Goal: Task Accomplishment & Management: Manage account settings

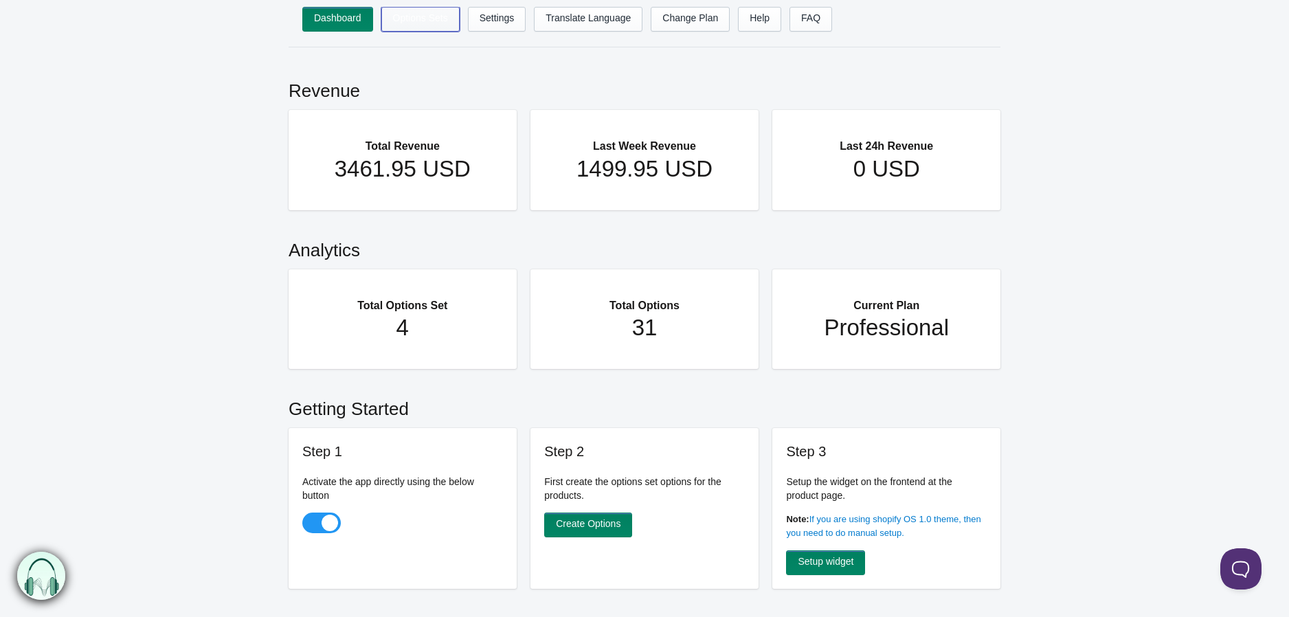
click at [419, 16] on link "Options Sets" at bounding box center [420, 19] width 78 height 25
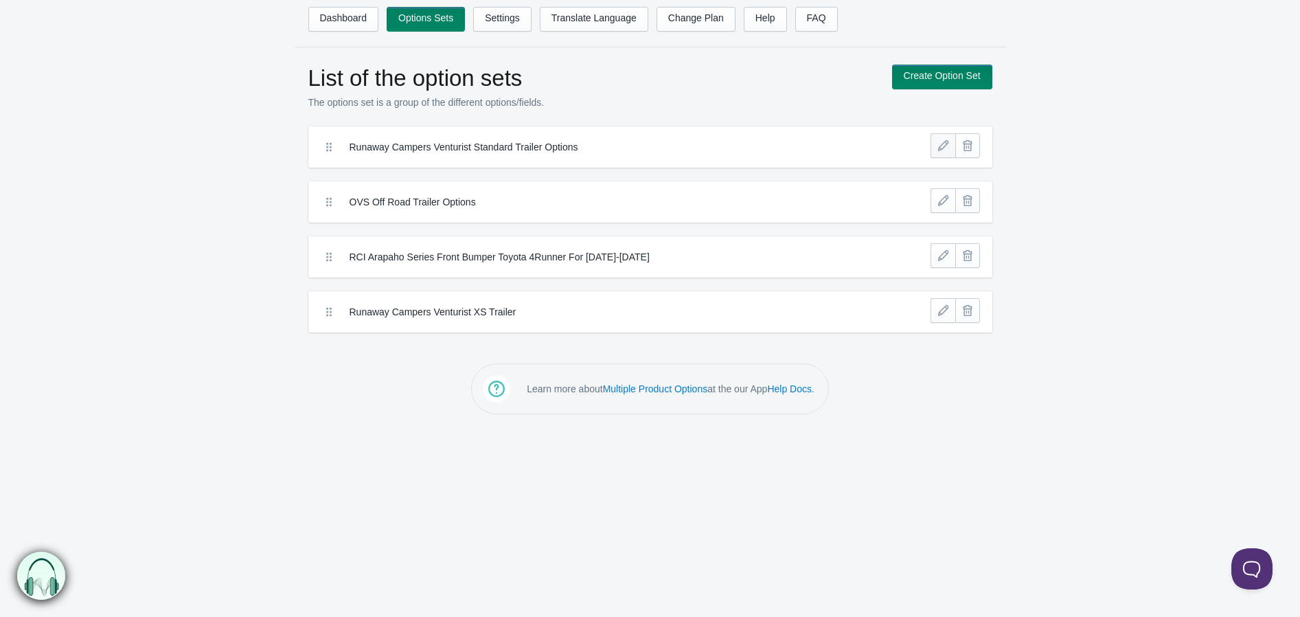
click at [943, 153] on link at bounding box center [943, 145] width 25 height 25
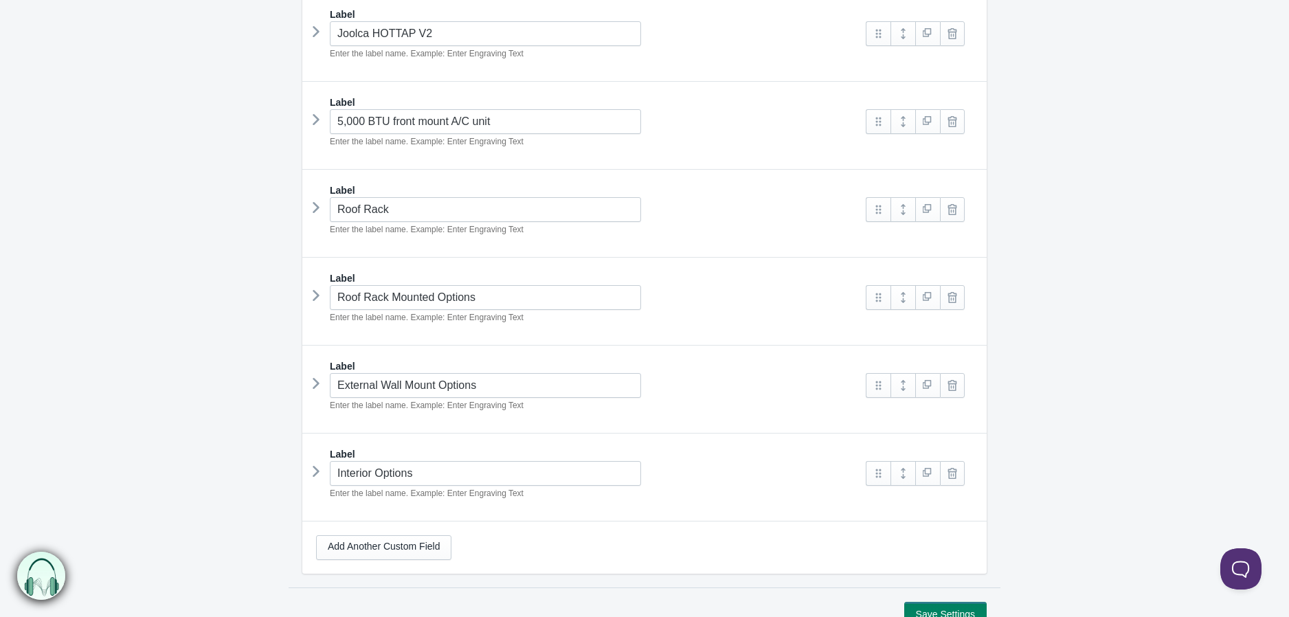
scroll to position [839, 0]
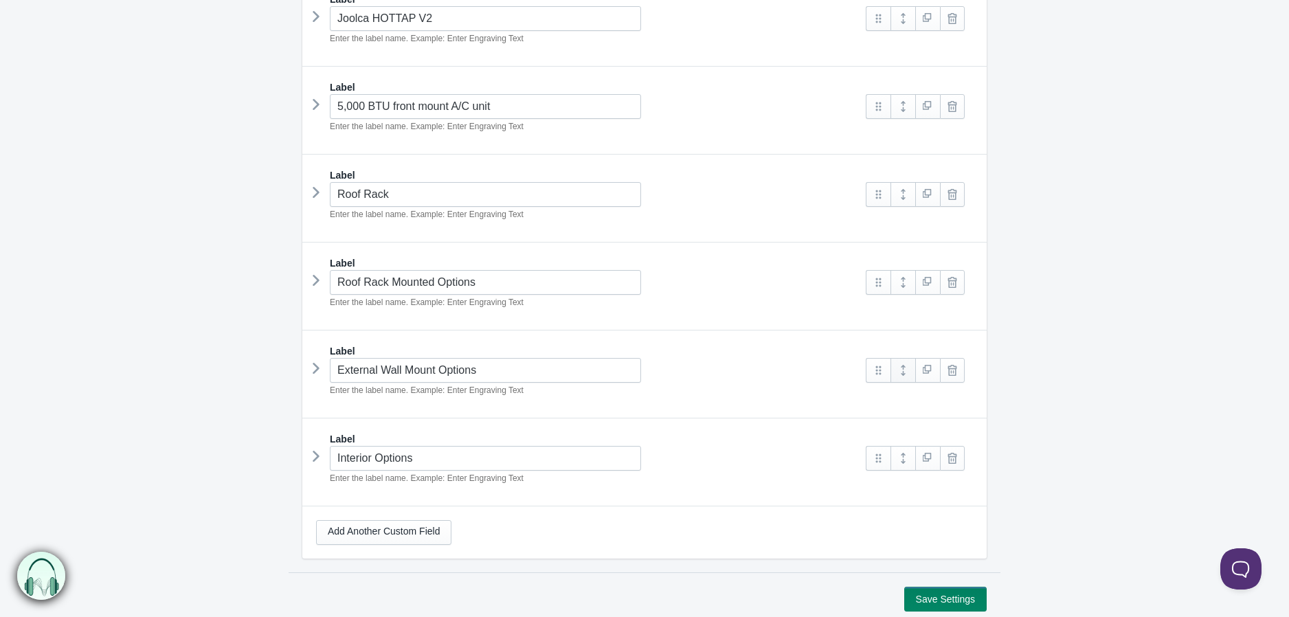
click at [899, 374] on link at bounding box center [902, 370] width 25 height 25
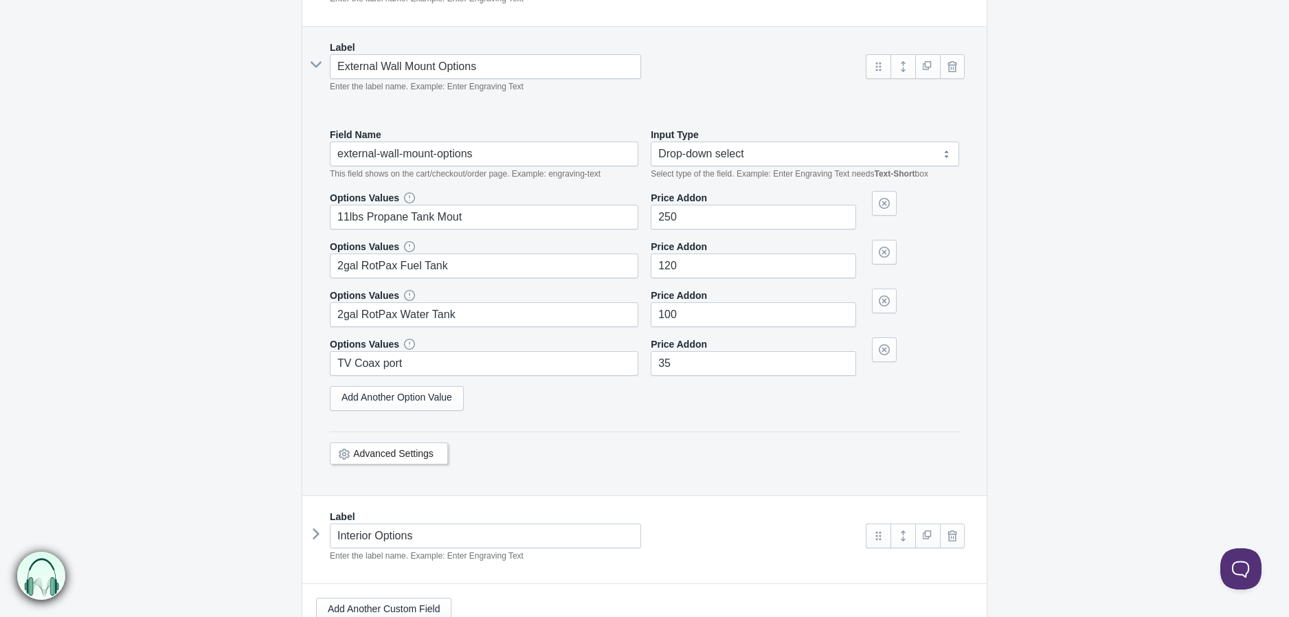
scroll to position [1144, 0]
click at [945, 155] on select "Text-Short Text-Long Radio button Drop-down select Image Checkbox Datepicker" at bounding box center [805, 152] width 308 height 25
click at [651, 165] on select "Text-Short Text-Long Radio button Drop-down select Image Checkbox Datepicker" at bounding box center [805, 152] width 308 height 25
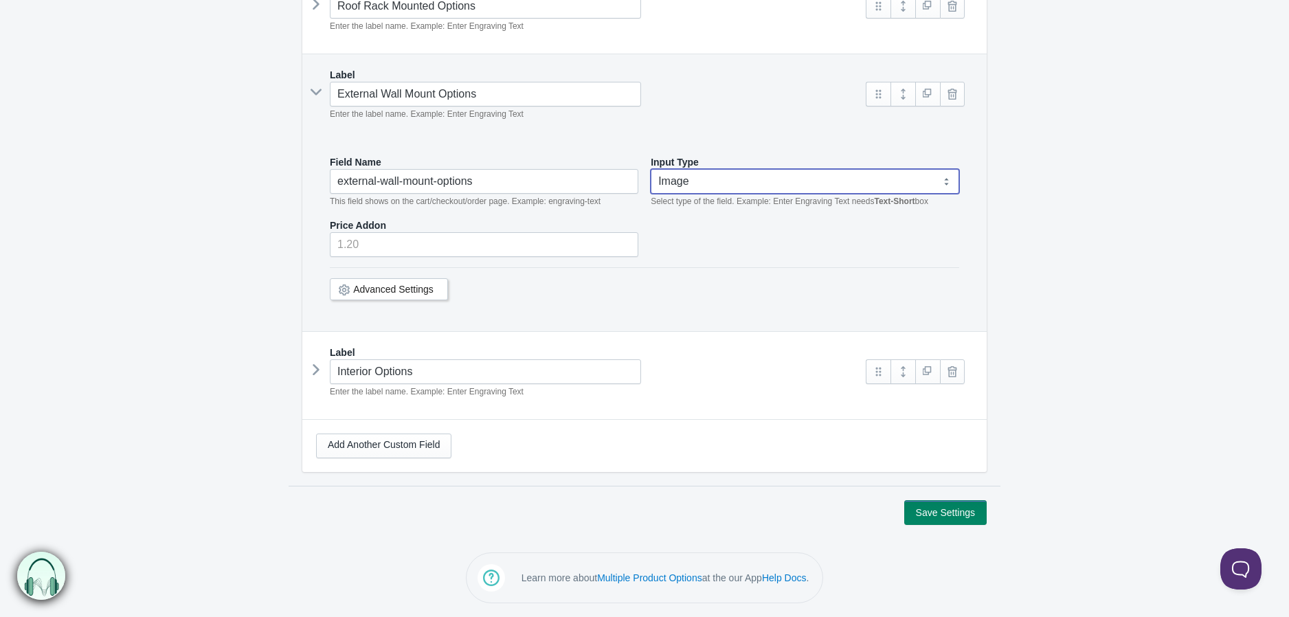
scroll to position [1120, 0]
click at [946, 182] on select "Text-Short Text-Long Radio button Drop-down select Image Checkbox Datepicker" at bounding box center [805, 181] width 308 height 25
select select "4"
click at [651, 169] on select "Text-Short Text-Long Radio button Drop-down select Image Checkbox Datepicker" at bounding box center [805, 181] width 308 height 25
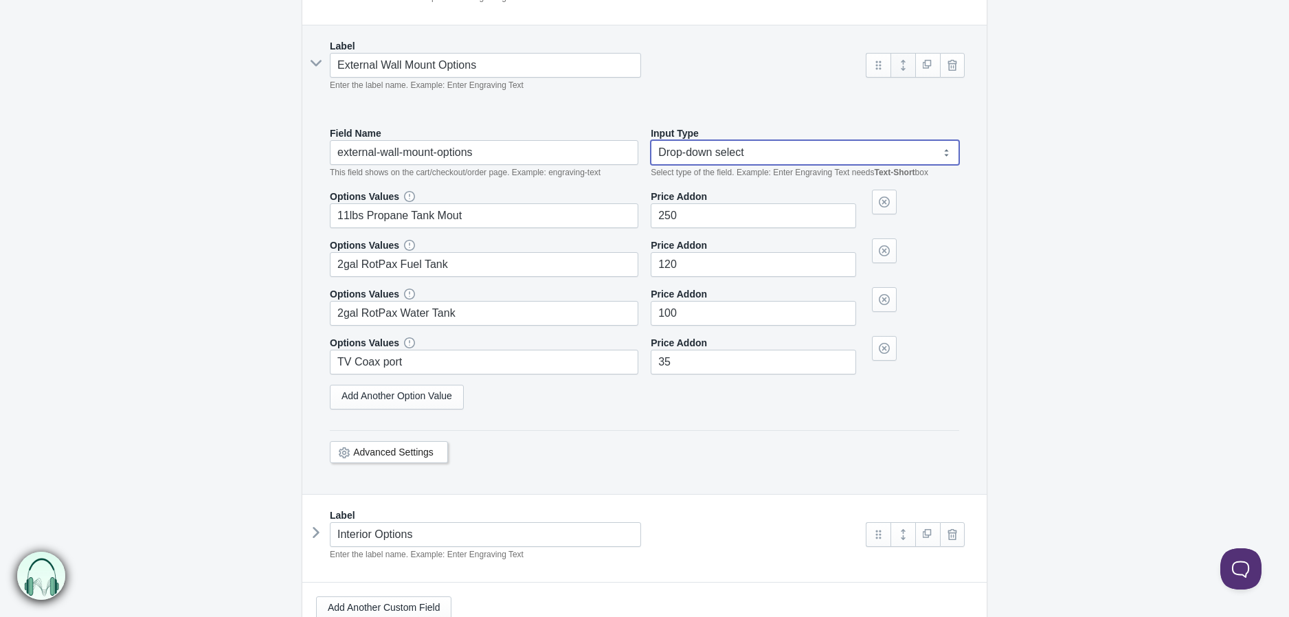
click at [896, 68] on link at bounding box center [902, 65] width 25 height 25
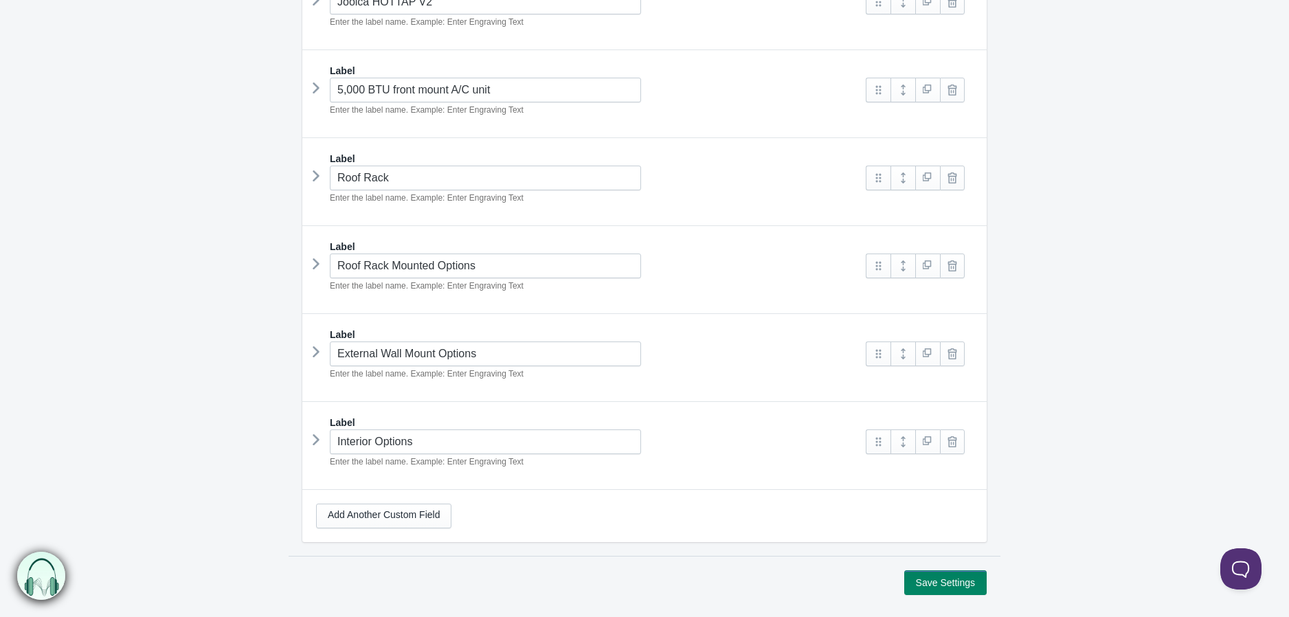
scroll to position [929, 0]
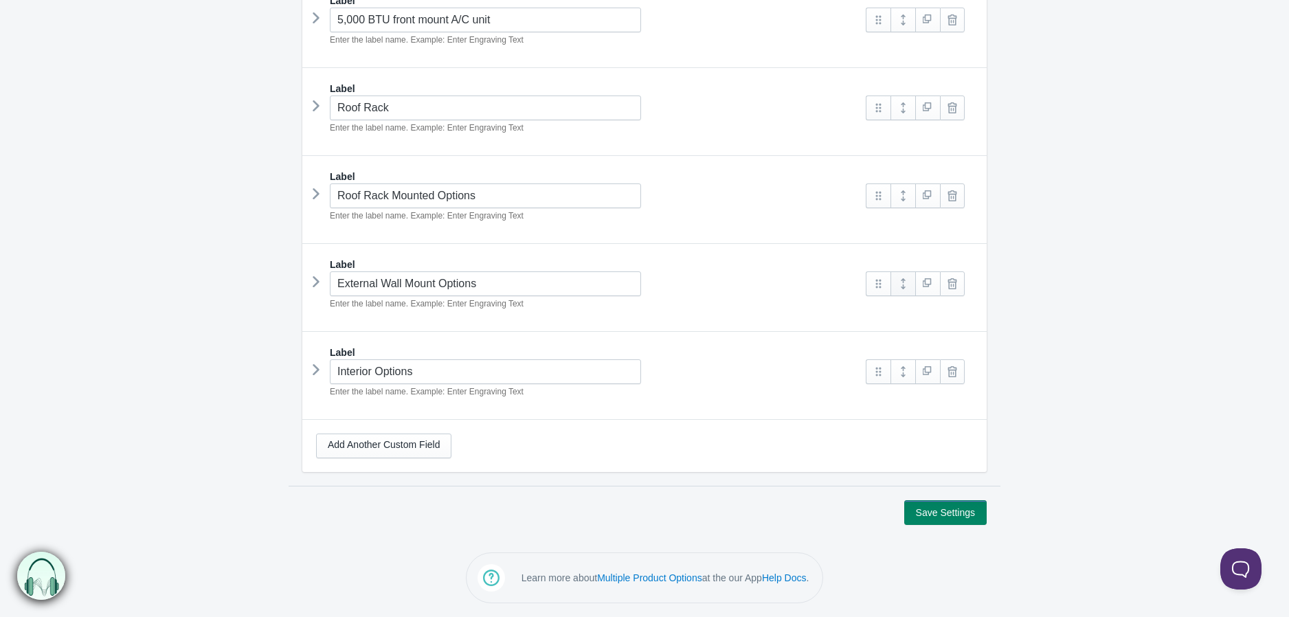
click at [905, 291] on link at bounding box center [902, 283] width 25 height 25
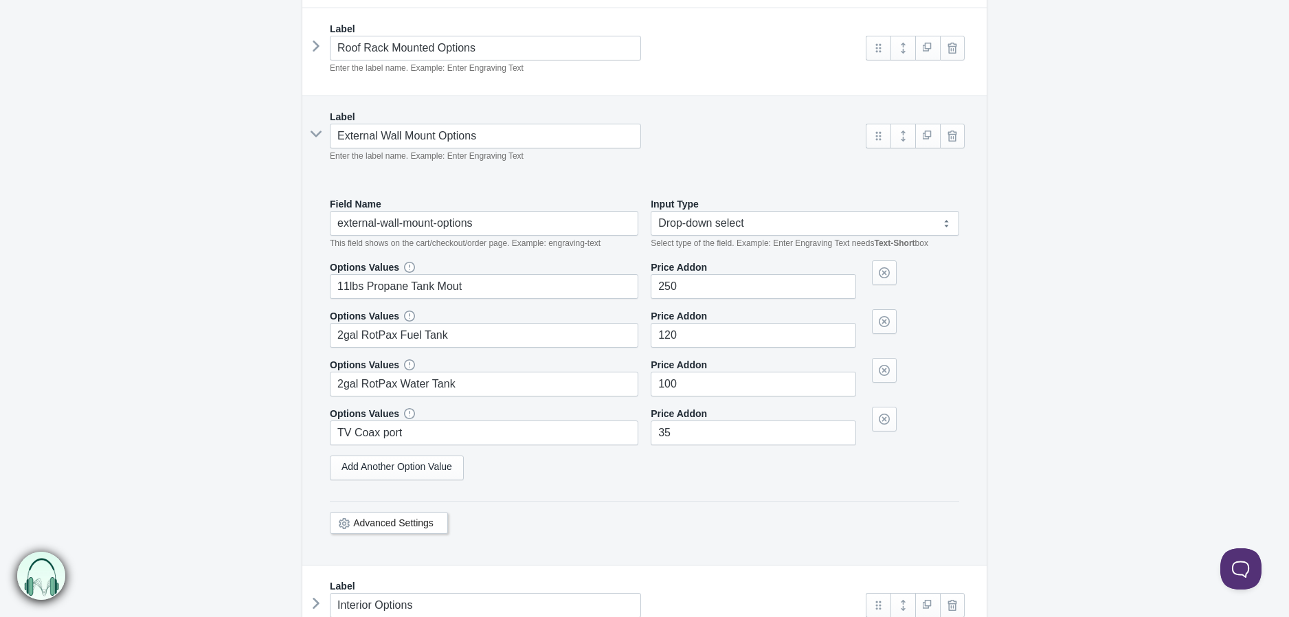
scroll to position [1082, 0]
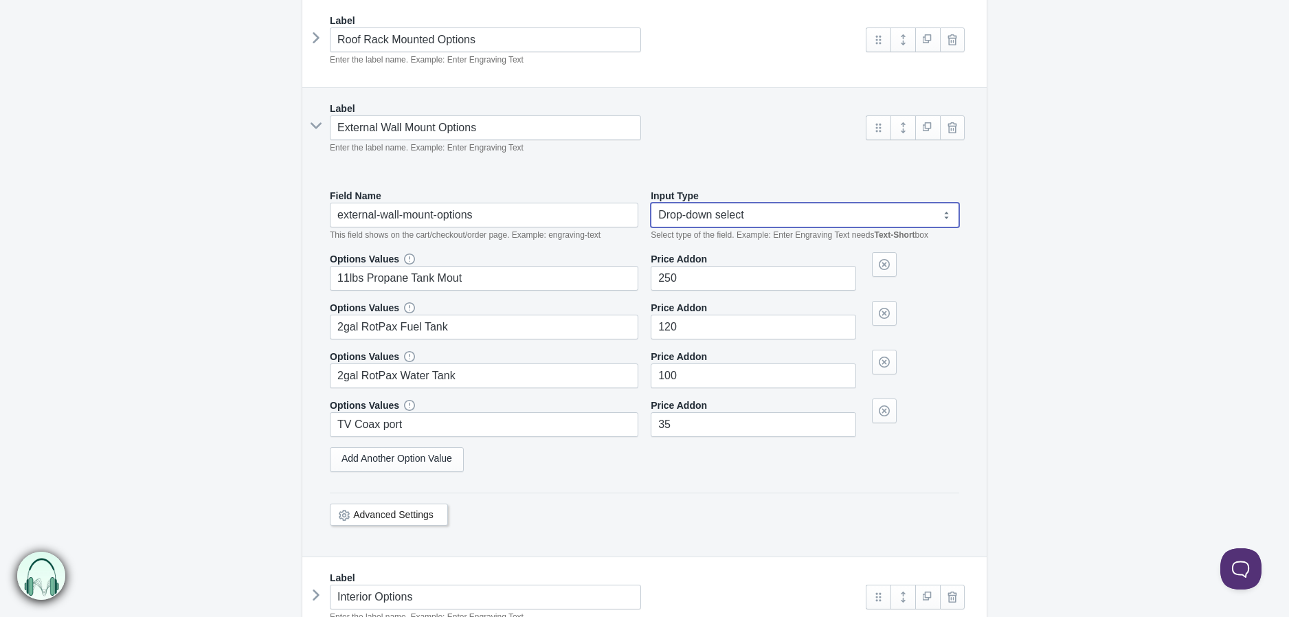
click at [938, 223] on select "Text-Short Text-Long Radio button Drop-down select Image Checkbox Datepicker" at bounding box center [805, 215] width 308 height 25
click at [1238, 567] on button at bounding box center [1237, 565] width 41 height 41
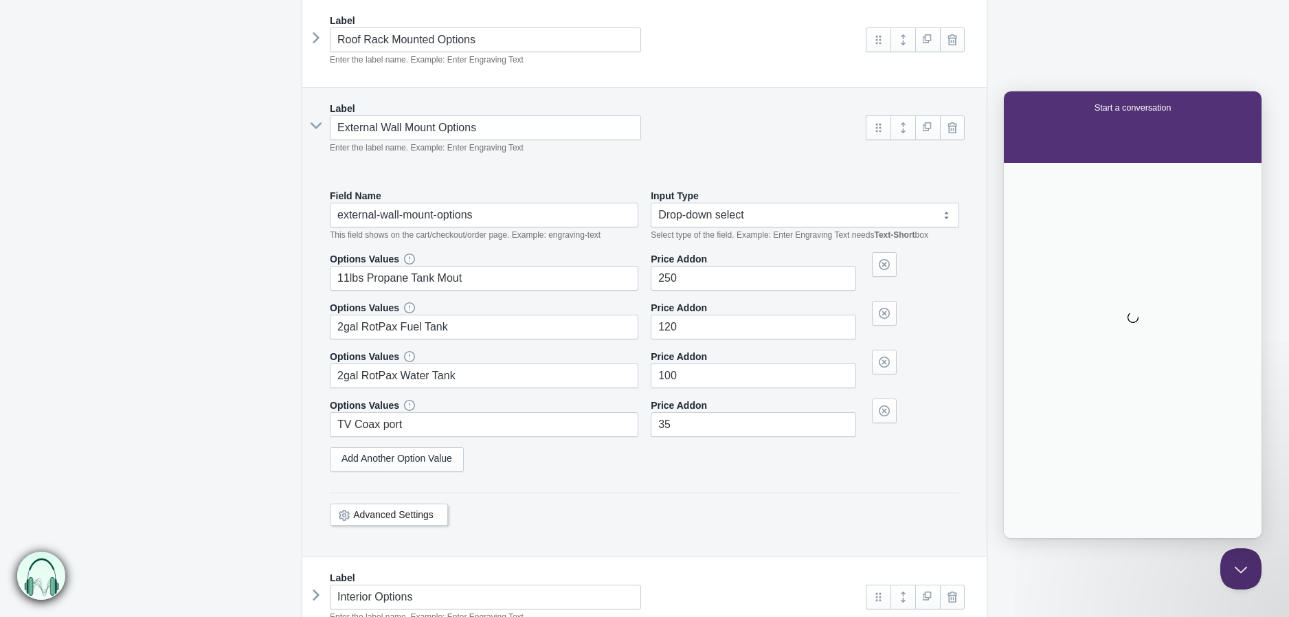
scroll to position [0, 0]
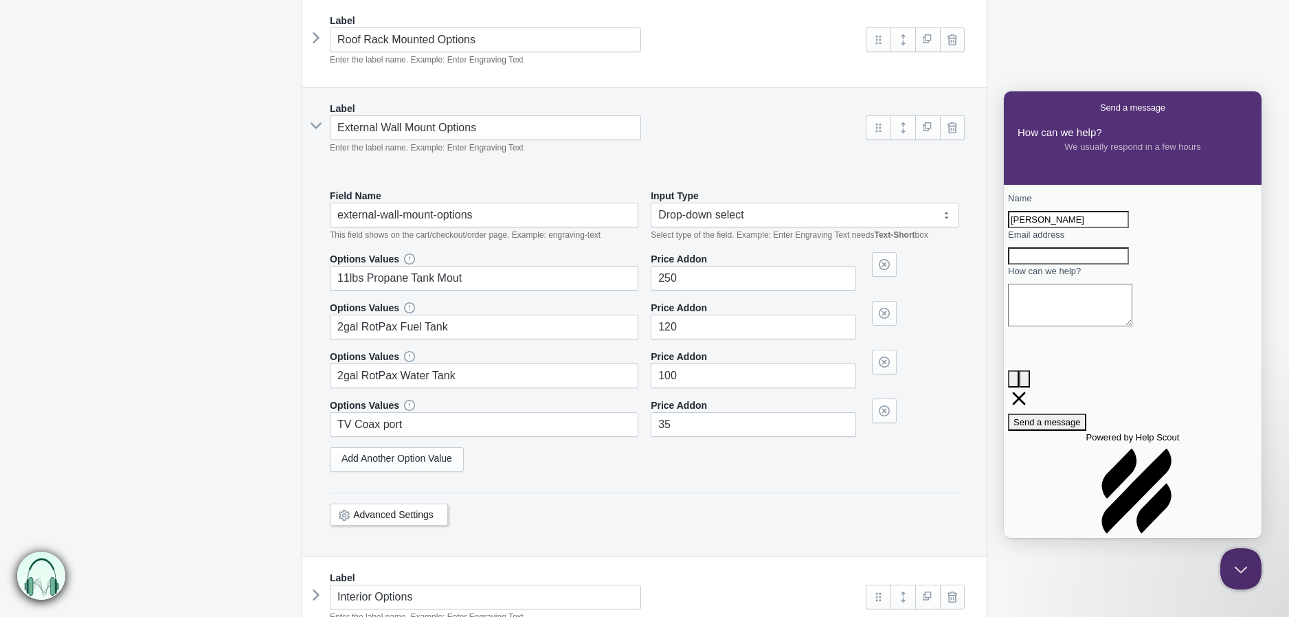
type input "Nick"
type input "nick@offroadtents.com"
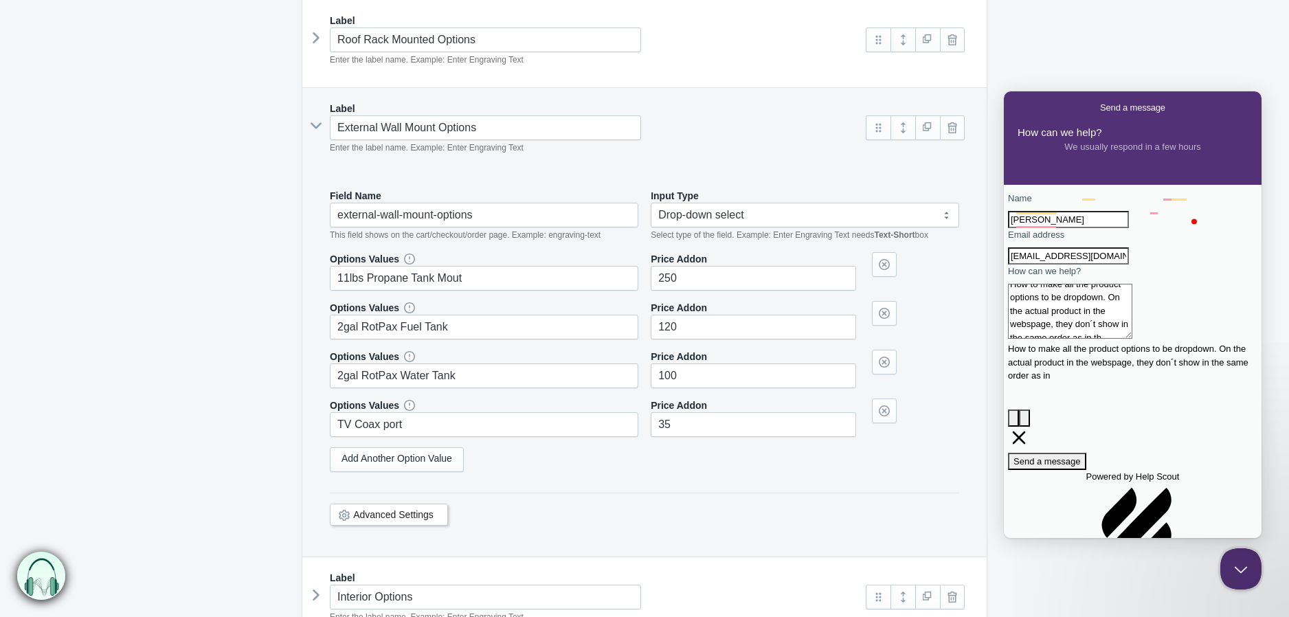
scroll to position [5, 0]
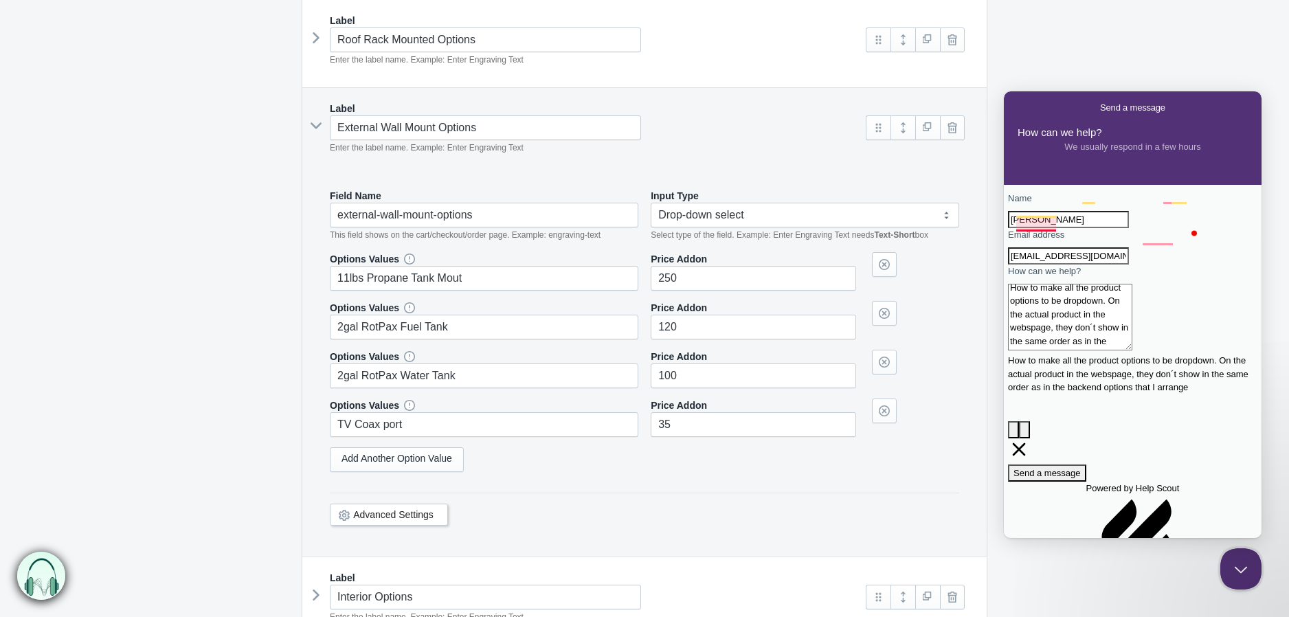
click at [1118, 350] on textarea "How to make all the product options to be dropdown. On the actual product in th…" at bounding box center [1070, 317] width 124 height 67
click at [1132, 350] on textarea "How to make all the product options to be dropdown. On the actual product in th…" at bounding box center [1070, 317] width 124 height 67
type textarea "How to make all the product options to be dropdown. On the actual product in th…"
click at [1081, 468] on span "Send a message" at bounding box center [1046, 473] width 67 height 10
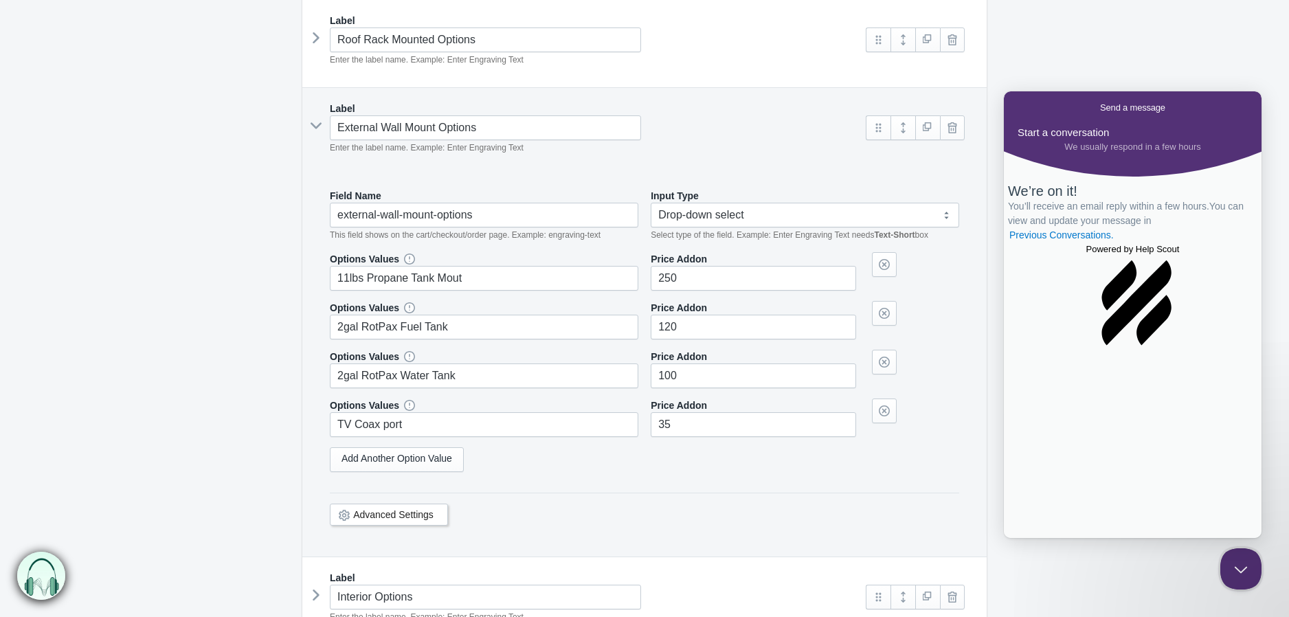
click at [1100, 109] on span "Go back" at bounding box center [1100, 107] width 0 height 10
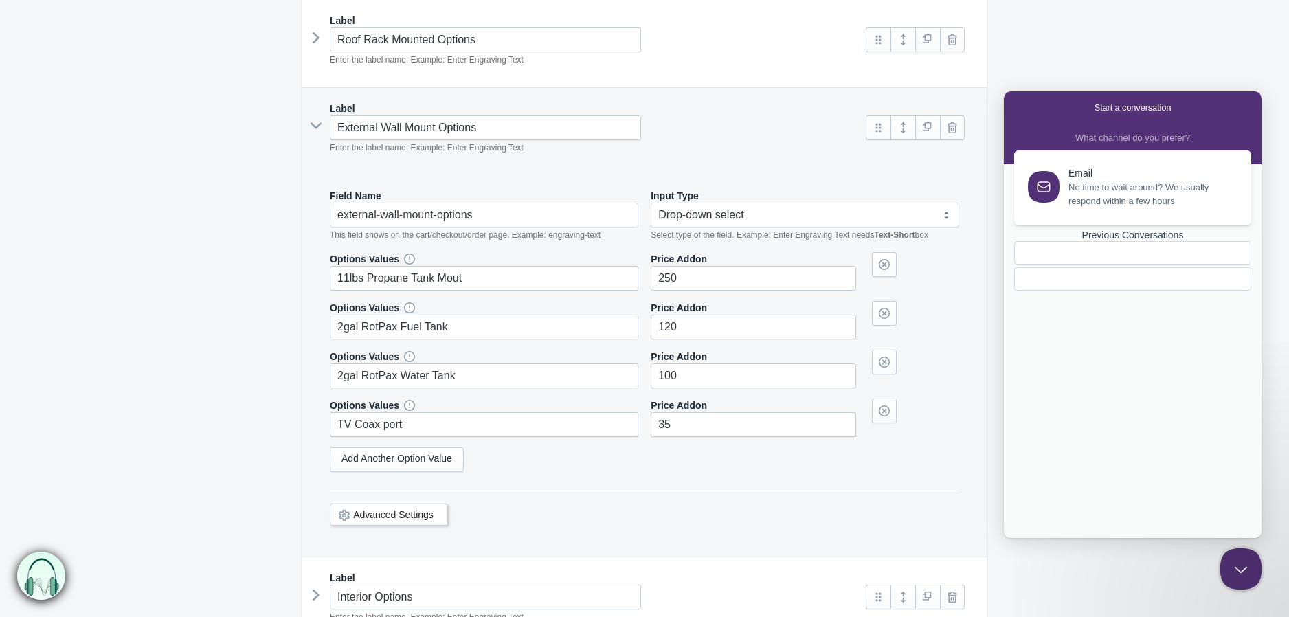
click at [319, 126] on icon at bounding box center [316, 126] width 21 height 0
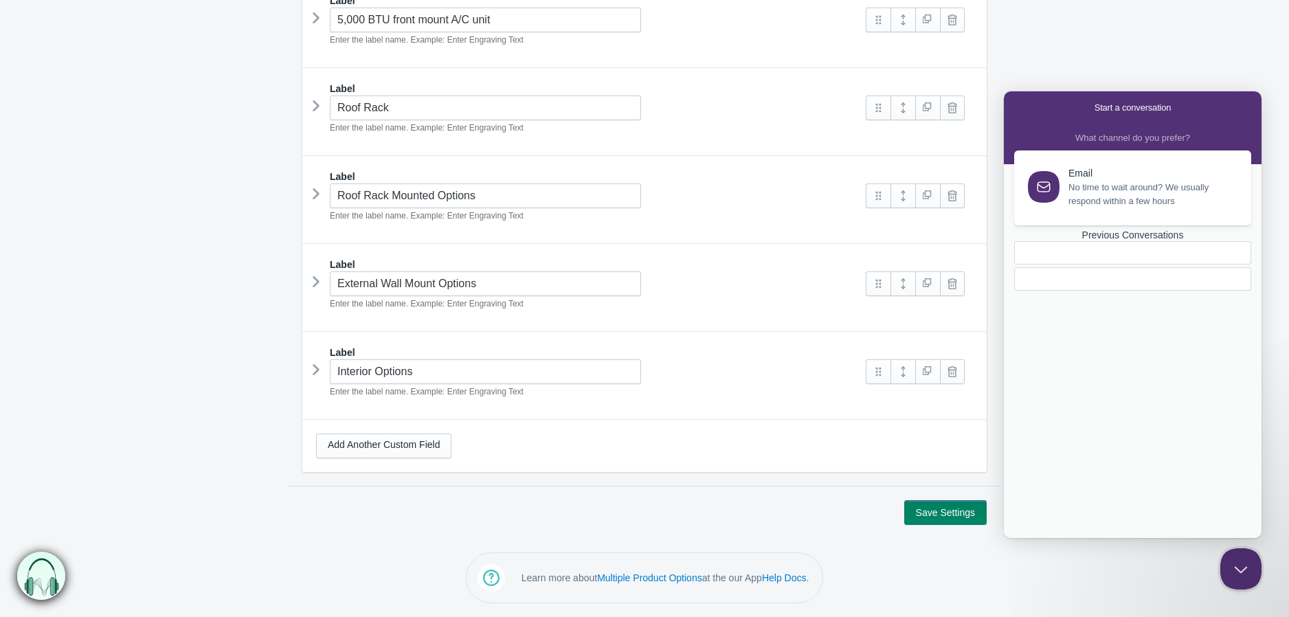
scroll to position [929, 0]
click at [1238, 580] on button "Close Beacon popover" at bounding box center [1237, 565] width 41 height 41
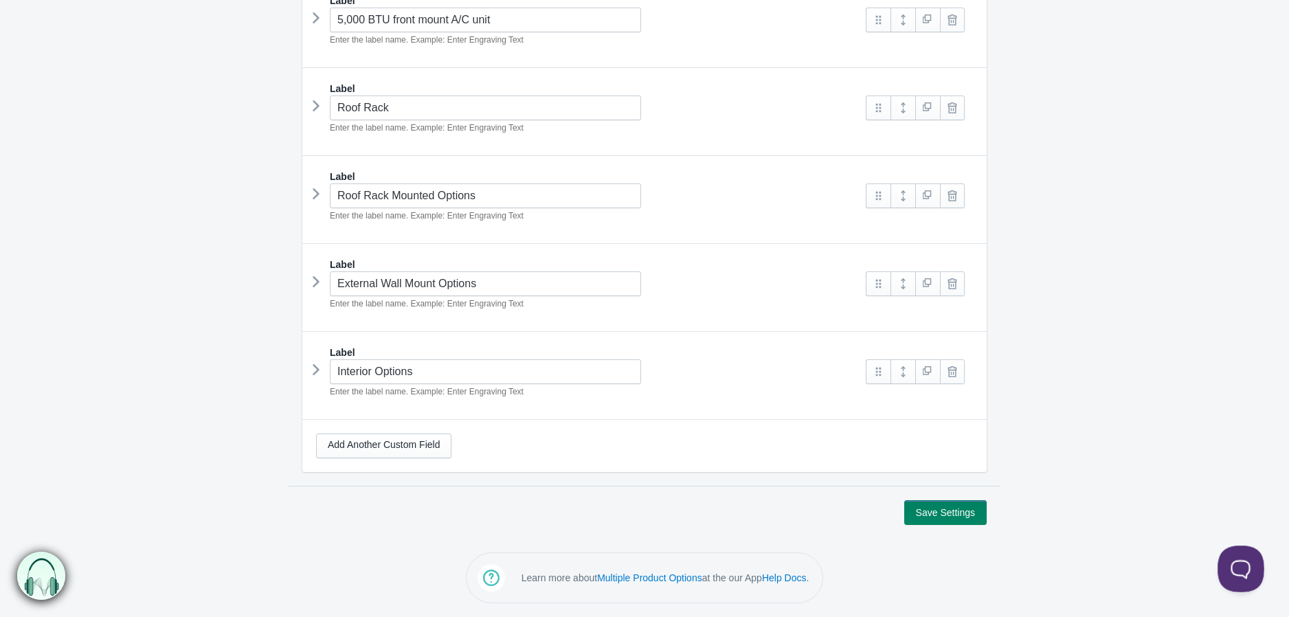
click at [1251, 569] on button "Open Beacon popover" at bounding box center [1237, 565] width 41 height 41
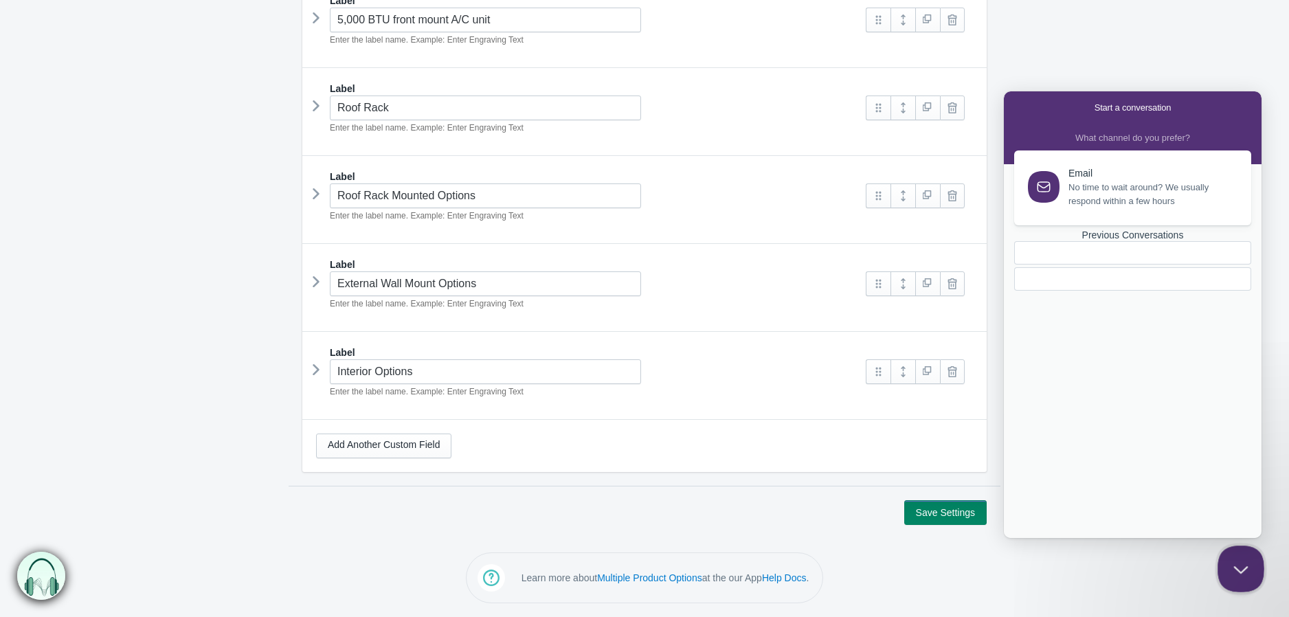
click at [1247, 569] on button "Close Beacon popover" at bounding box center [1237, 565] width 41 height 41
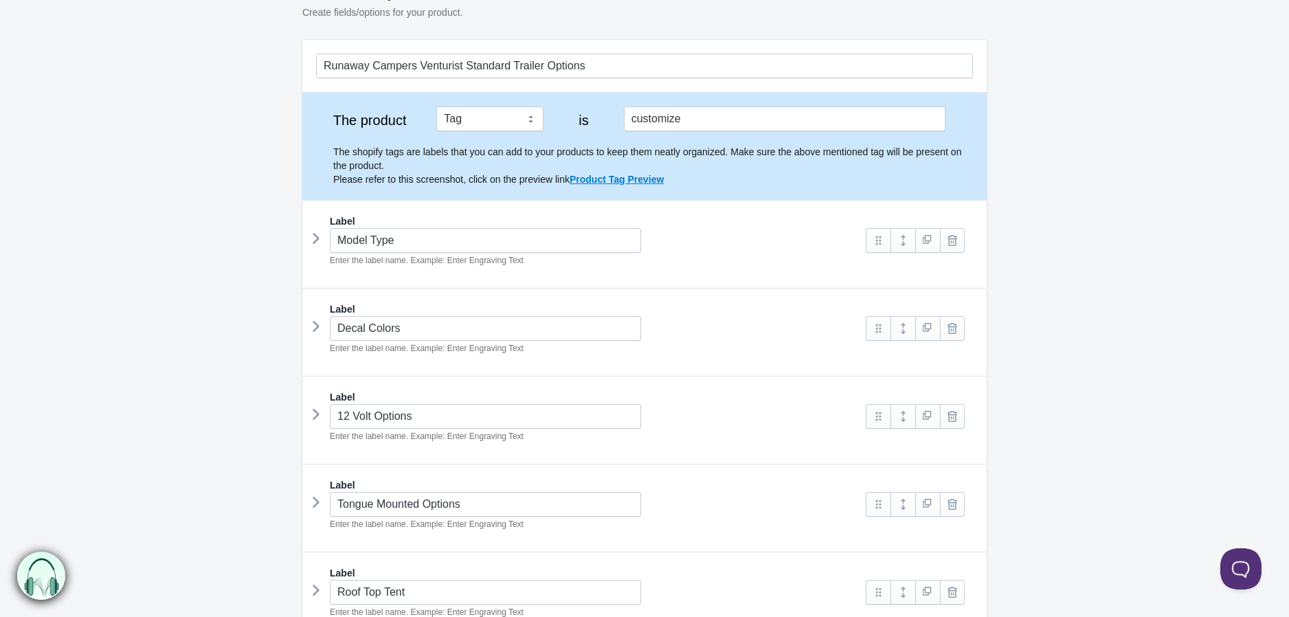
scroll to position [0, 0]
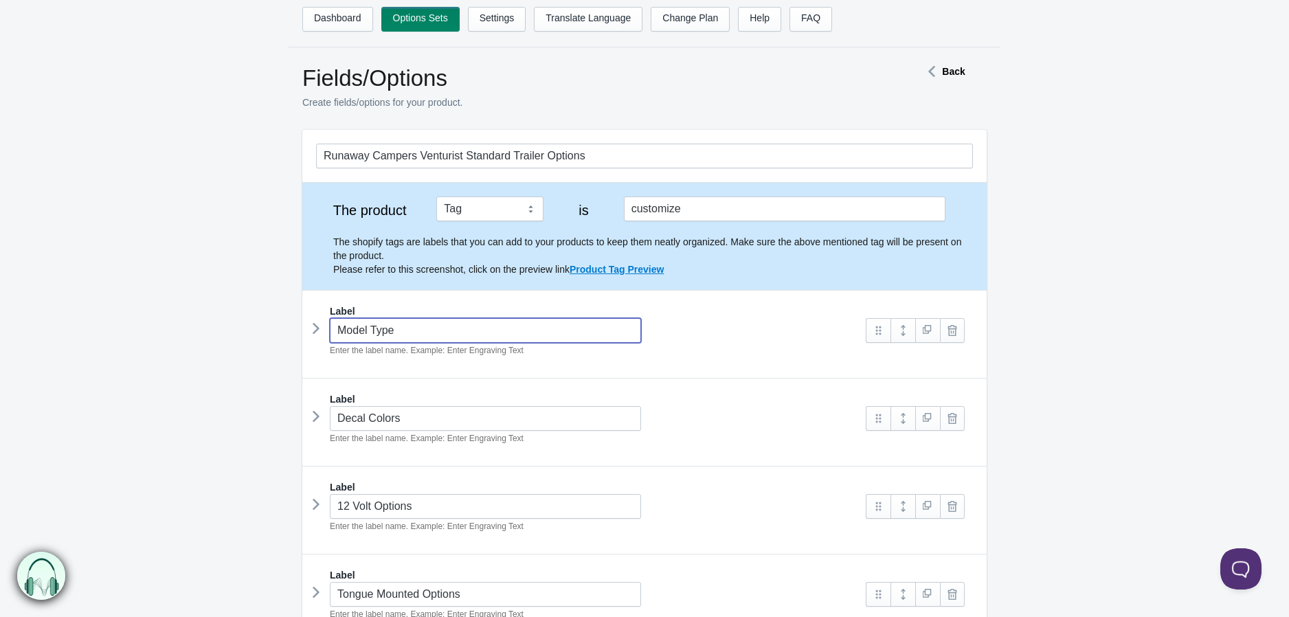
click at [510, 329] on input "Model Type" at bounding box center [485, 330] width 311 height 25
click at [880, 330] on link at bounding box center [878, 330] width 25 height 25
click at [914, 330] on link at bounding box center [902, 330] width 25 height 25
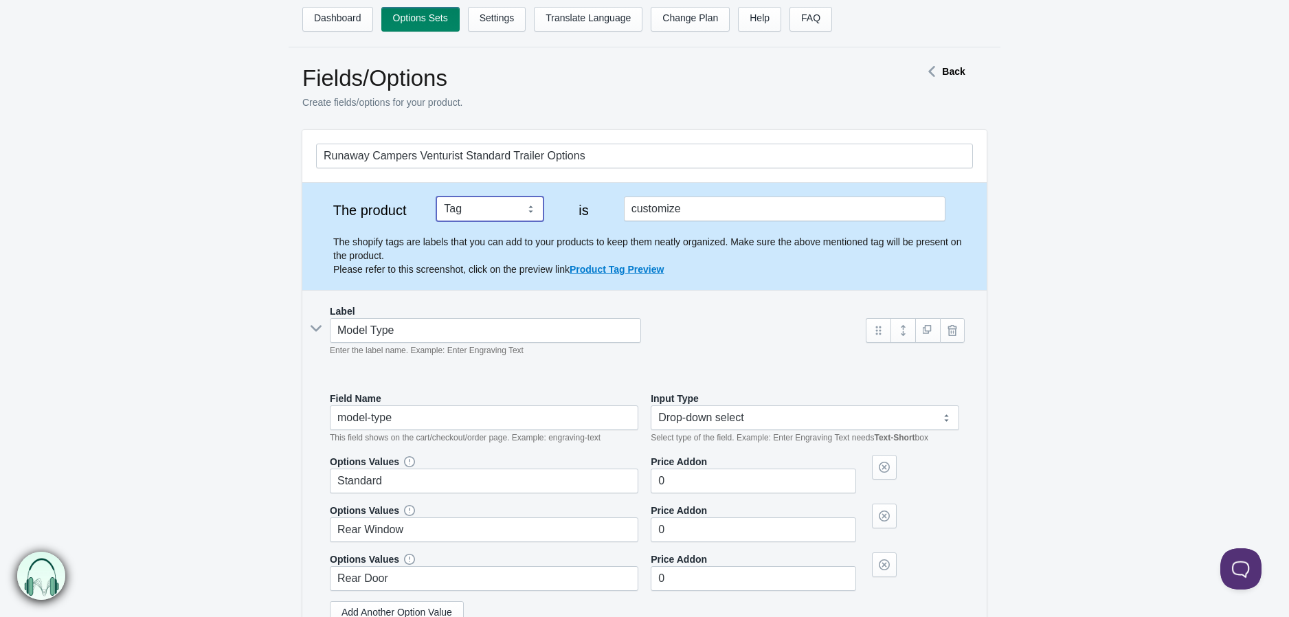
click at [531, 212] on select "Tag Vendor Type URL Handle All Products" at bounding box center [489, 208] width 107 height 25
click at [531, 210] on select "Tag Vendor Type URL Handle All Products" at bounding box center [489, 208] width 107 height 25
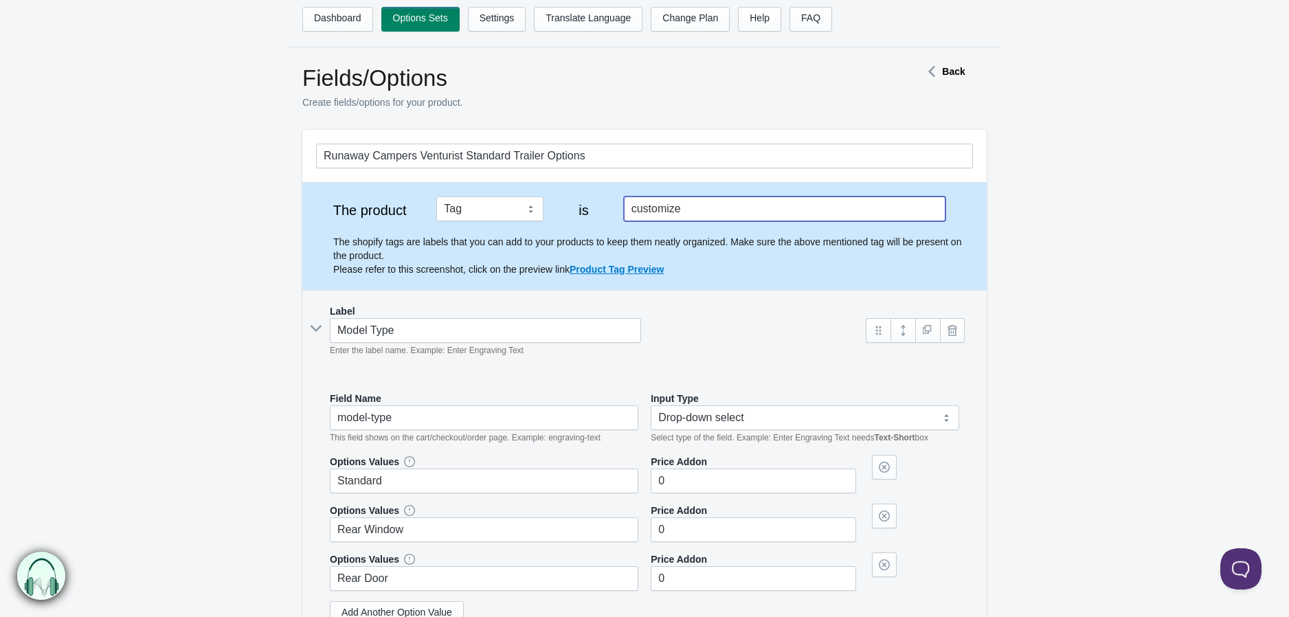
click at [675, 205] on input "customize" at bounding box center [784, 208] width 321 height 25
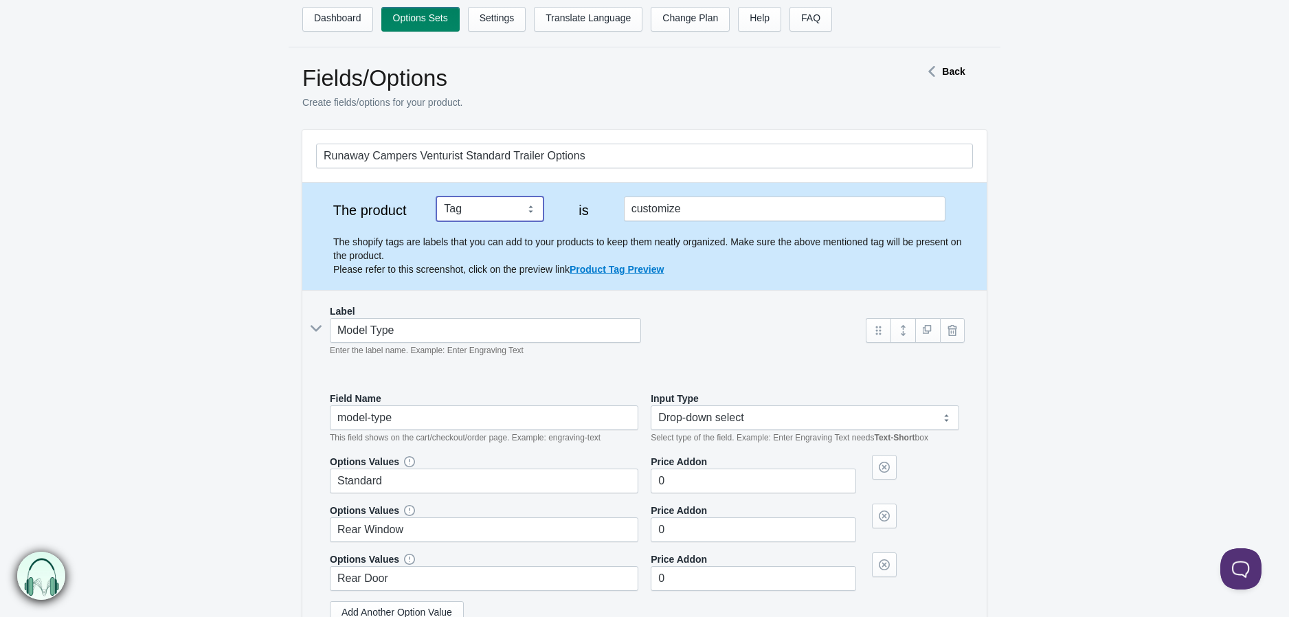
click at [524, 209] on select "Tag Vendor Type URL Handle All Products" at bounding box center [489, 208] width 107 height 25
click at [528, 207] on select "Tag Vendor Type URL Handle All Products" at bounding box center [489, 208] width 107 height 25
drag, startPoint x: 528, startPoint y: 207, endPoint x: 543, endPoint y: 207, distance: 15.1
click at [528, 207] on select "Tag Vendor Type URL Handle All Products" at bounding box center [489, 208] width 107 height 25
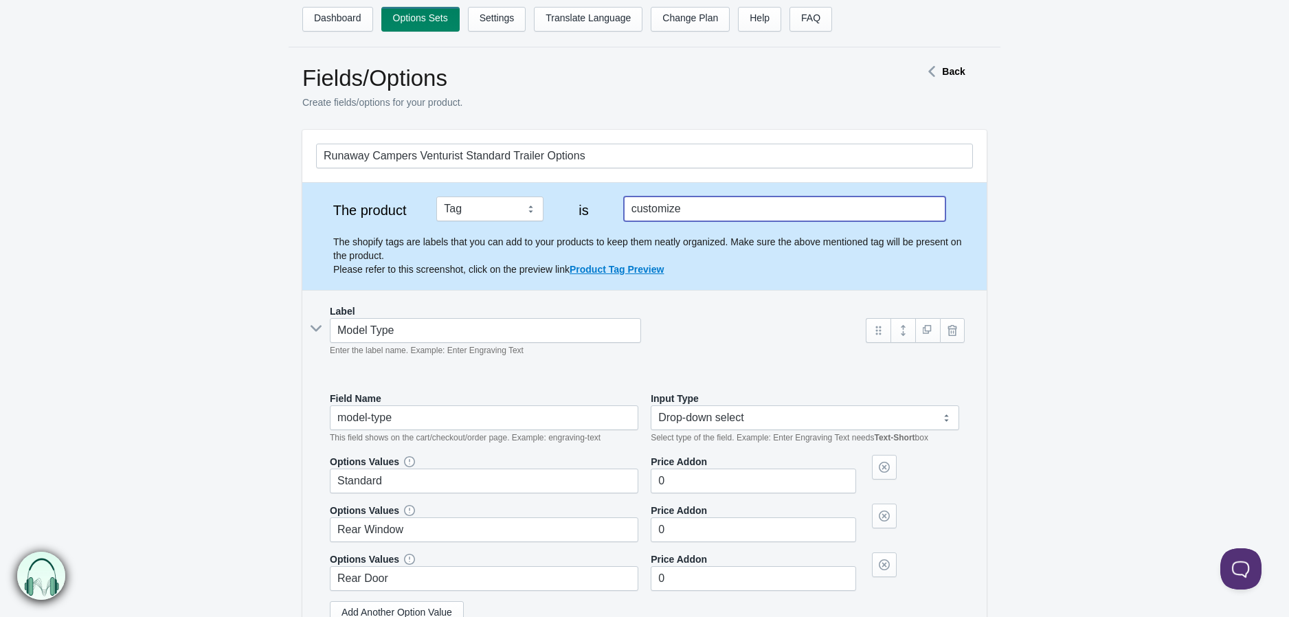
click at [709, 205] on input "customize" at bounding box center [784, 208] width 321 height 25
click at [651, 210] on input "customize" at bounding box center [784, 208] width 321 height 25
click at [679, 210] on input "customize" at bounding box center [784, 208] width 321 height 25
click at [728, 250] on p "The shopify tags are labels that you can add to your products to keep them neat…" at bounding box center [653, 255] width 640 height 41
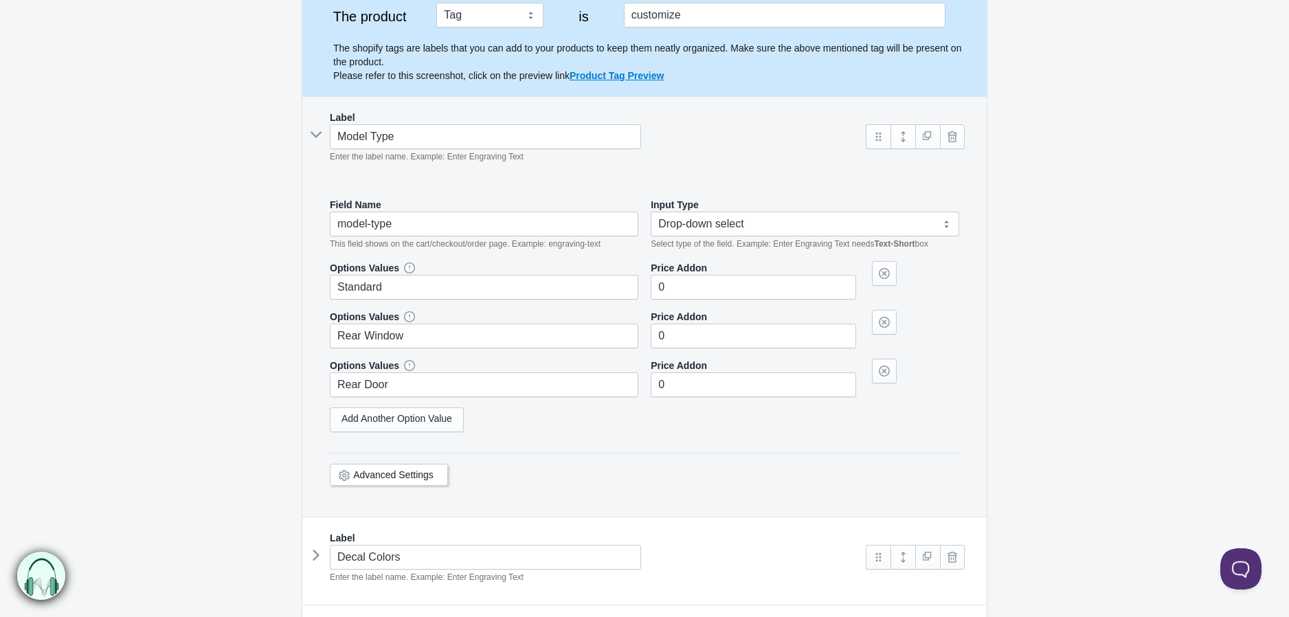
scroll to position [458, 0]
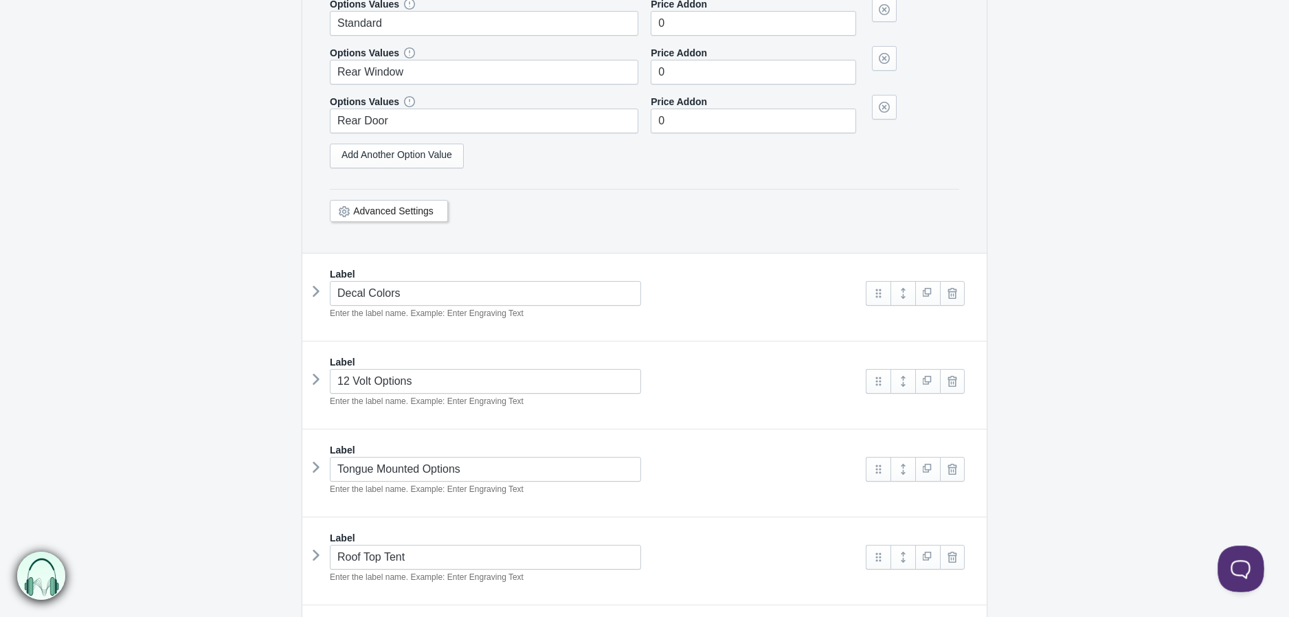
click at [1256, 563] on button "Open Beacon popover" at bounding box center [1237, 565] width 41 height 41
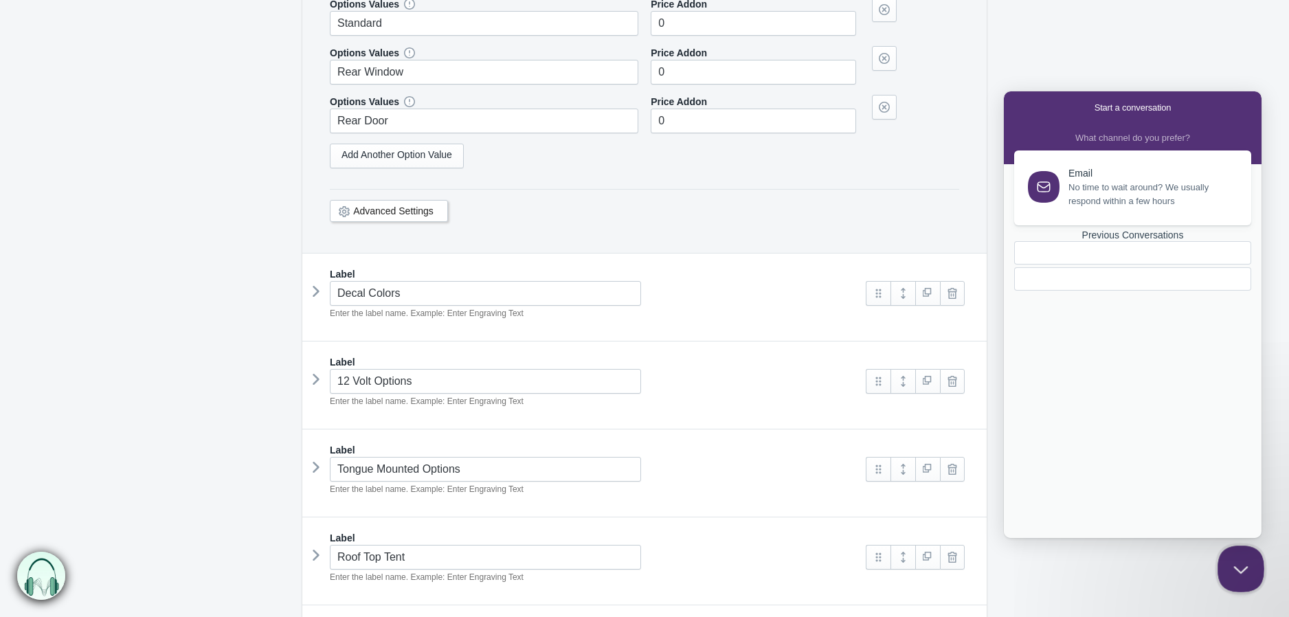
click at [1238, 569] on button "Close Beacon popover" at bounding box center [1237, 565] width 41 height 41
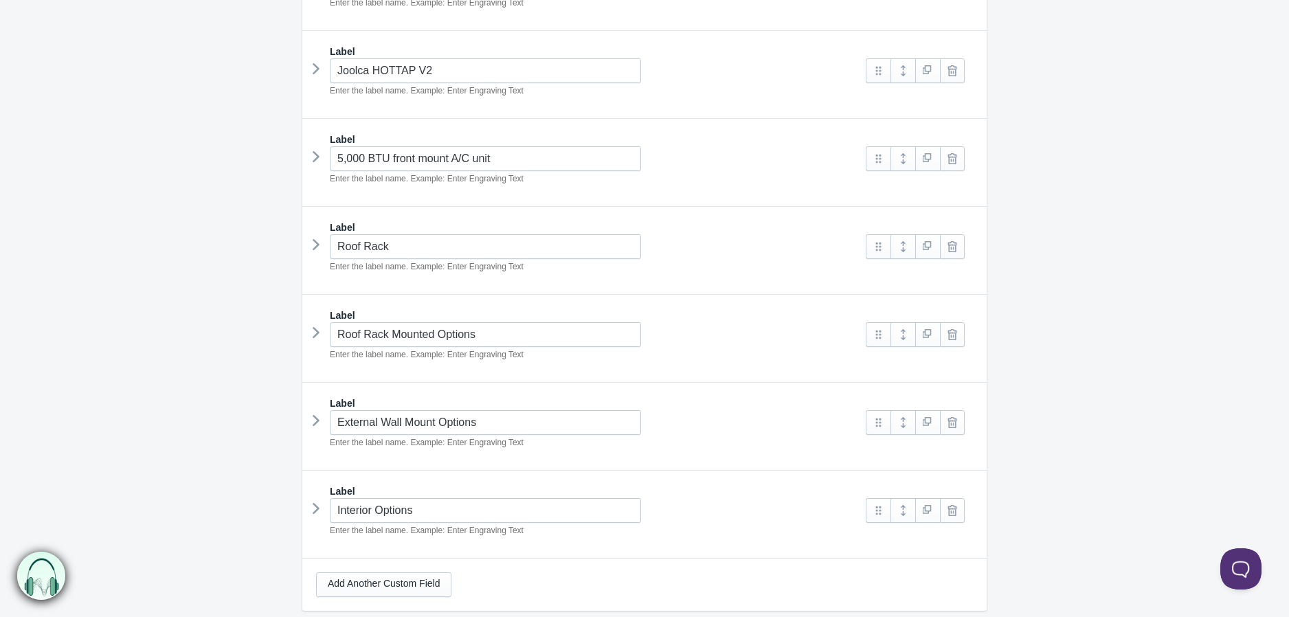
scroll to position [1263, 0]
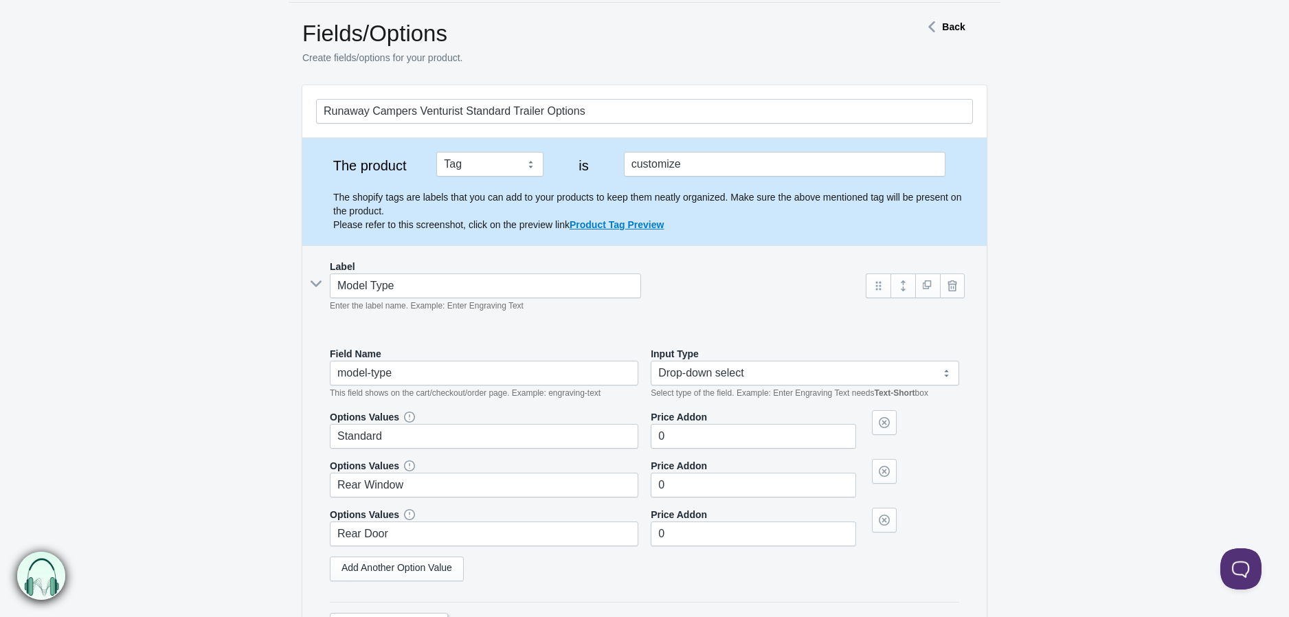
scroll to position [0, 0]
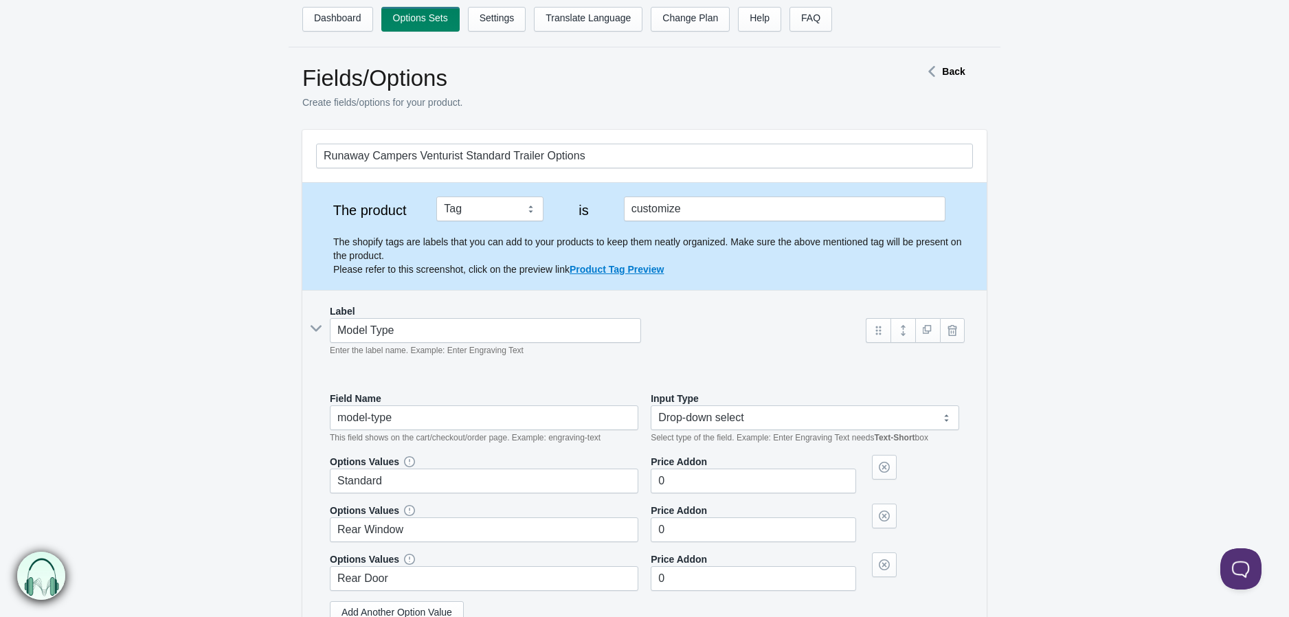
click at [317, 328] on icon at bounding box center [316, 328] width 21 height 0
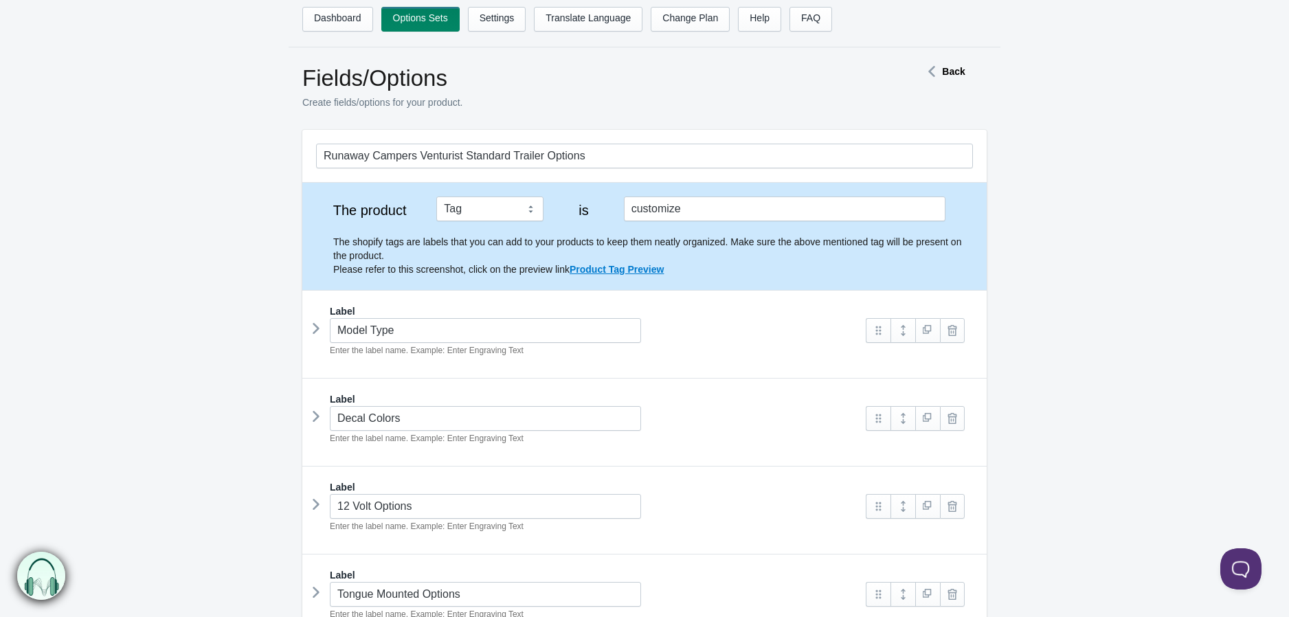
click at [940, 69] on icon at bounding box center [931, 71] width 21 height 7
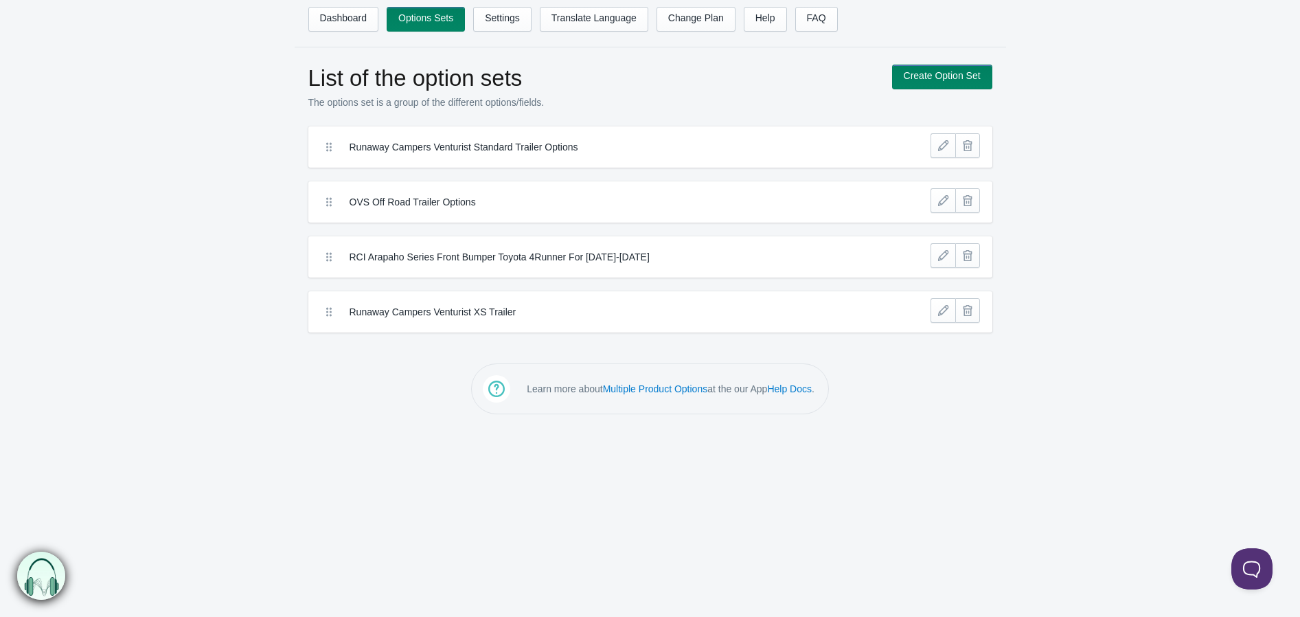
click at [467, 205] on label "OVS Off Road Trailer Options" at bounding box center [600, 202] width 501 height 14
click at [942, 199] on link at bounding box center [943, 200] width 25 height 25
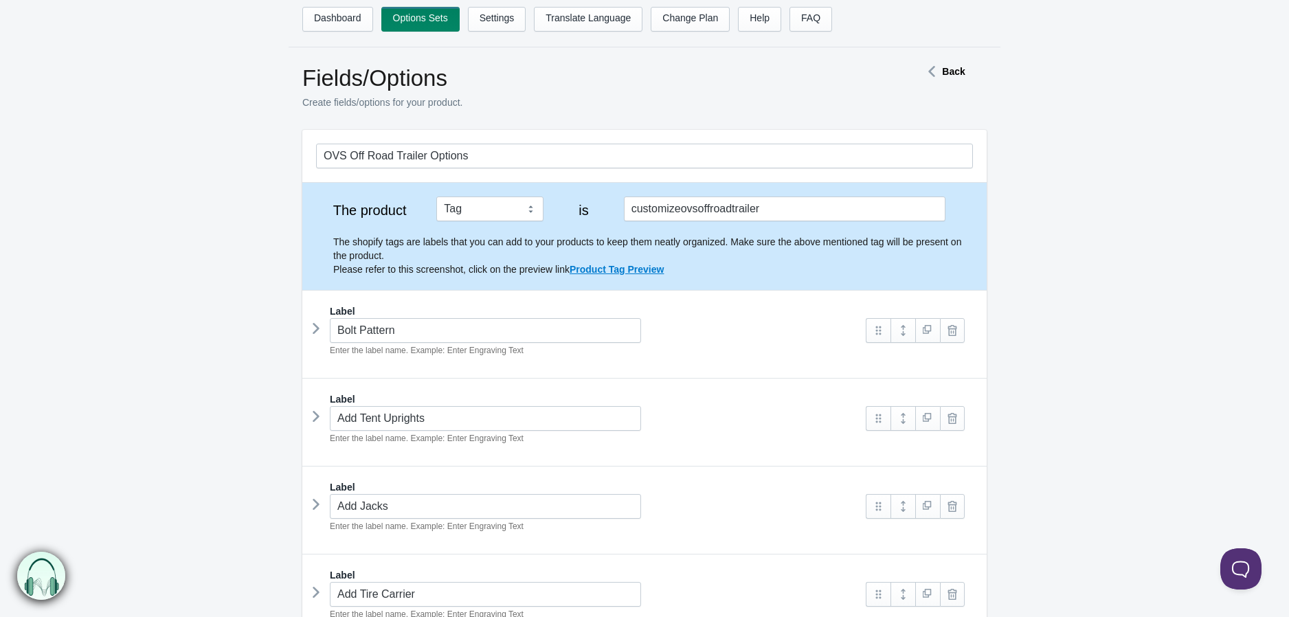
click at [952, 76] on strong "Back" at bounding box center [953, 71] width 23 height 11
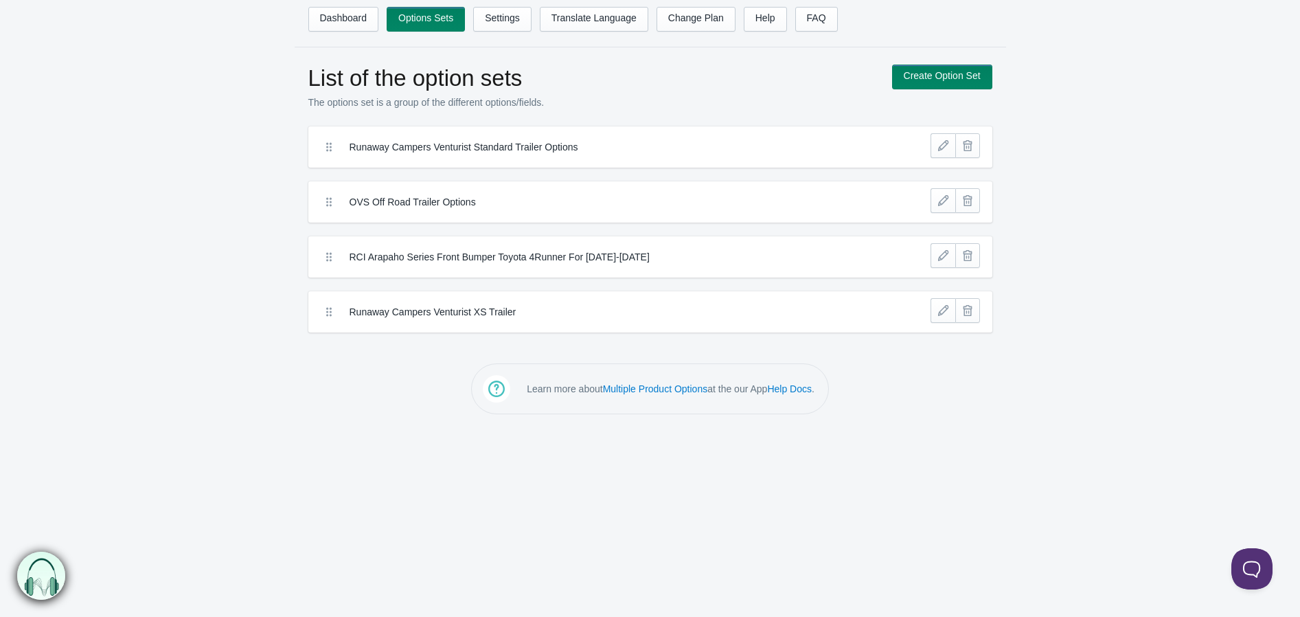
drag, startPoint x: 602, startPoint y: 153, endPoint x: 917, endPoint y: 151, distance: 315.3
click at [938, 150] on link at bounding box center [943, 145] width 25 height 25
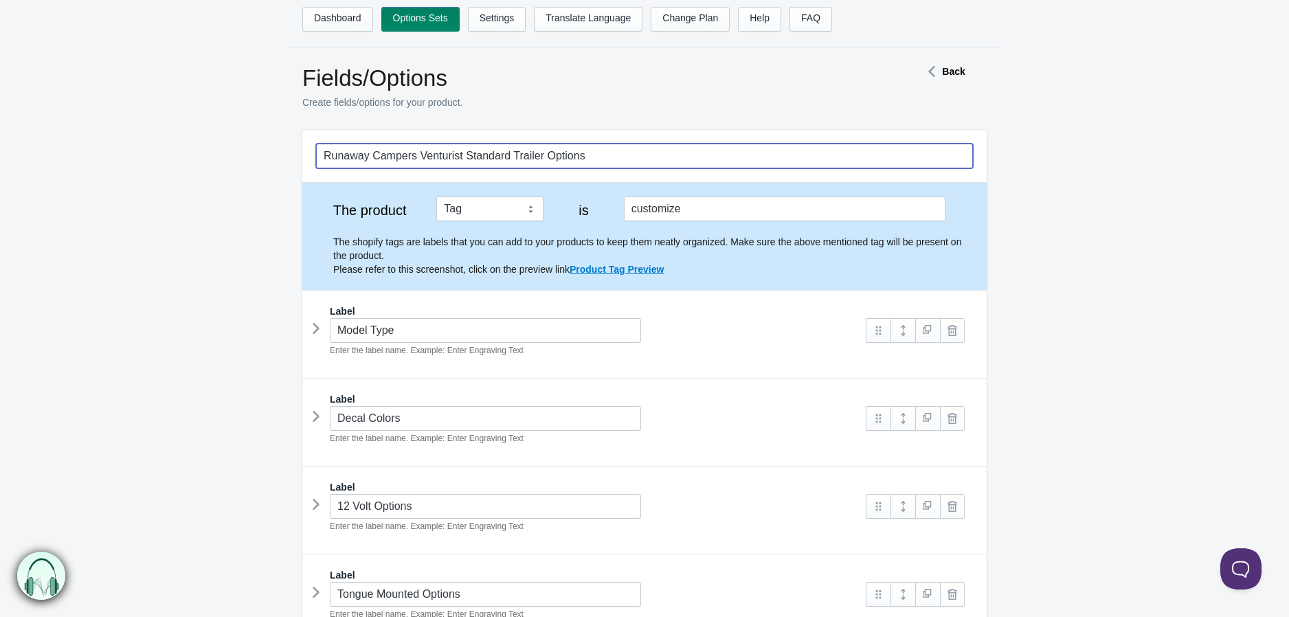
click at [424, 157] on input "Runaway Campers Venturist Standard Trailer Options" at bounding box center [644, 156] width 657 height 25
click at [507, 155] on input "Runaway Campers Venturist Standard Trailer Options" at bounding box center [644, 156] width 657 height 25
paste input "4x8"
drag, startPoint x: 621, startPoint y: 161, endPoint x: 527, endPoint y: 159, distance: 94.1
click at [527, 159] on input "Runaway Campers Venturist Standard 4x8 Trailer Options" at bounding box center [644, 156] width 657 height 25
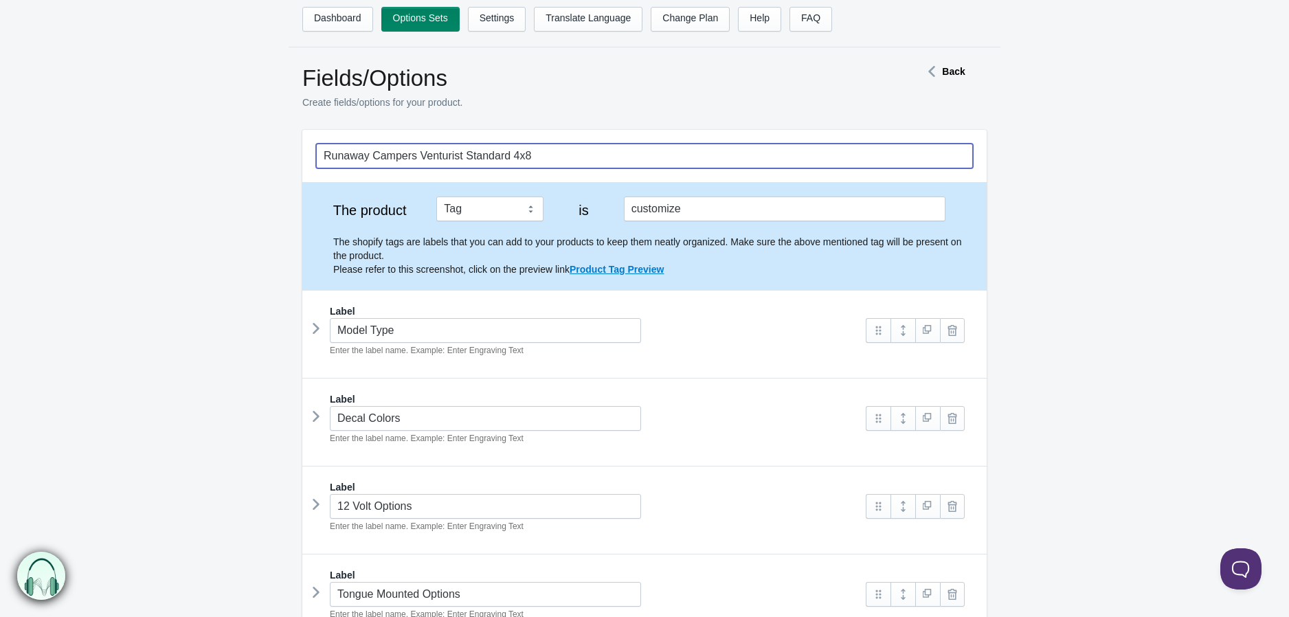
type input "Runaway Campers Venturist Standard 4x8"
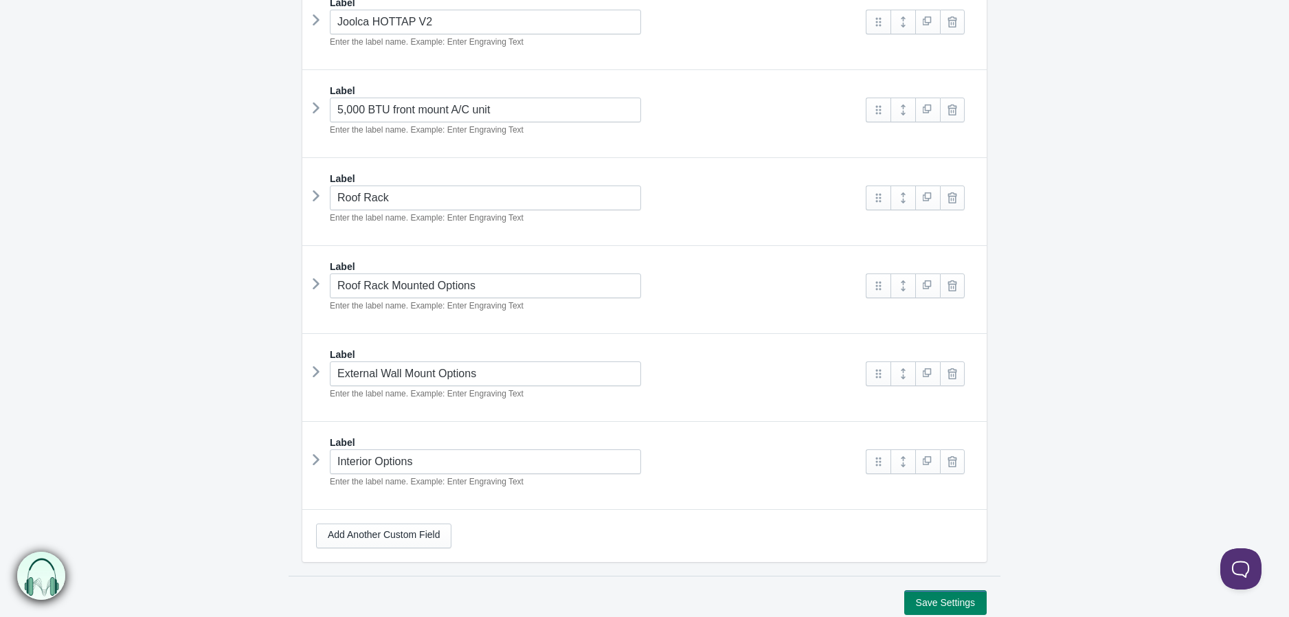
scroll to position [839, 0]
click at [962, 600] on button "Save Settings" at bounding box center [945, 599] width 82 height 25
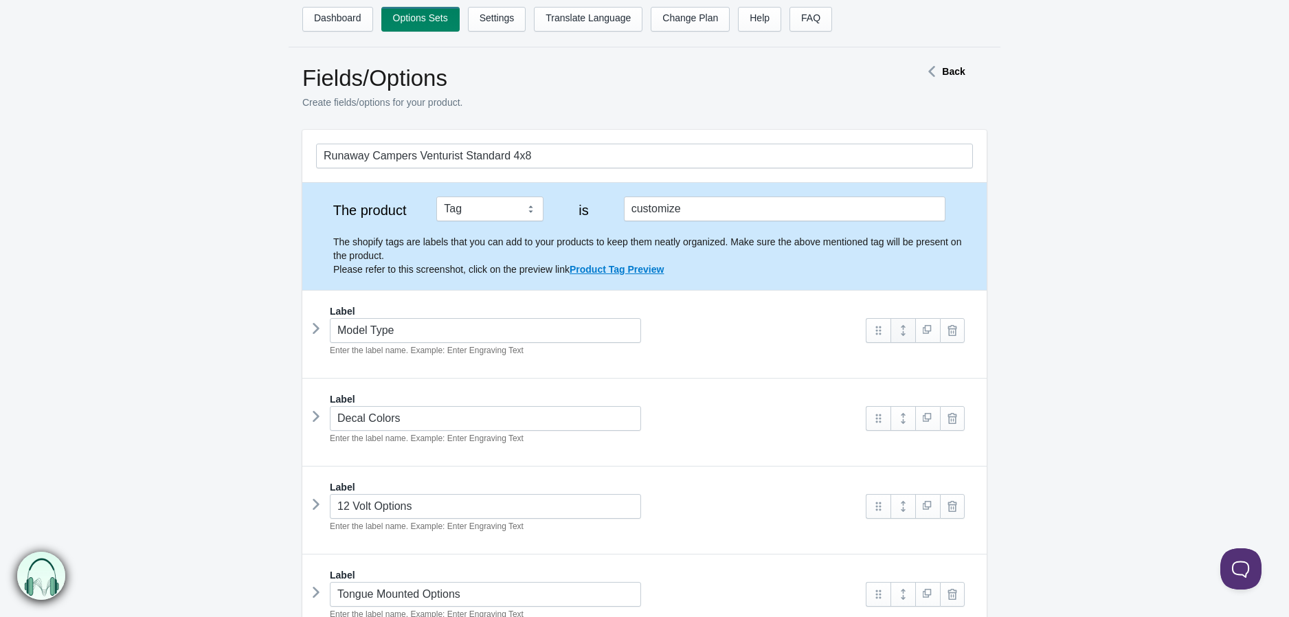
click at [912, 324] on link at bounding box center [902, 330] width 25 height 25
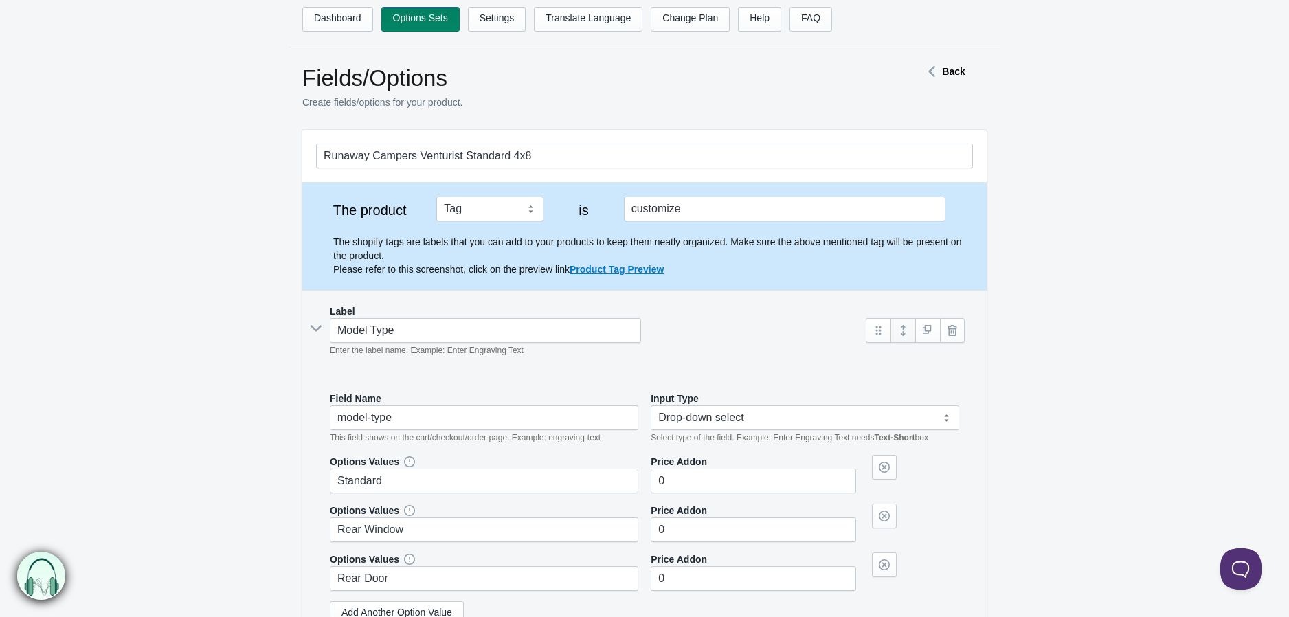
click at [911, 337] on link at bounding box center [902, 330] width 25 height 25
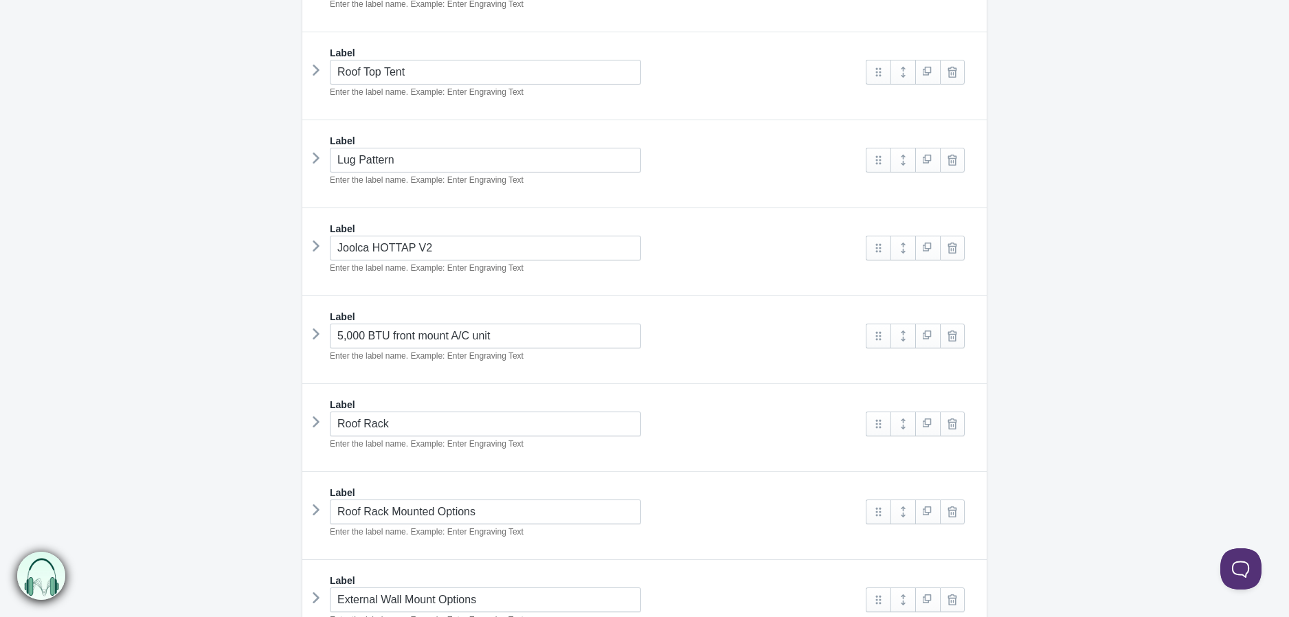
scroll to position [763, 0]
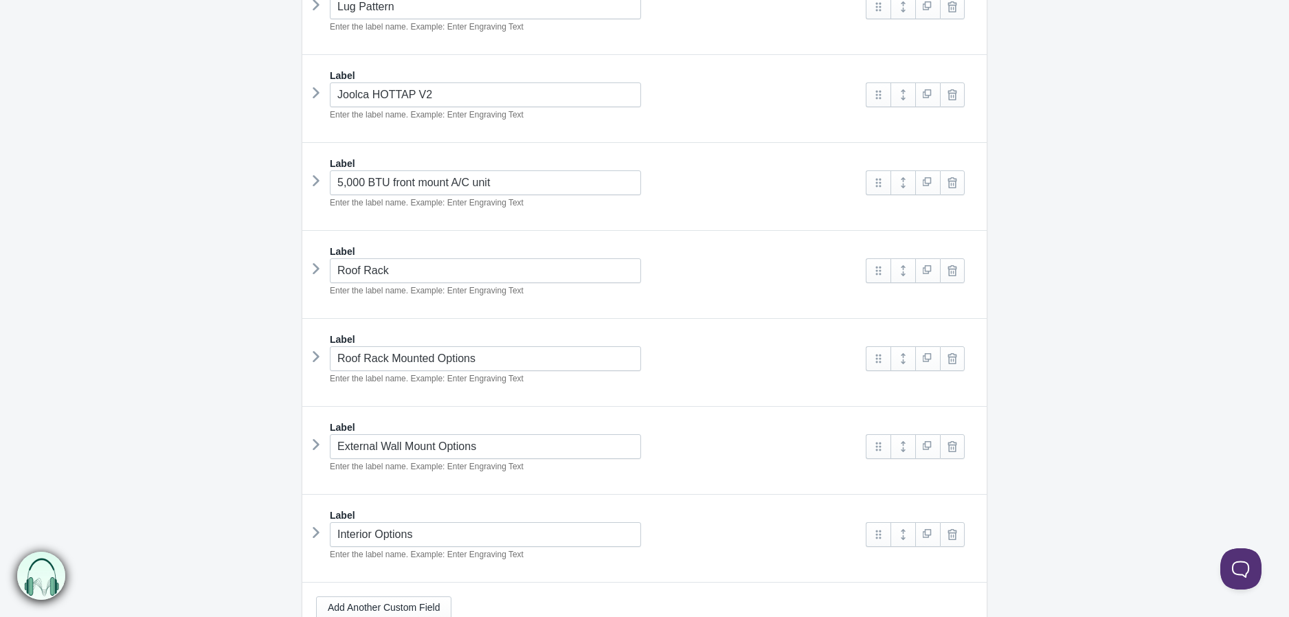
click at [316, 452] on icon at bounding box center [316, 444] width 0 height 21
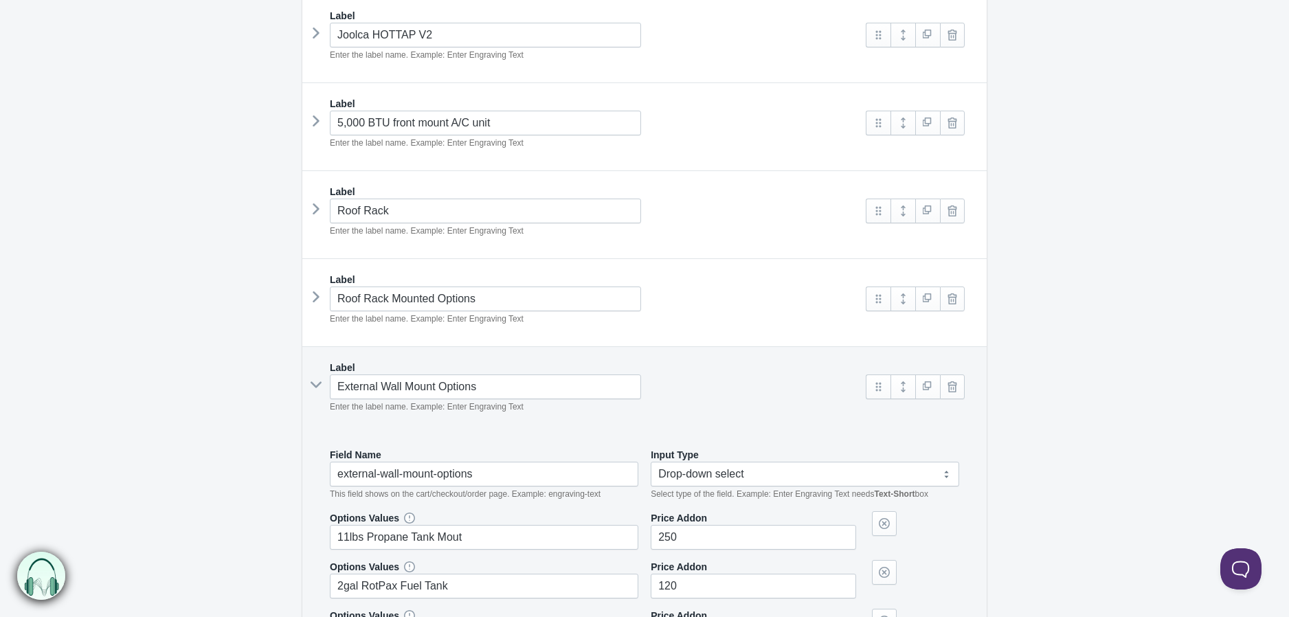
scroll to position [992, 0]
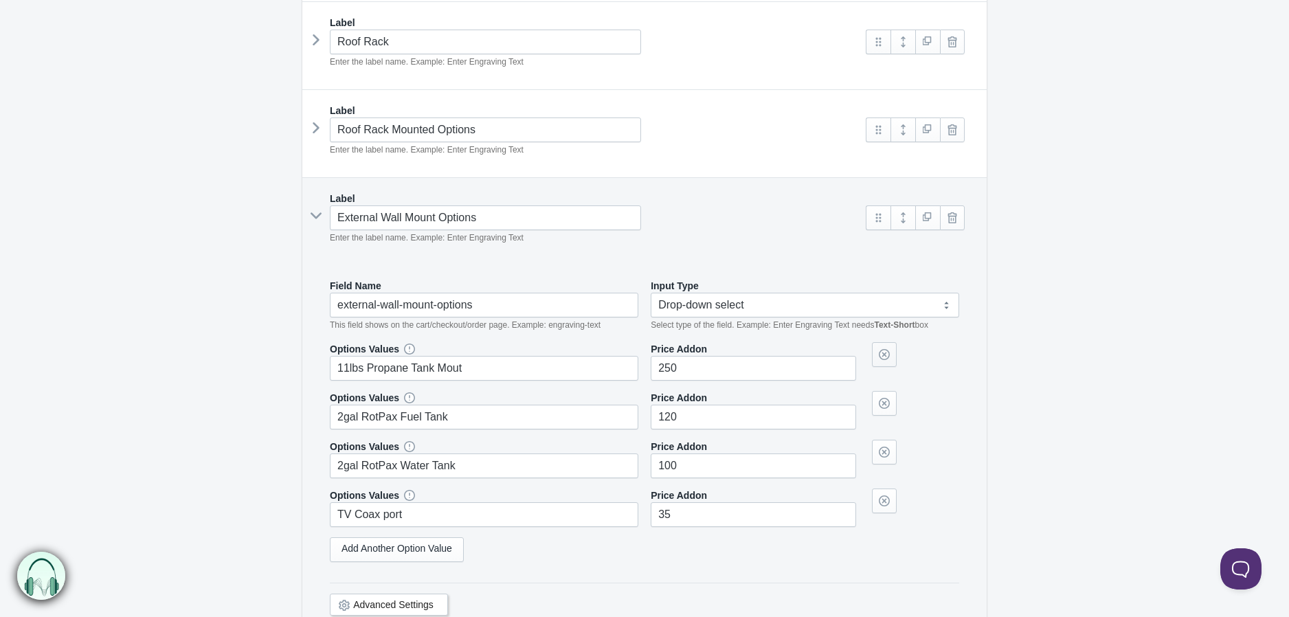
click at [887, 358] on link at bounding box center [884, 354] width 25 height 25
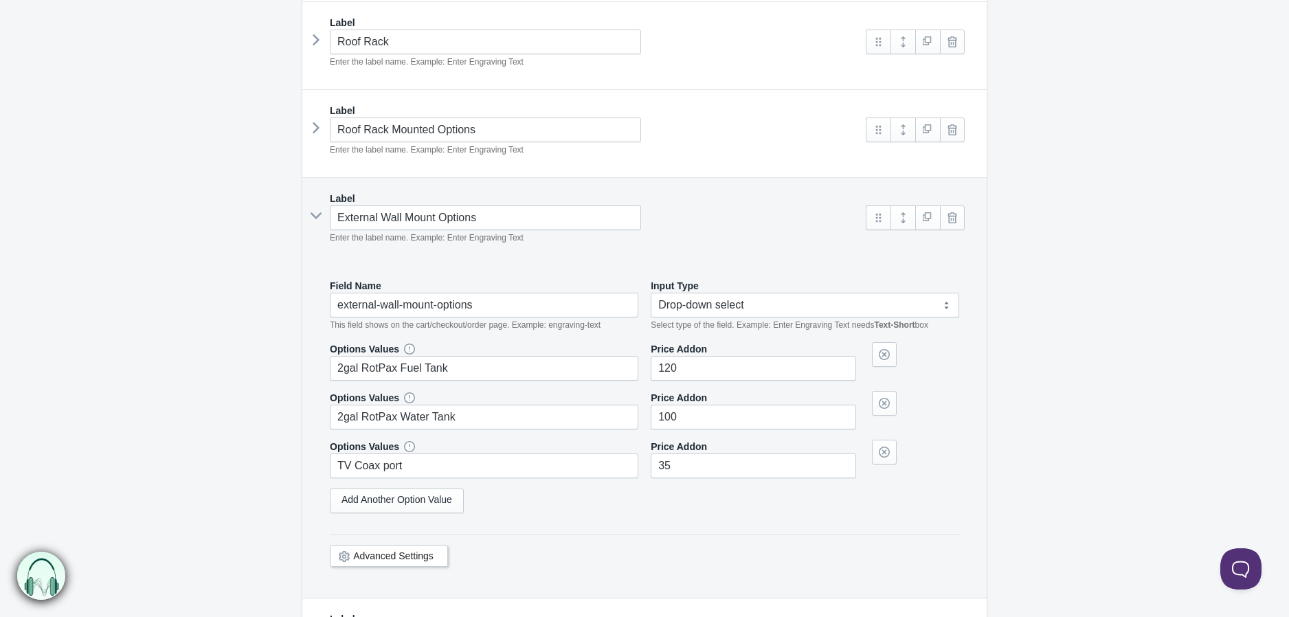
click at [412, 566] on div "Advanced Settings" at bounding box center [389, 556] width 118 height 22
click at [399, 560] on link "Advanced Settings" at bounding box center [393, 555] width 80 height 11
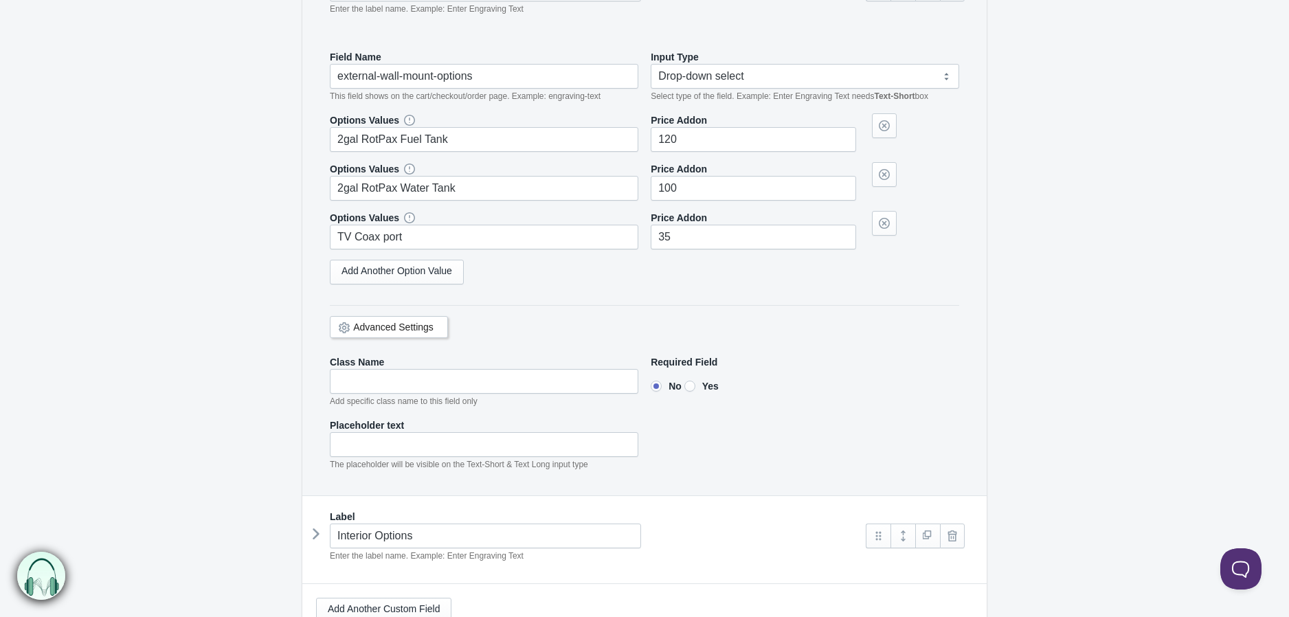
scroll to position [1144, 0]
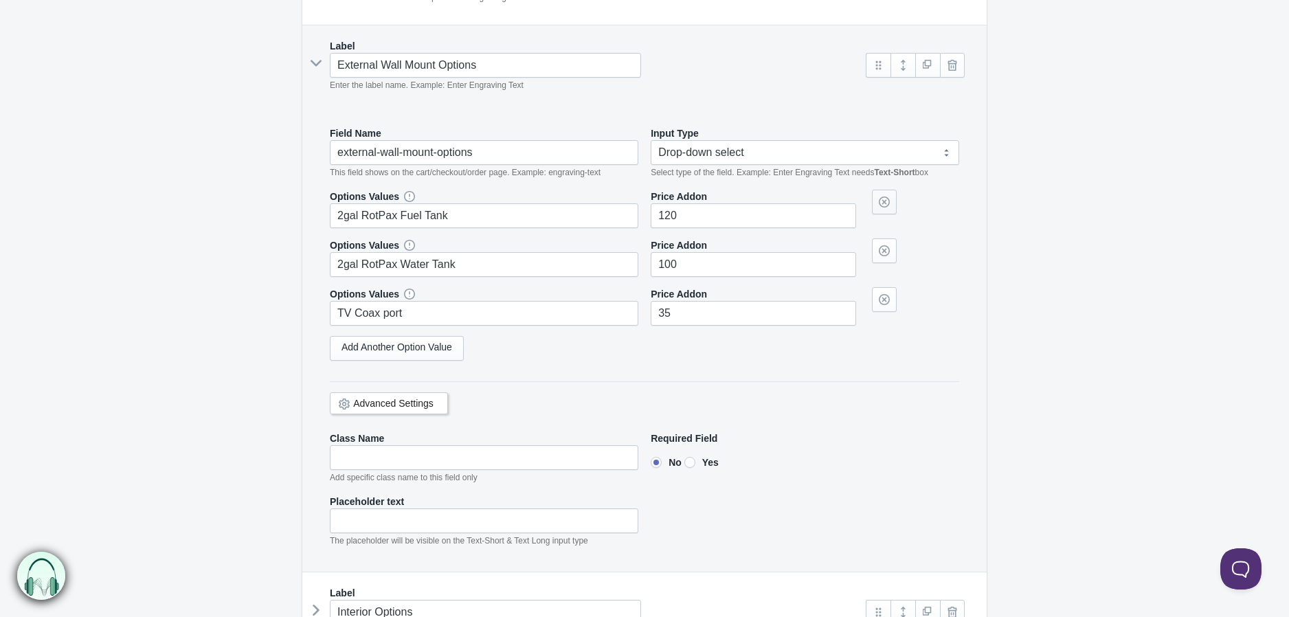
click at [887, 213] on link at bounding box center [884, 202] width 25 height 25
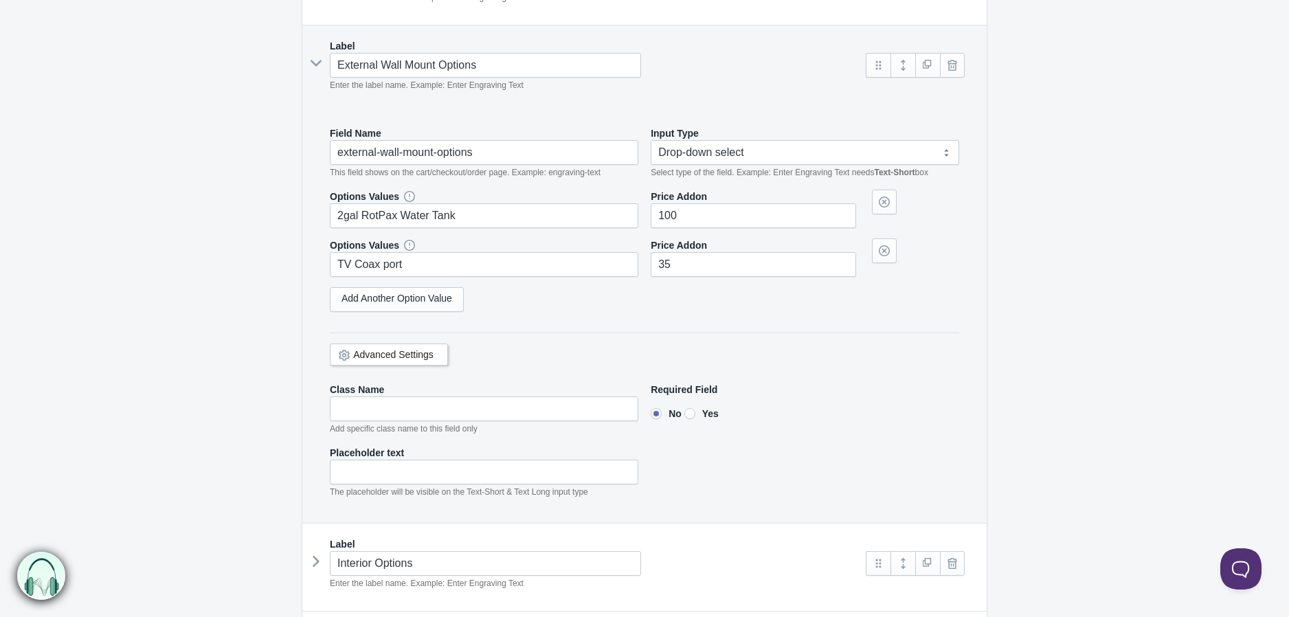
click at [887, 213] on link at bounding box center [884, 202] width 25 height 25
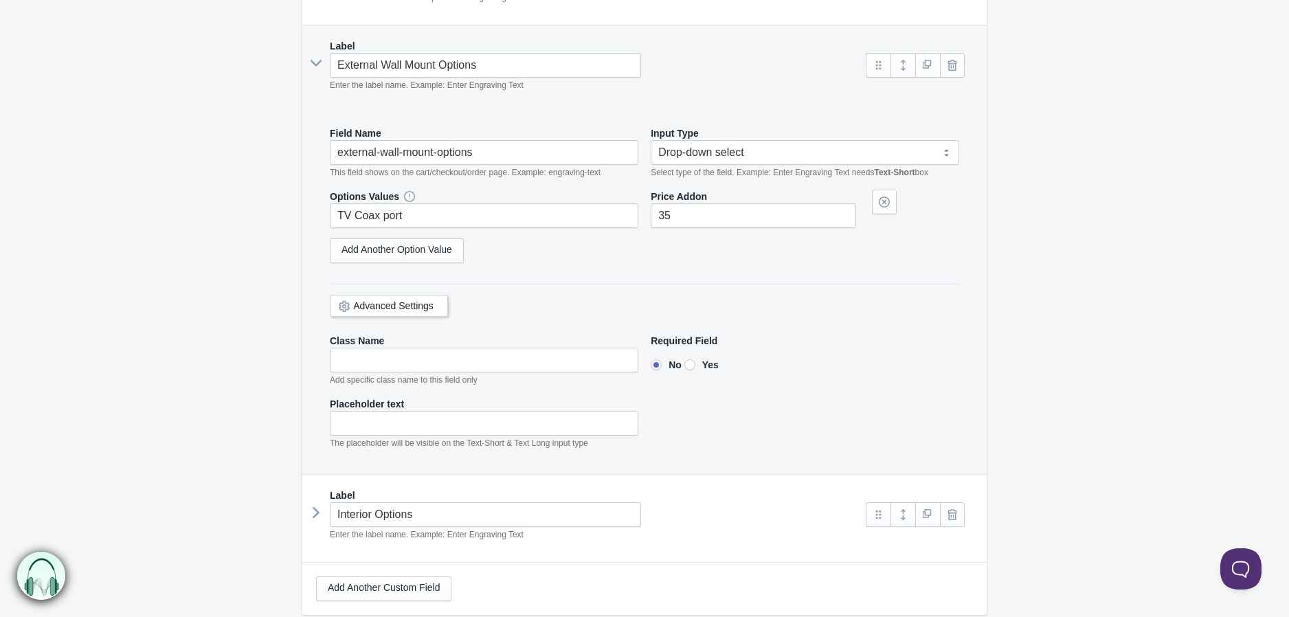
click at [887, 213] on link at bounding box center [884, 202] width 25 height 25
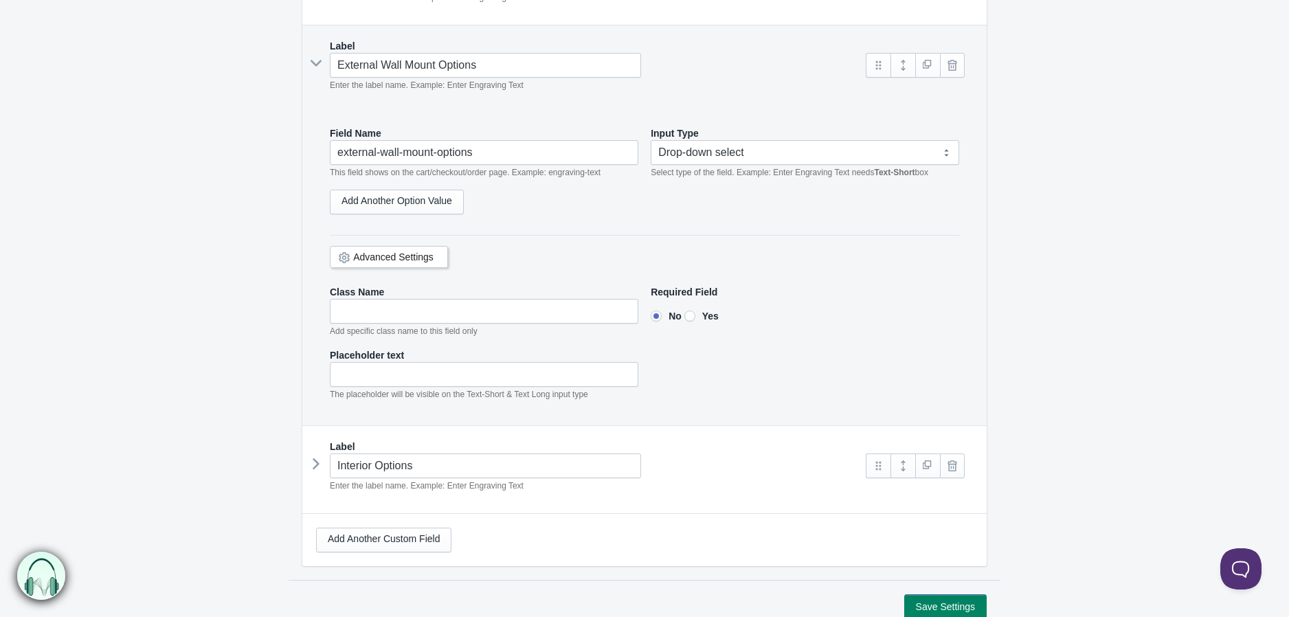
click at [415, 249] on div "Advanced Settings" at bounding box center [389, 257] width 118 height 22
click at [440, 196] on link "Add Another Option Value" at bounding box center [397, 202] width 134 height 25
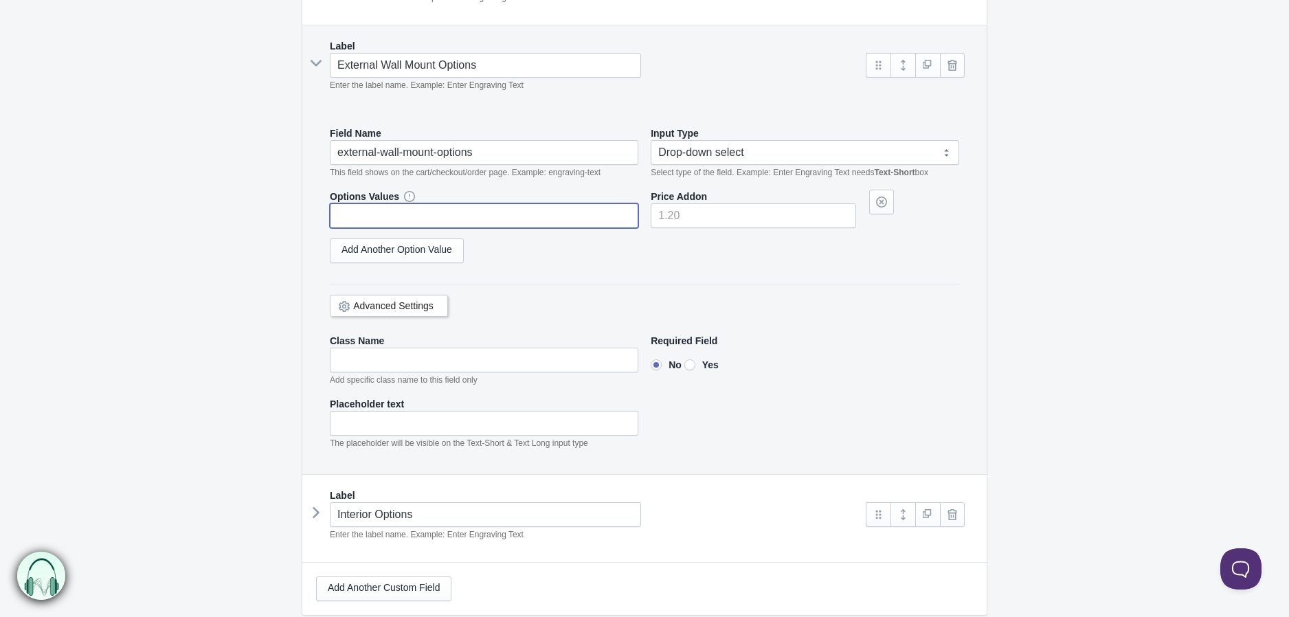
click at [461, 213] on input "text" at bounding box center [484, 215] width 308 height 25
click at [412, 221] on input "11 lbs Propane Mounted" at bounding box center [484, 215] width 308 height 25
type input "11 lbs Propane Tank Mounted"
click at [664, 223] on input"] "number" at bounding box center [753, 215] width 205 height 25
type input"] "250"
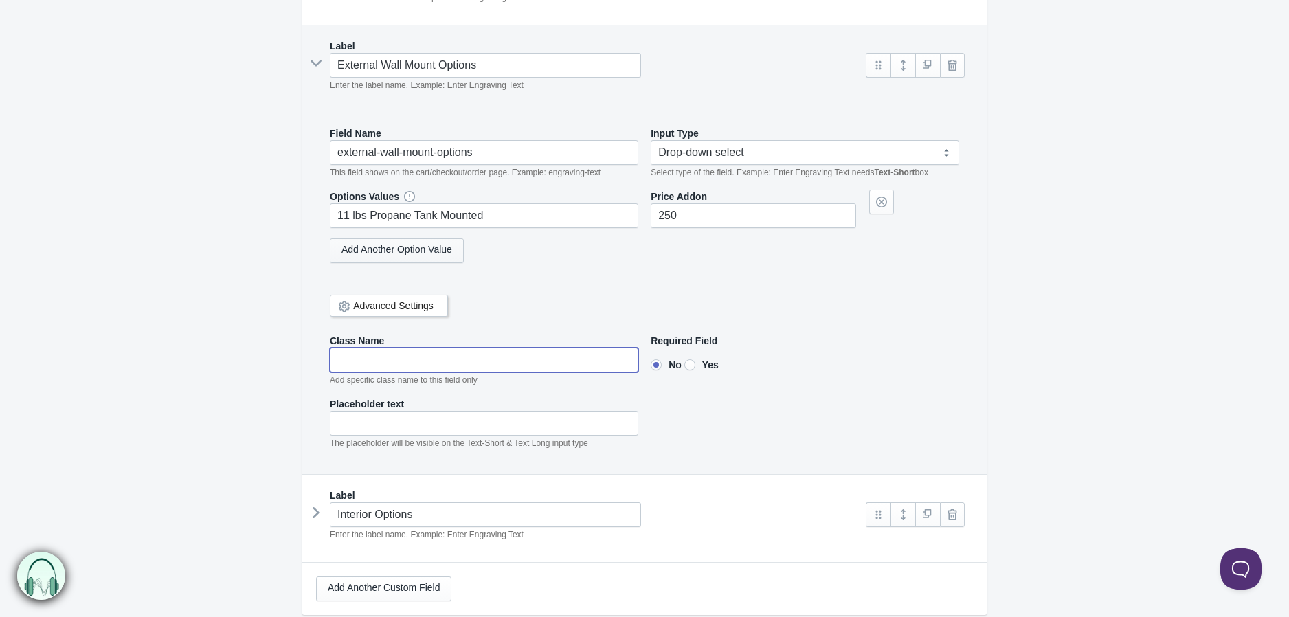
click at [431, 243] on link "Add Another Option Value" at bounding box center [397, 250] width 134 height 25
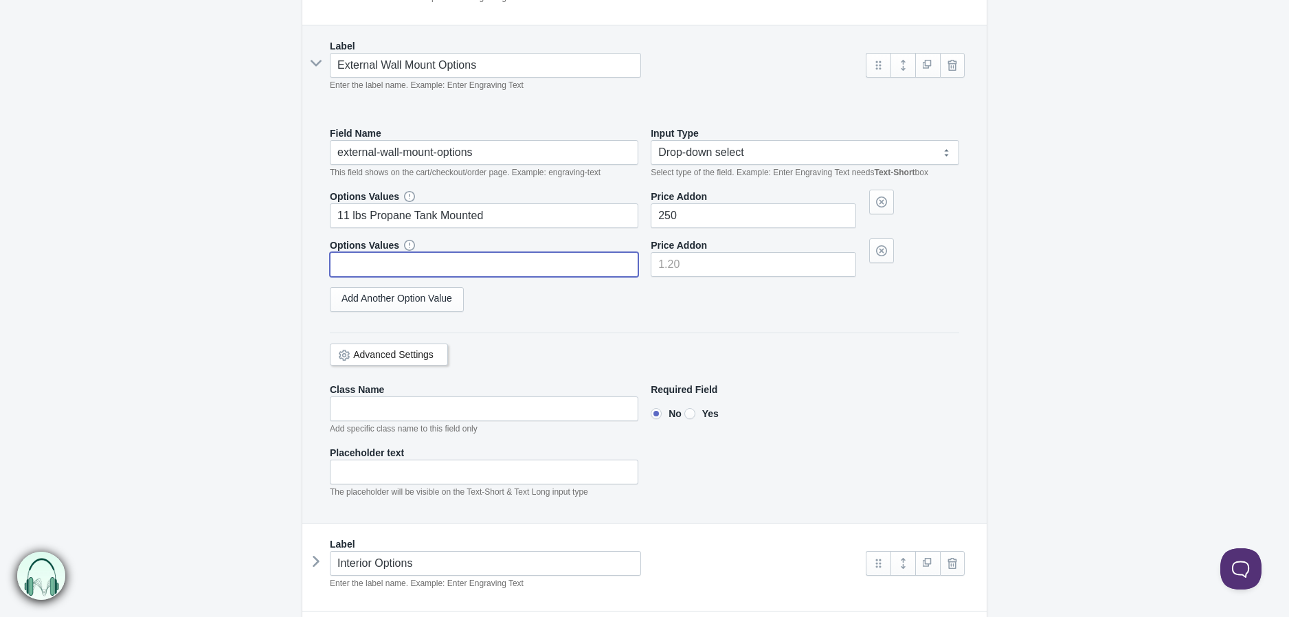
click at [427, 264] on input "text" at bounding box center [484, 264] width 308 height 25
click at [514, 264] on input "text" at bounding box center [484, 264] width 308 height 25
type input "2 Gal RotoPax Fuel"
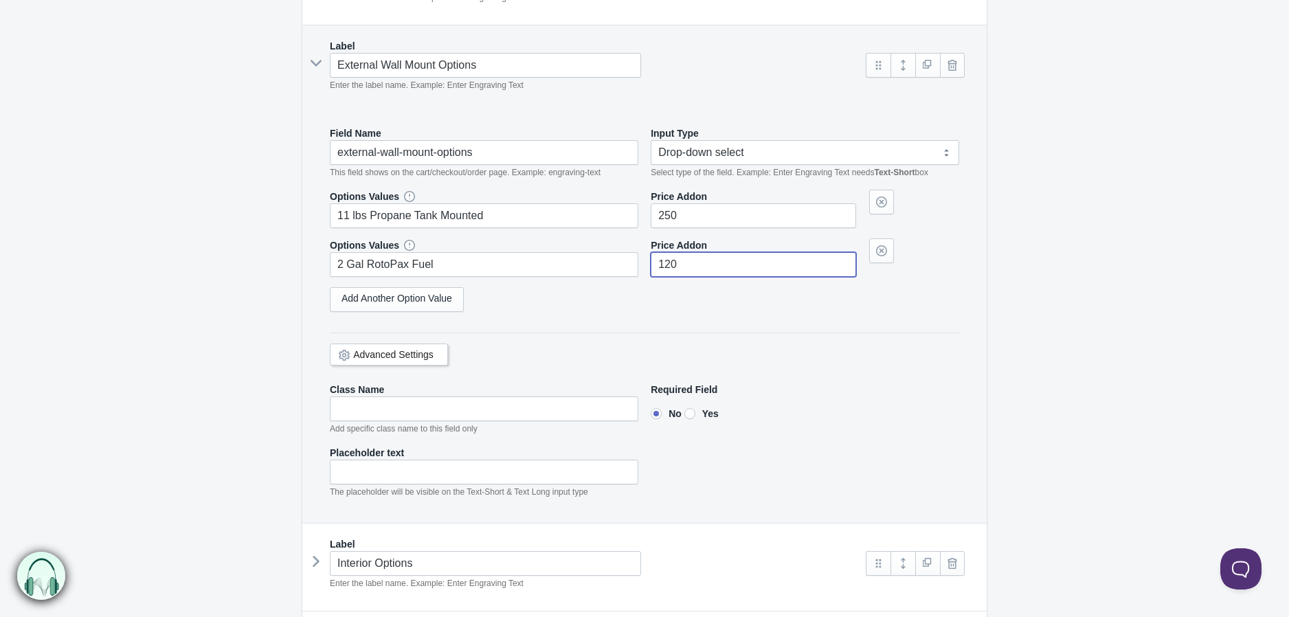
type input"] "120"
click at [454, 299] on link "Add Another Option Value" at bounding box center [397, 299] width 134 height 25
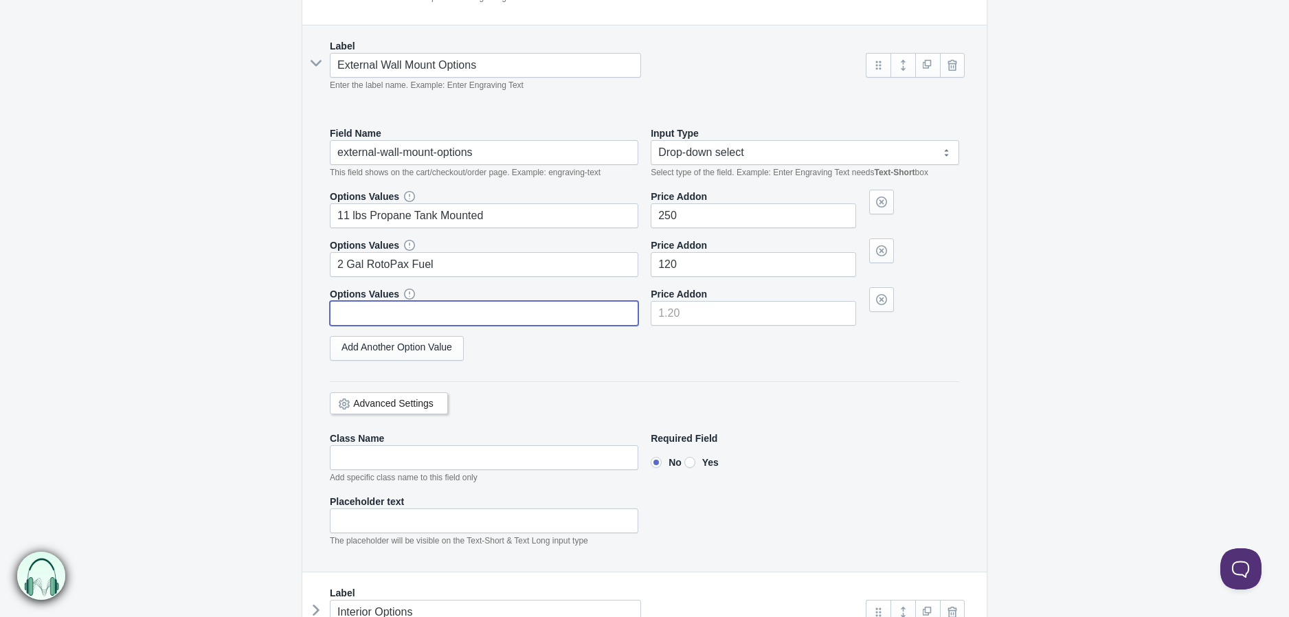
click at [444, 315] on input "text" at bounding box center [484, 313] width 308 height 25
click at [462, 316] on input "text" at bounding box center [484, 313] width 308 height 25
paste input "2 Gal RotoPaX Water"
type input "2 Gal RotoPaX Water"
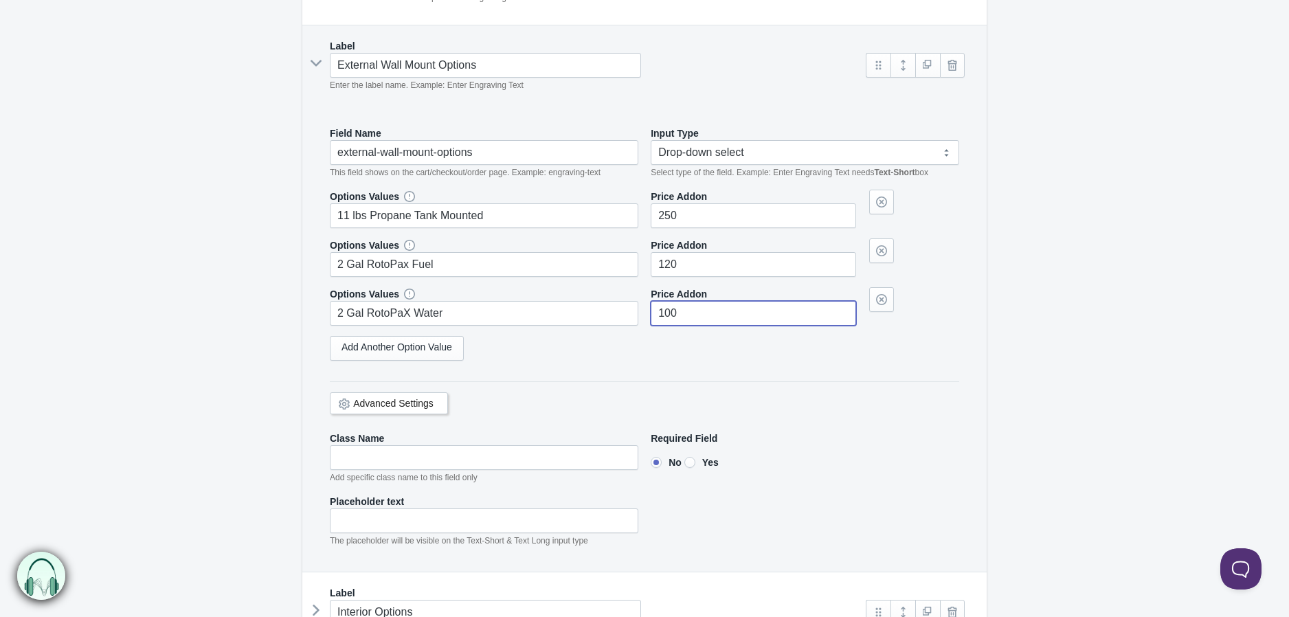
type input"] "100"
click at [449, 346] on link "Add Another Option Value" at bounding box center [397, 348] width 134 height 25
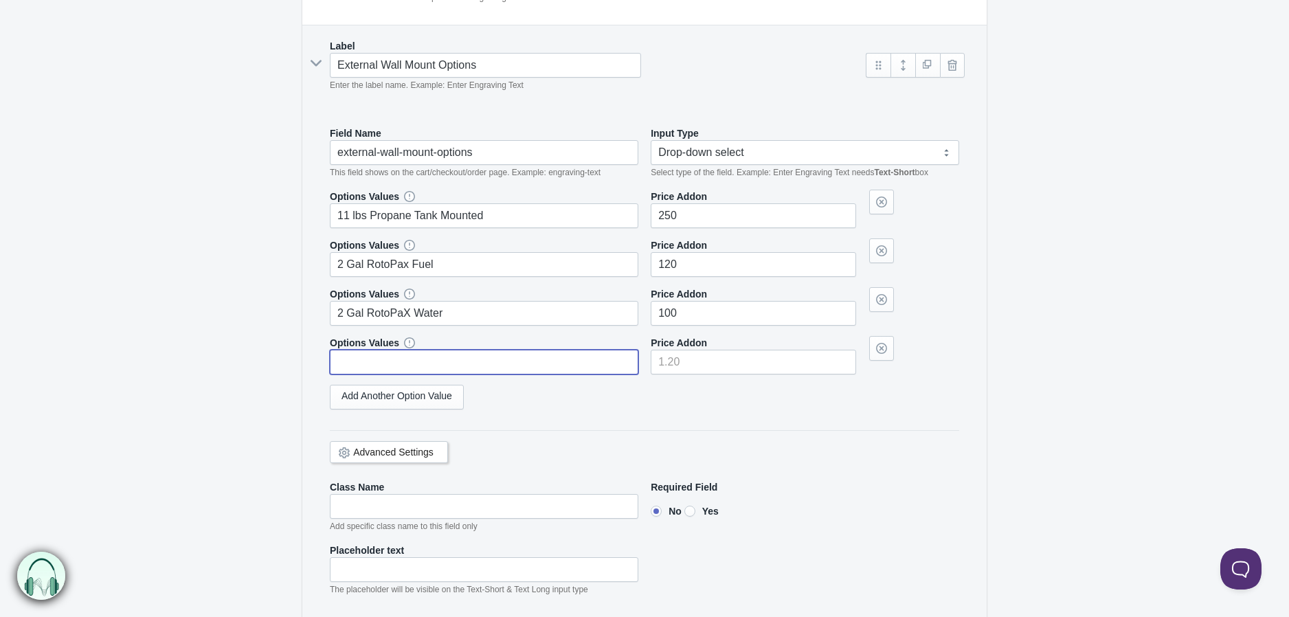
drag, startPoint x: 387, startPoint y: 374, endPoint x: 429, endPoint y: 374, distance: 41.9
click at [387, 374] on input "text" at bounding box center [484, 362] width 308 height 25
paste input "TV Coat Port"
type input "TV Coat Port"
type input"] "35"
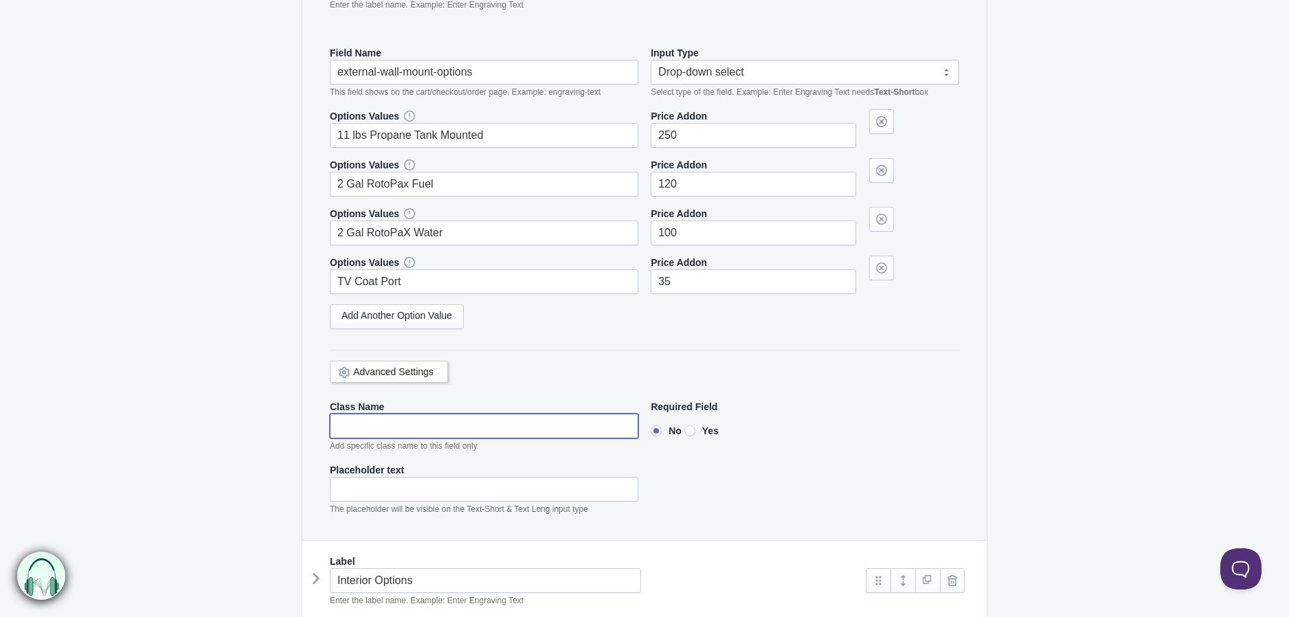
scroll to position [1438, 0]
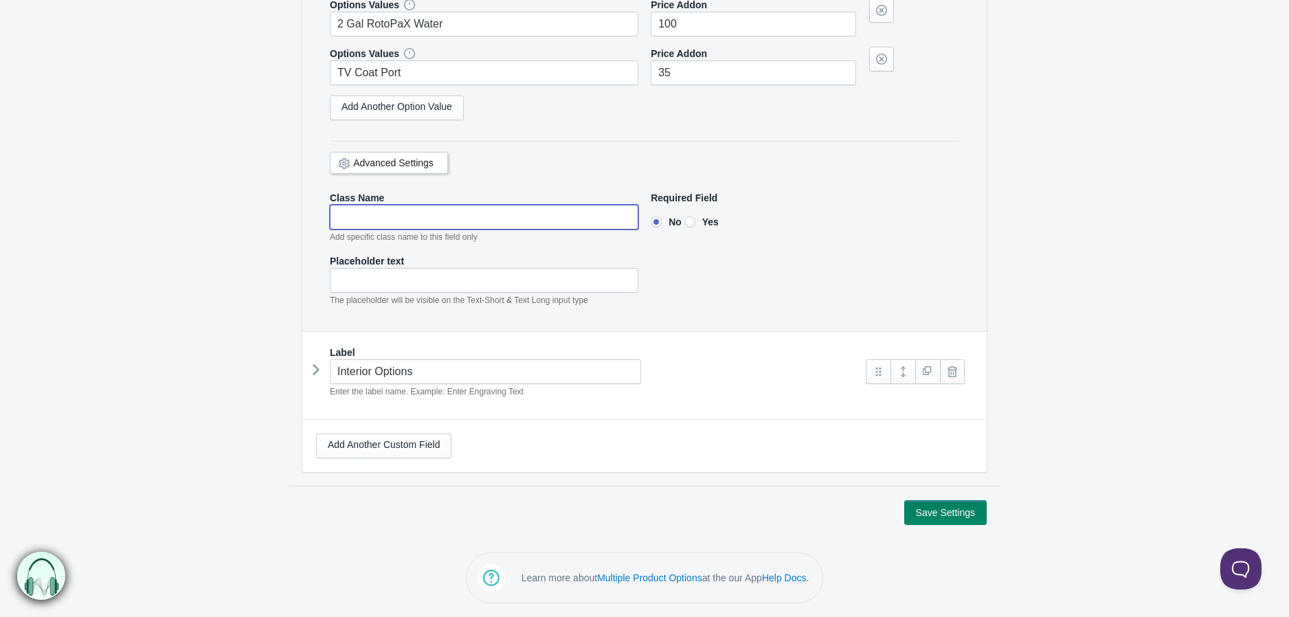
click at [365, 163] on link "Advanced Settings" at bounding box center [393, 162] width 80 height 11
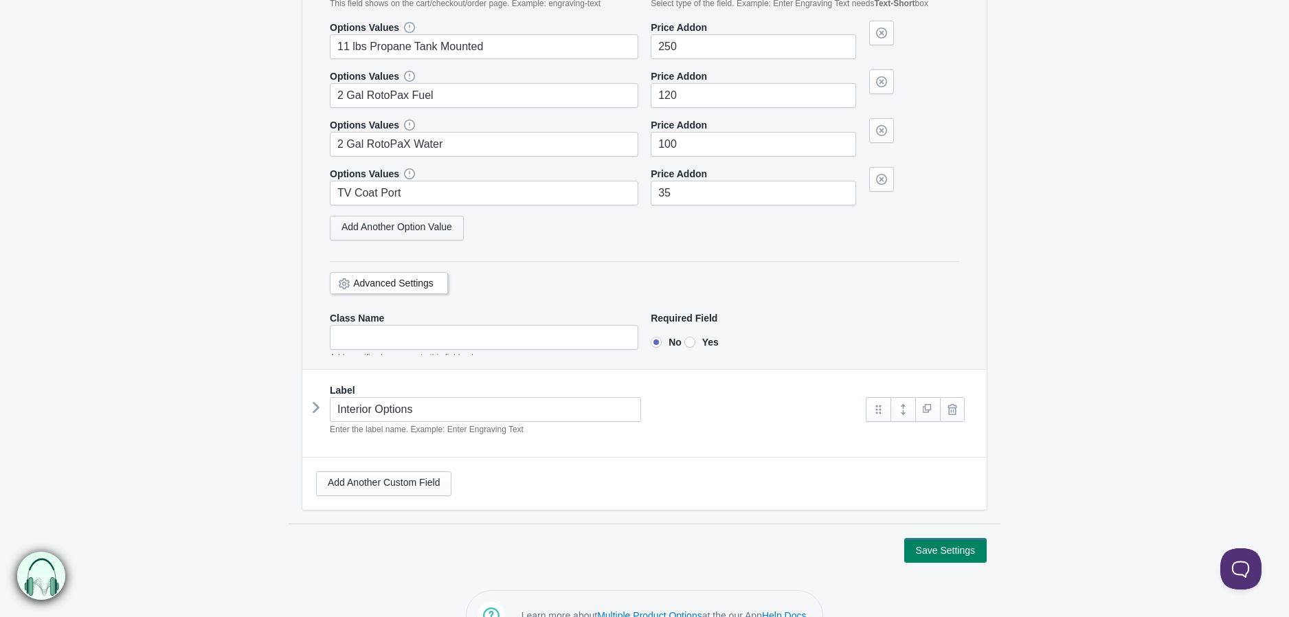
scroll to position [1312, 0]
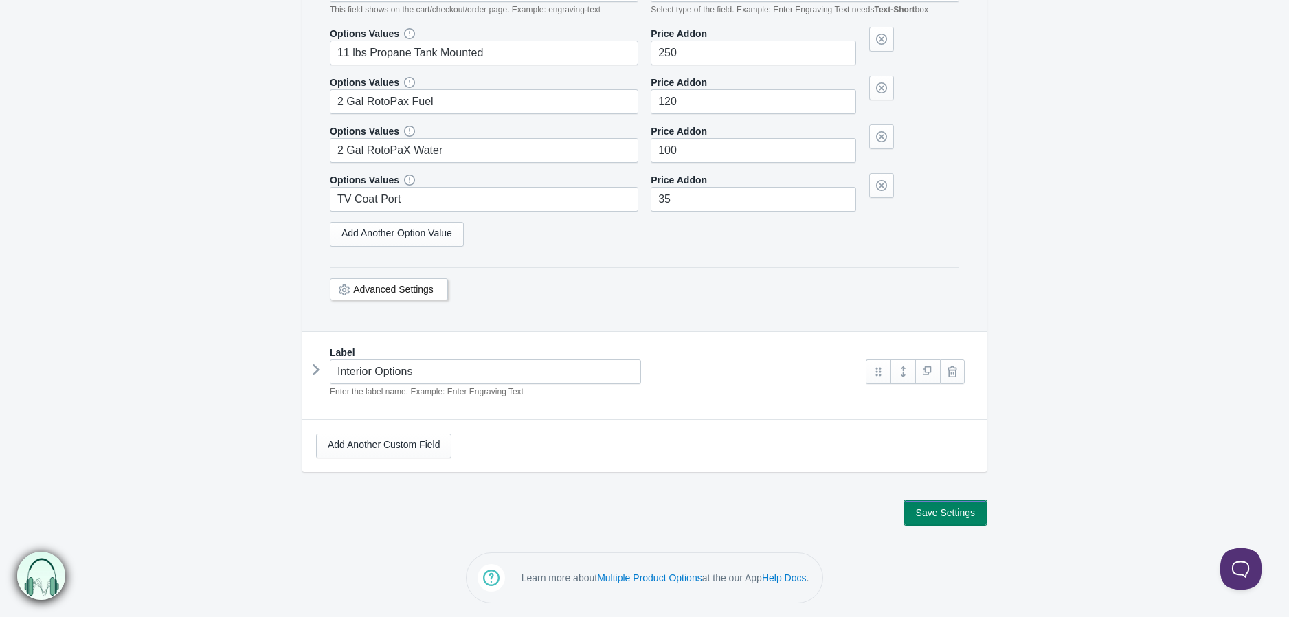
click at [957, 519] on button "Save Settings" at bounding box center [945, 512] width 82 height 25
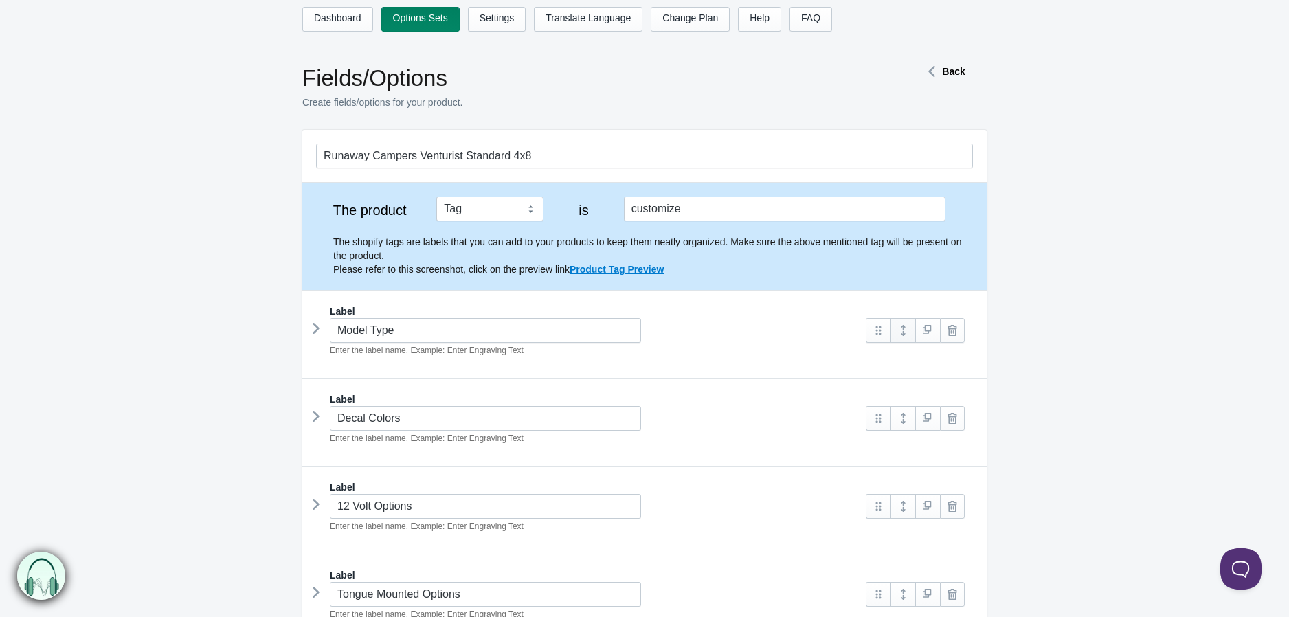
click at [898, 330] on link at bounding box center [902, 330] width 25 height 25
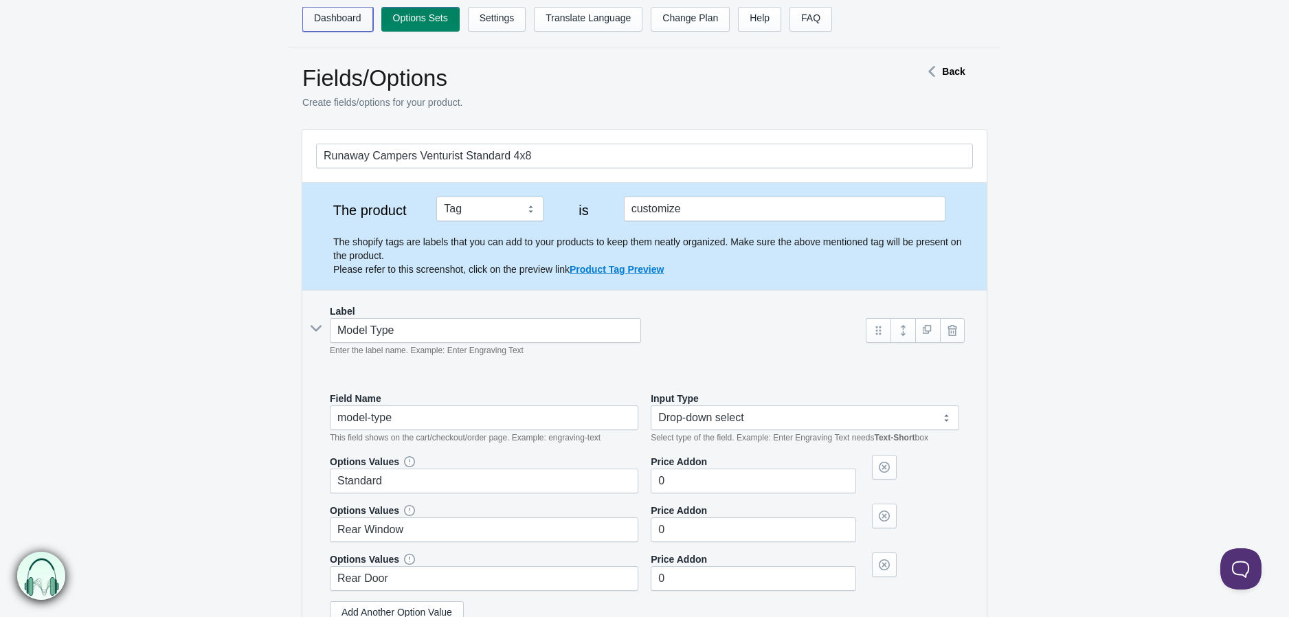
click at [352, 21] on link "Dashboard" at bounding box center [337, 19] width 71 height 25
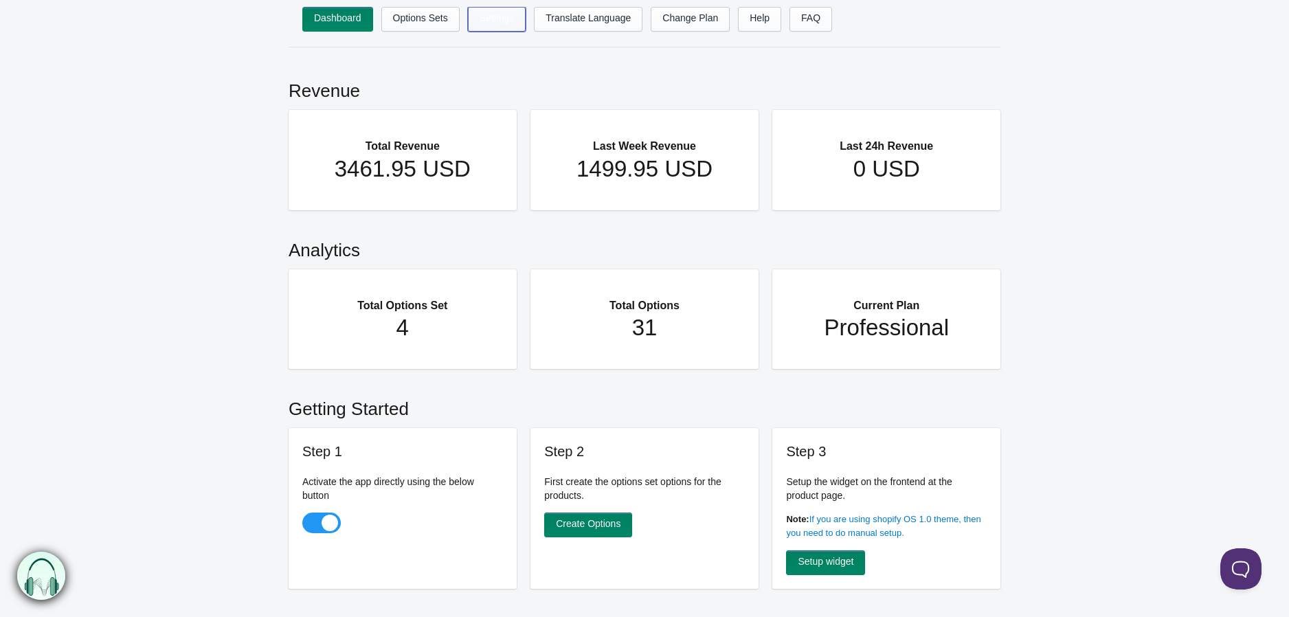
click at [508, 16] on link "Settings" at bounding box center [497, 19] width 58 height 25
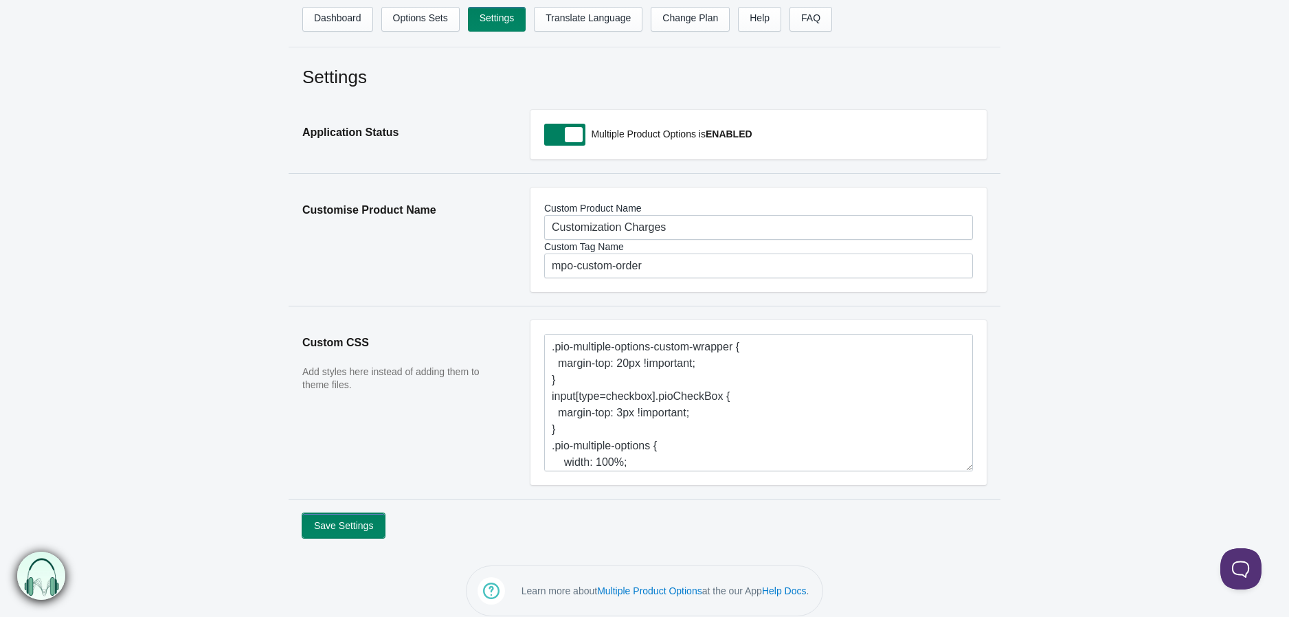
click at [367, 515] on button "Save Settings" at bounding box center [343, 525] width 82 height 25
click at [431, 28] on link "Options Sets" at bounding box center [420, 19] width 78 height 25
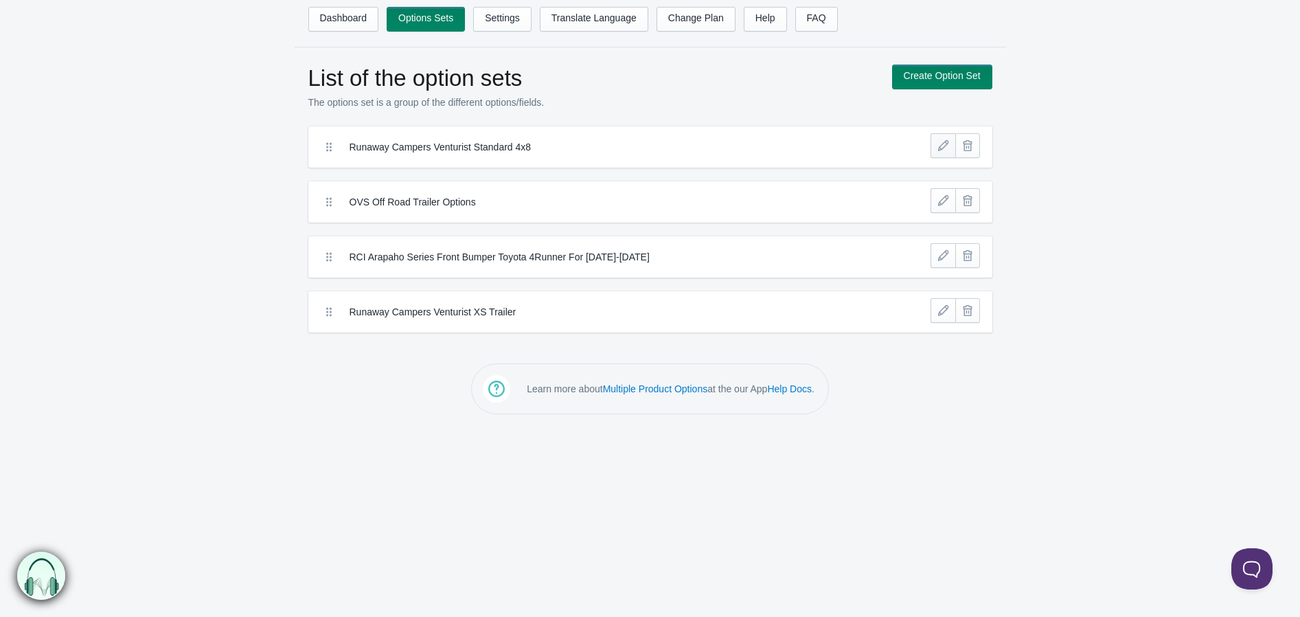
click at [949, 154] on link at bounding box center [943, 145] width 25 height 25
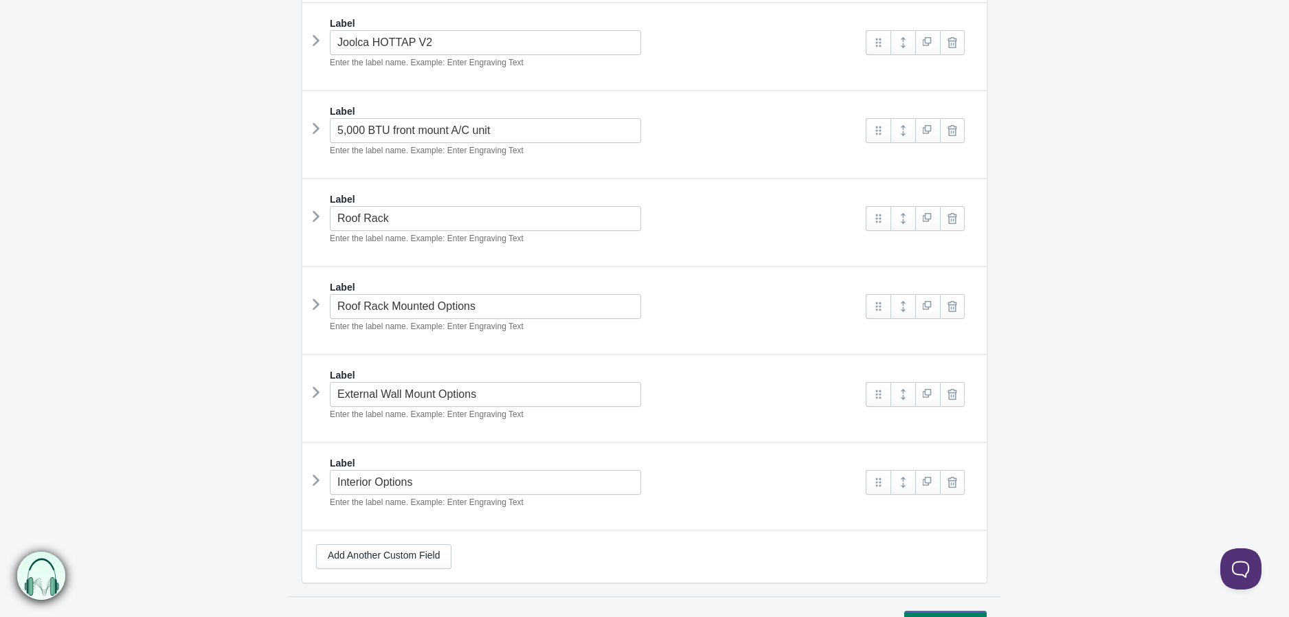
scroll to position [916, 0]
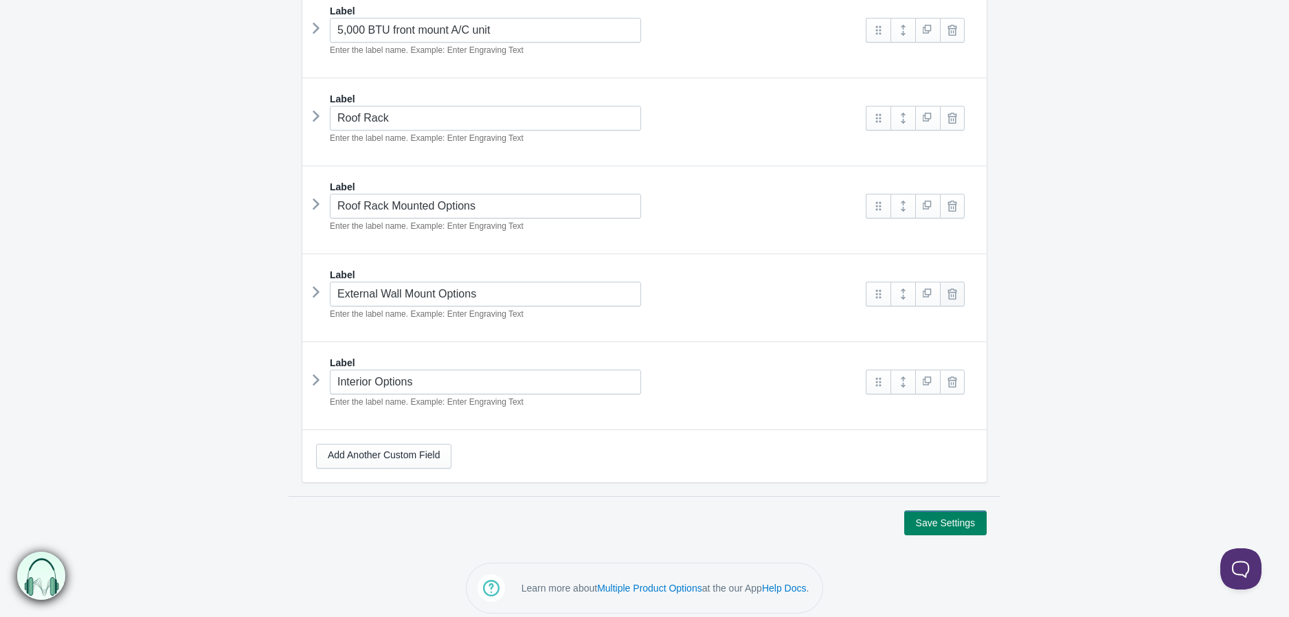
click at [953, 304] on link at bounding box center [952, 294] width 25 height 25
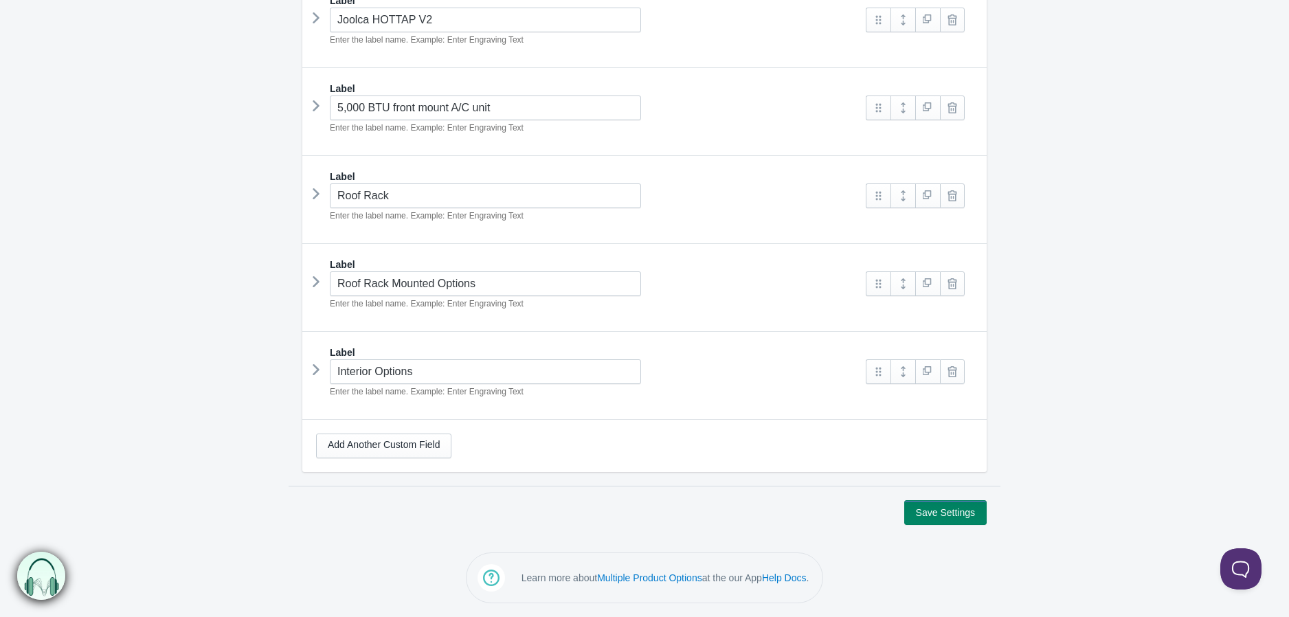
click at [960, 501] on section "Save Settings" at bounding box center [645, 505] width 712 height 39
click at [958, 510] on button "Save Settings" at bounding box center [945, 512] width 82 height 25
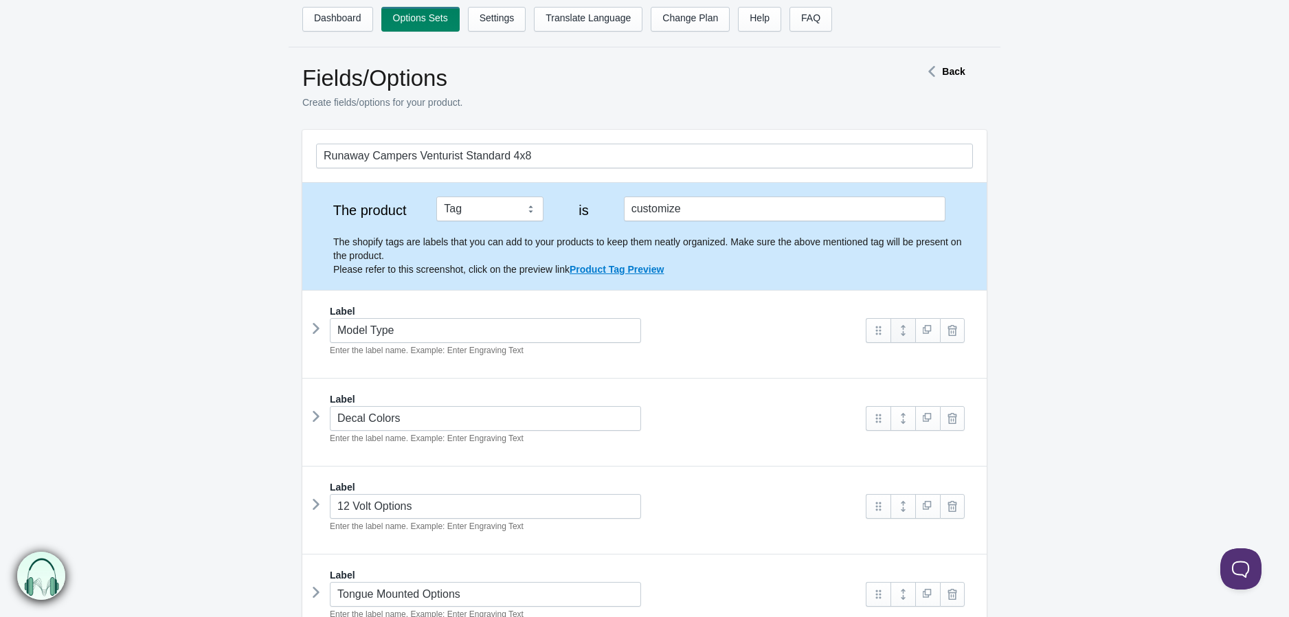
click at [900, 332] on link at bounding box center [902, 330] width 25 height 25
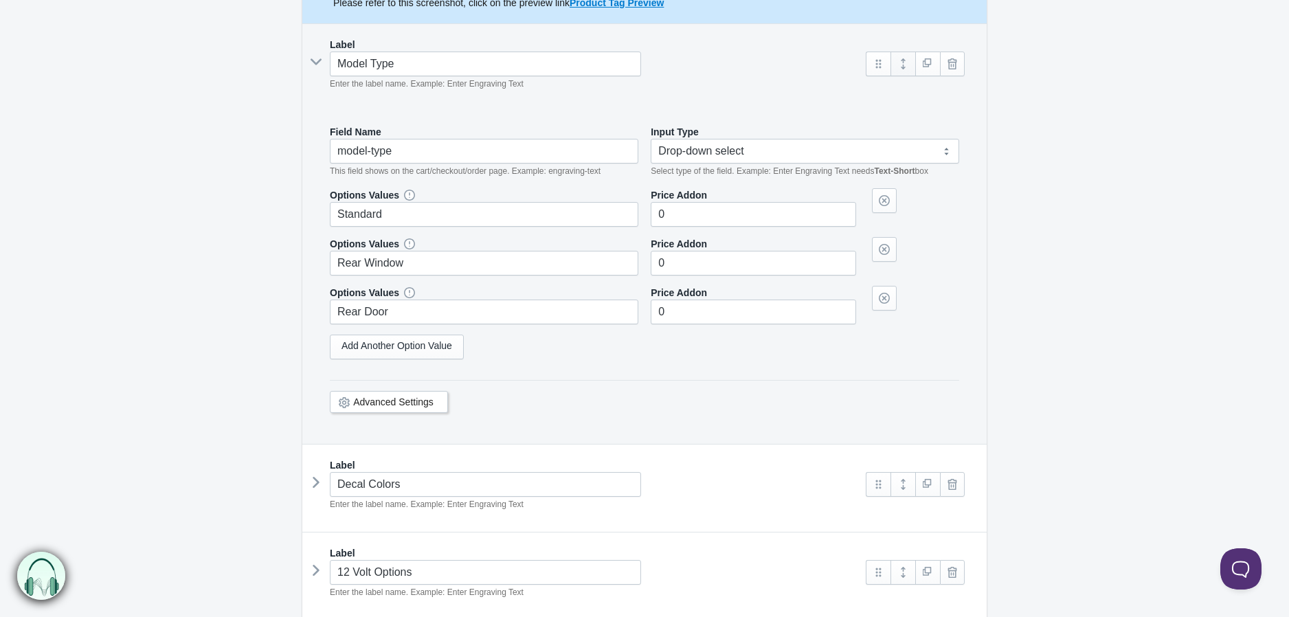
scroll to position [305, 0]
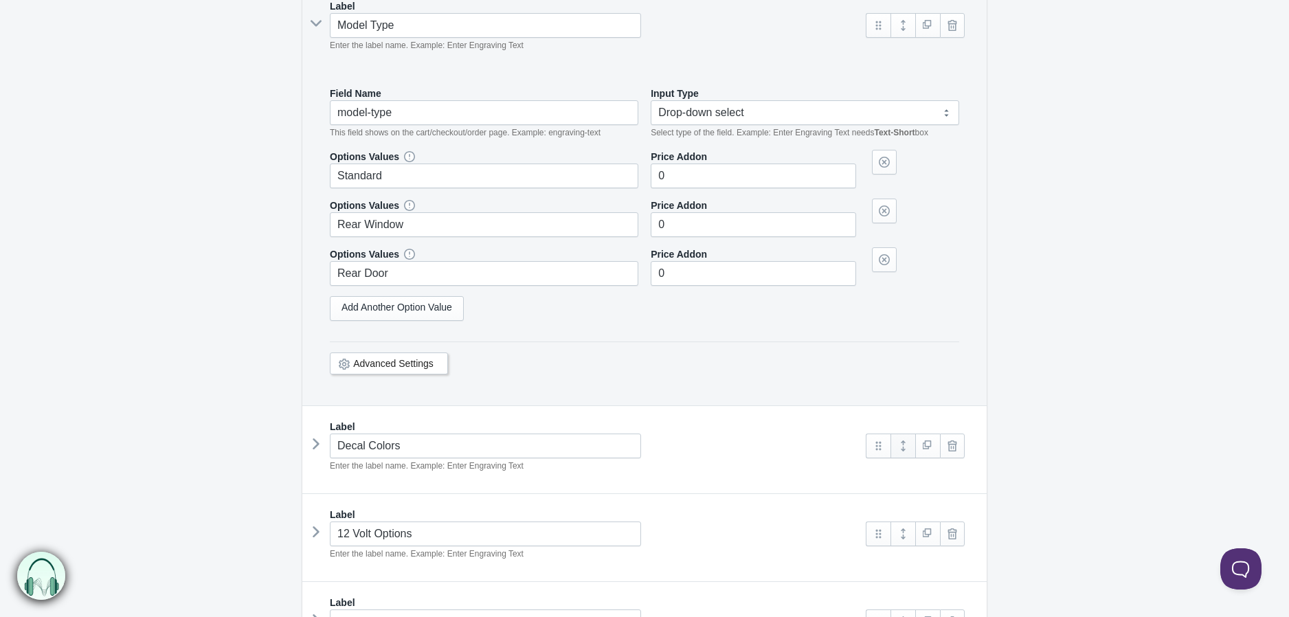
click at [898, 447] on link at bounding box center [902, 445] width 25 height 25
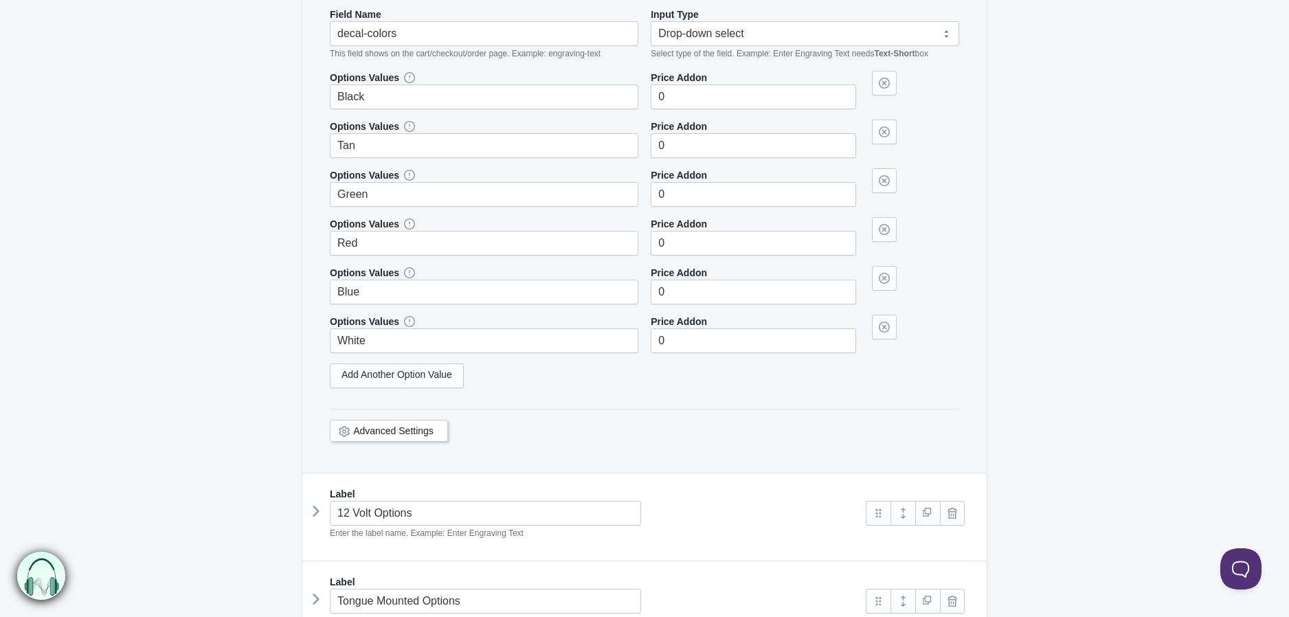
scroll to position [992, 0]
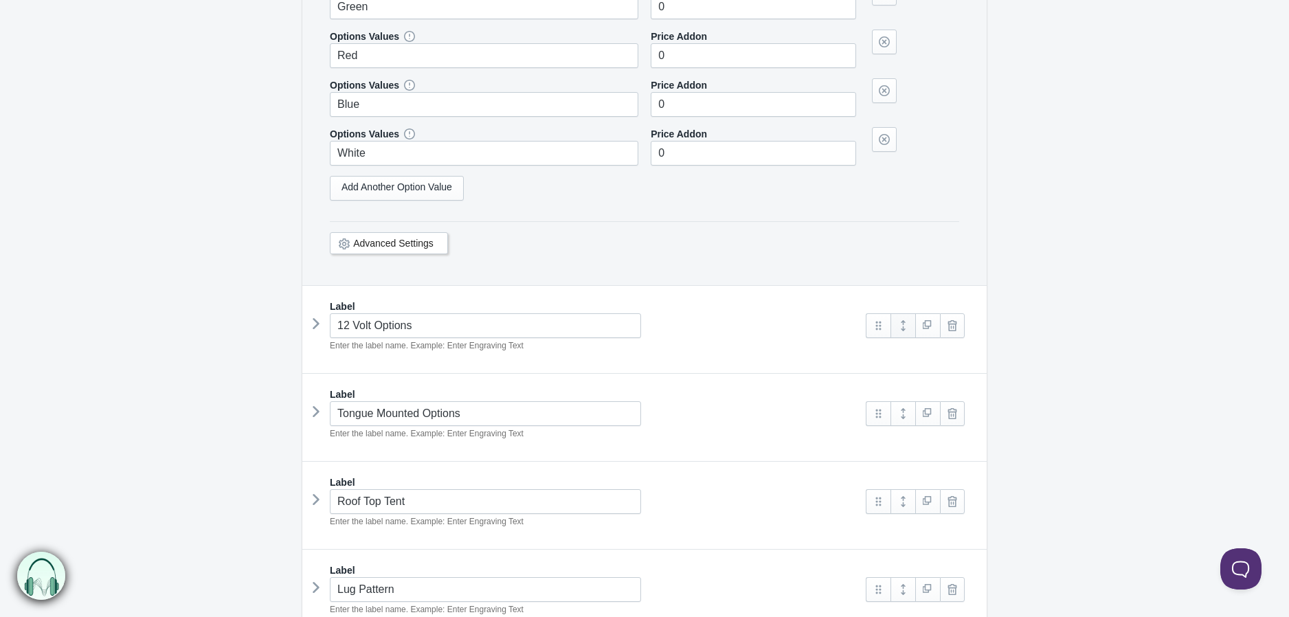
click at [905, 322] on link at bounding box center [902, 325] width 25 height 25
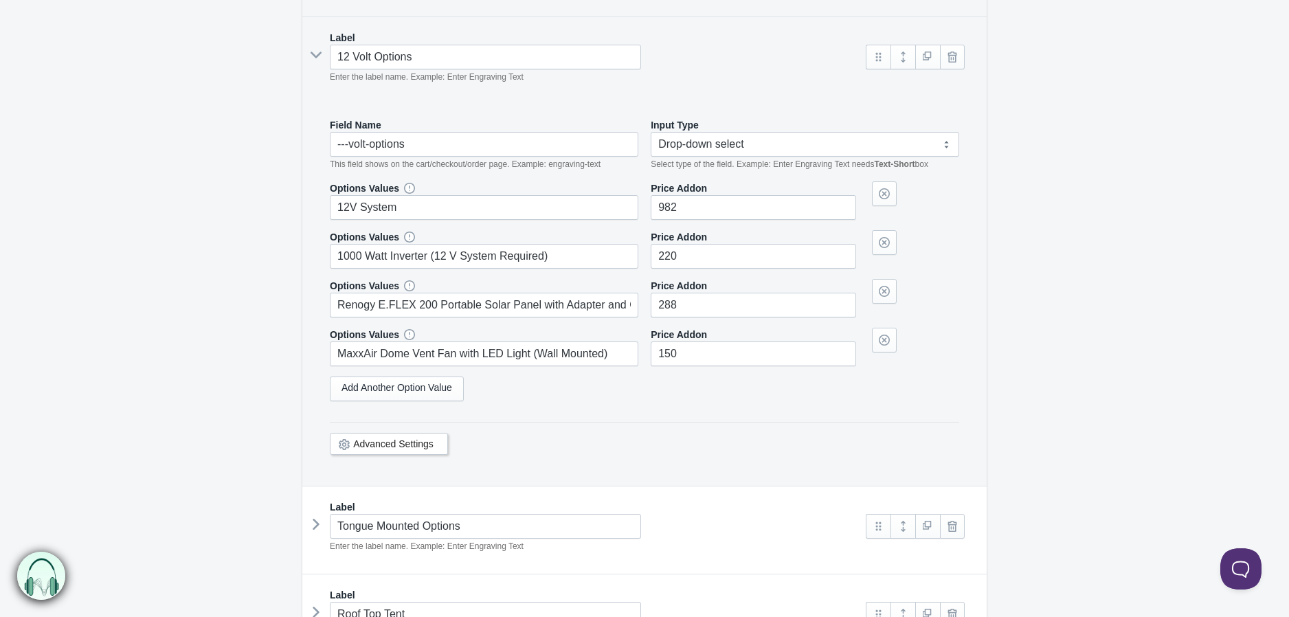
scroll to position [1374, 0]
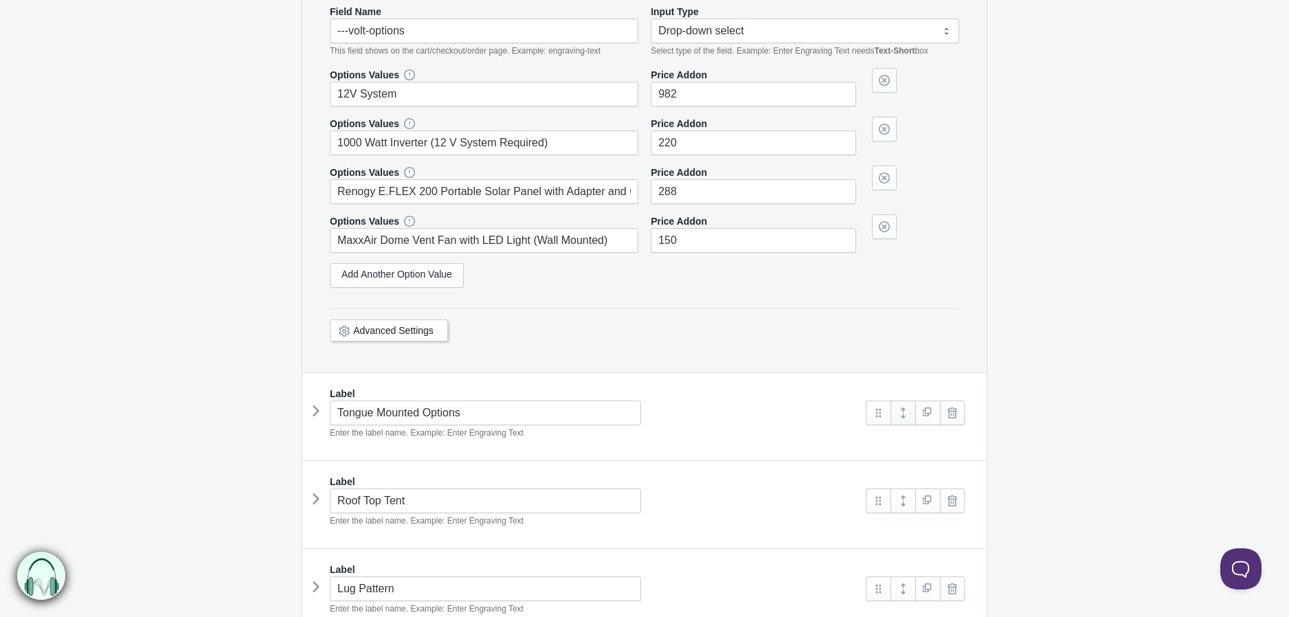
click at [894, 418] on link at bounding box center [902, 412] width 25 height 25
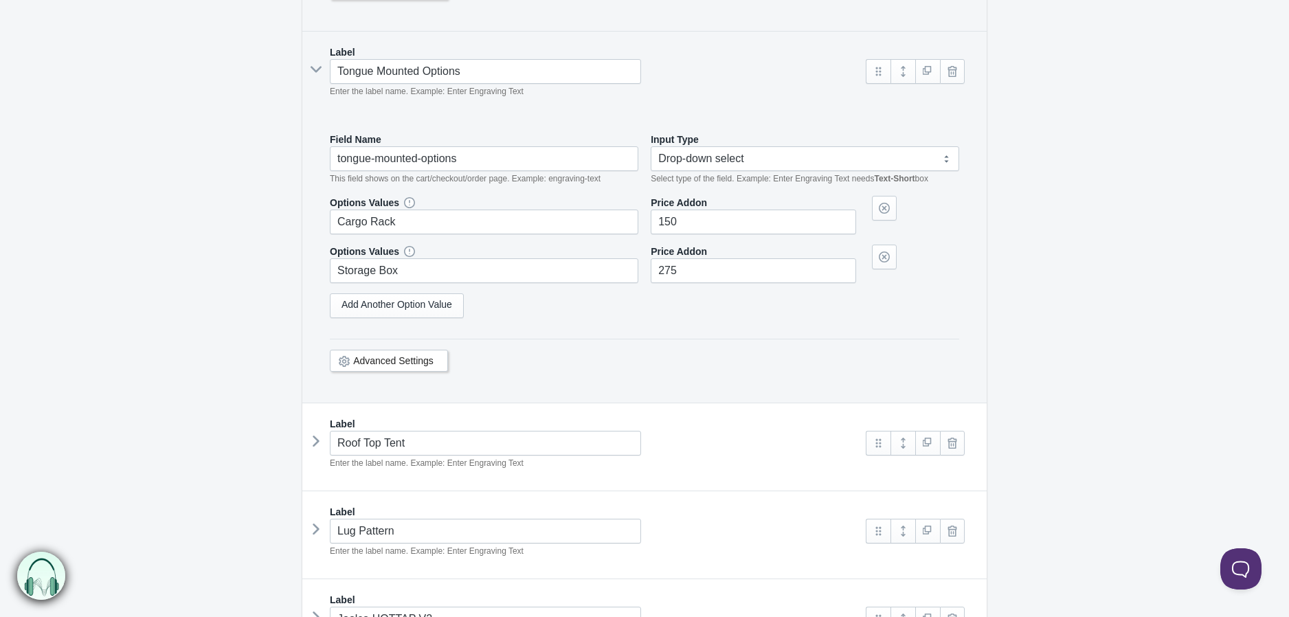
scroll to position [1755, 0]
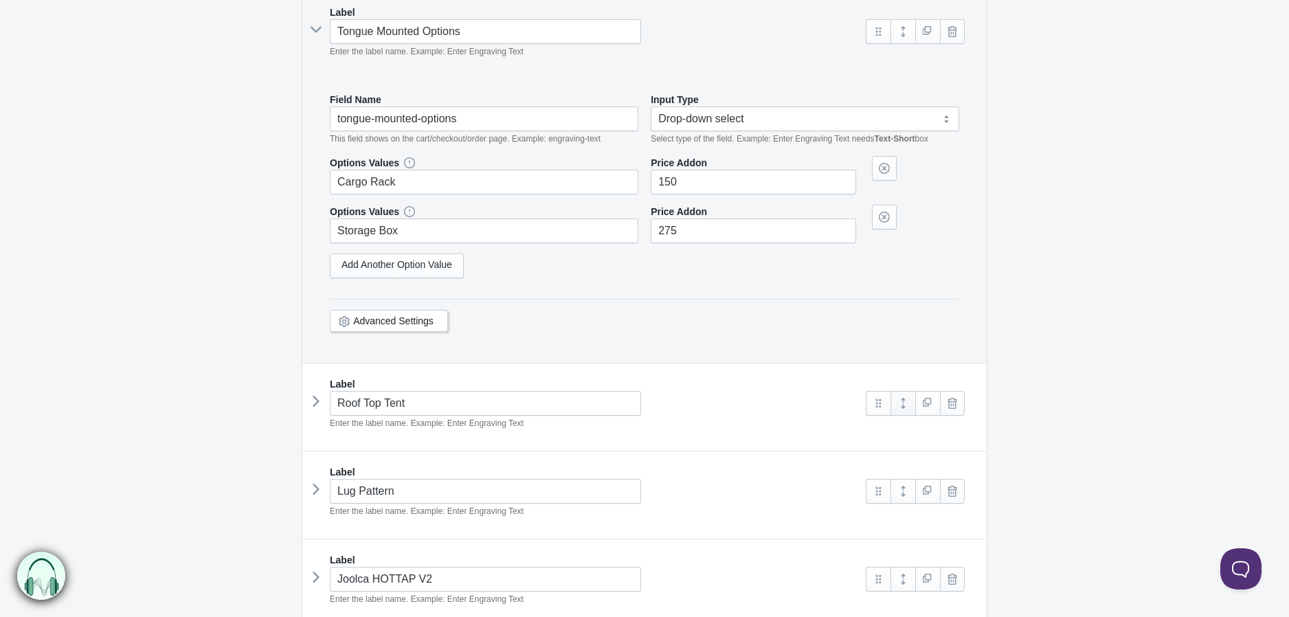
click at [907, 414] on link at bounding box center [902, 403] width 25 height 25
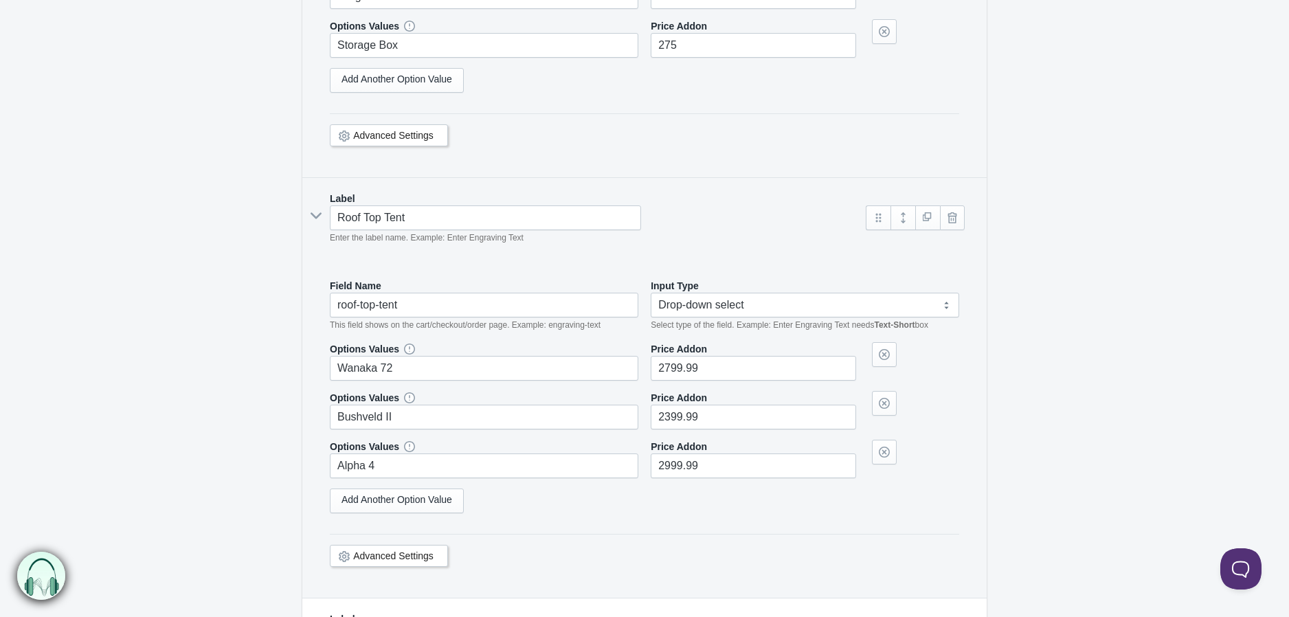
scroll to position [2061, 0]
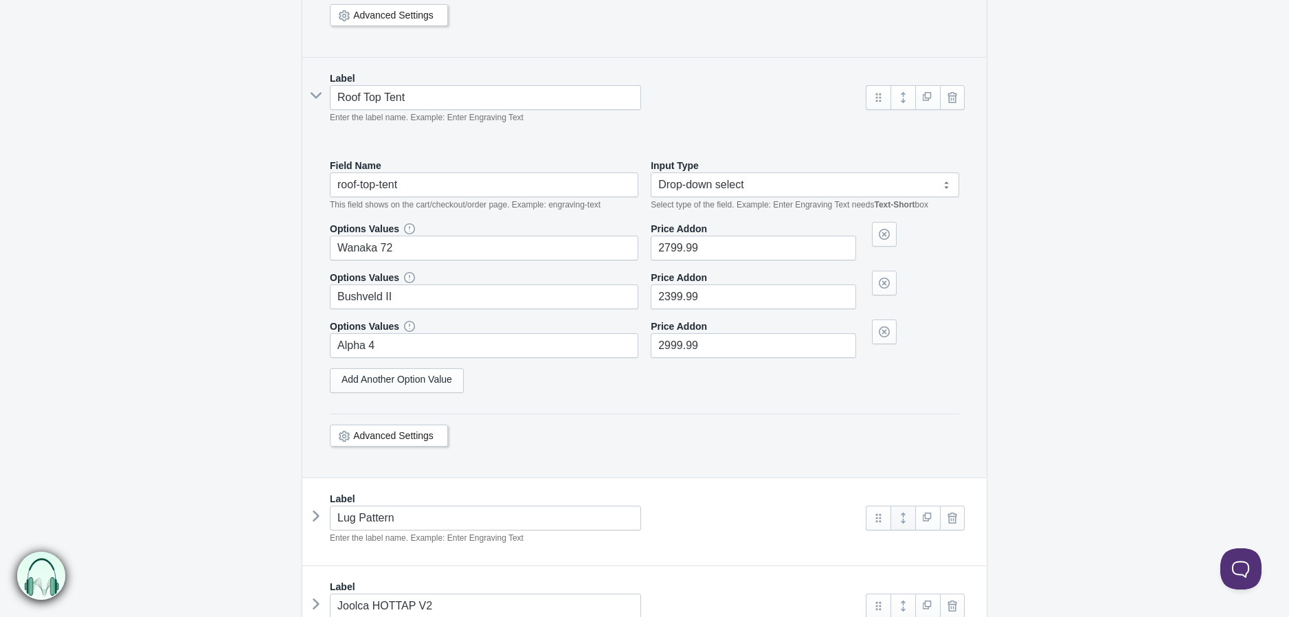
click at [905, 517] on link at bounding box center [902, 518] width 25 height 25
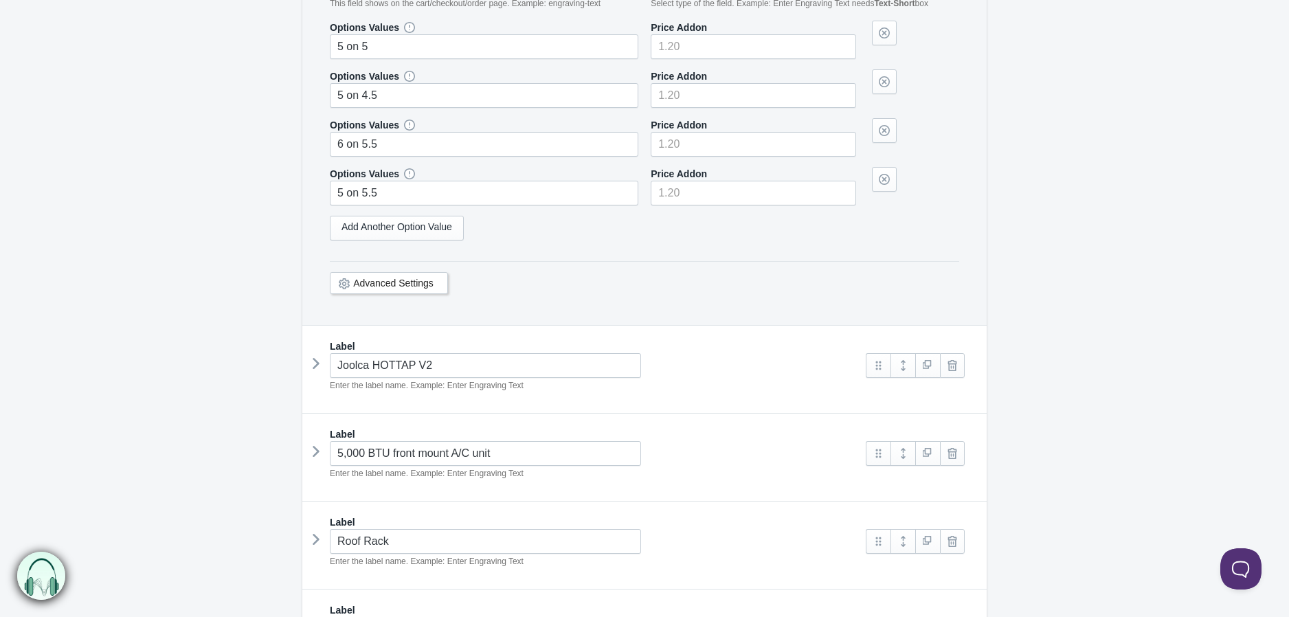
scroll to position [2748, 0]
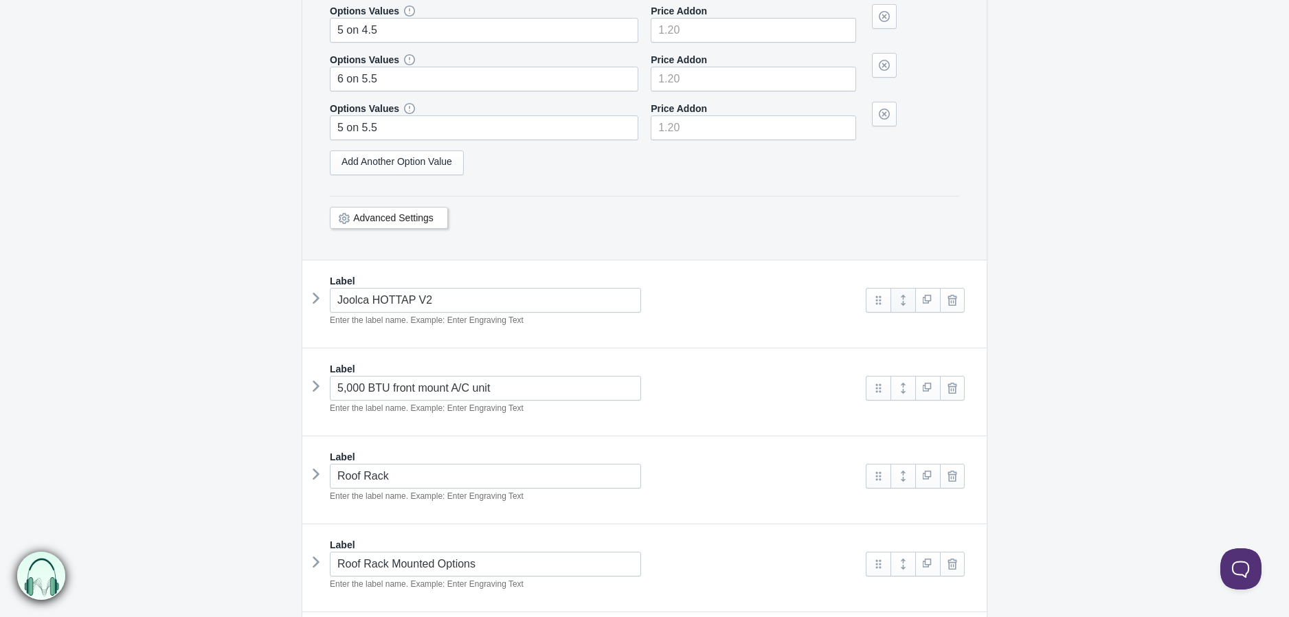
click at [903, 308] on link at bounding box center [902, 300] width 25 height 25
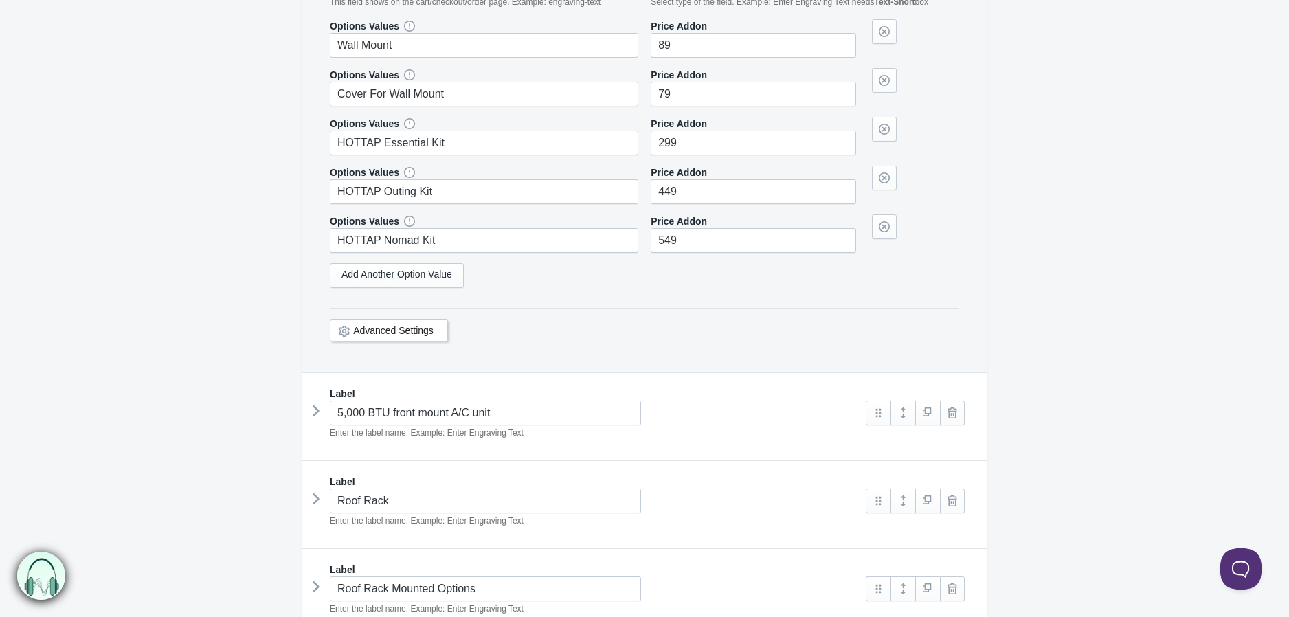
scroll to position [3205, 0]
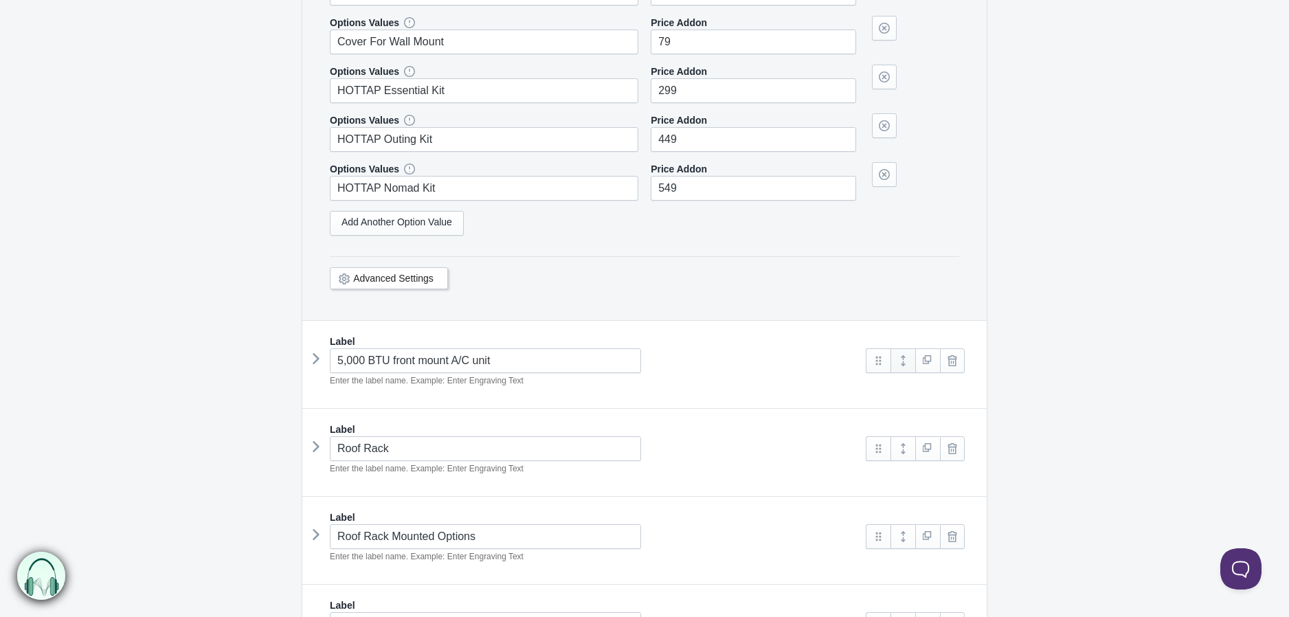
click at [905, 366] on link at bounding box center [902, 360] width 25 height 25
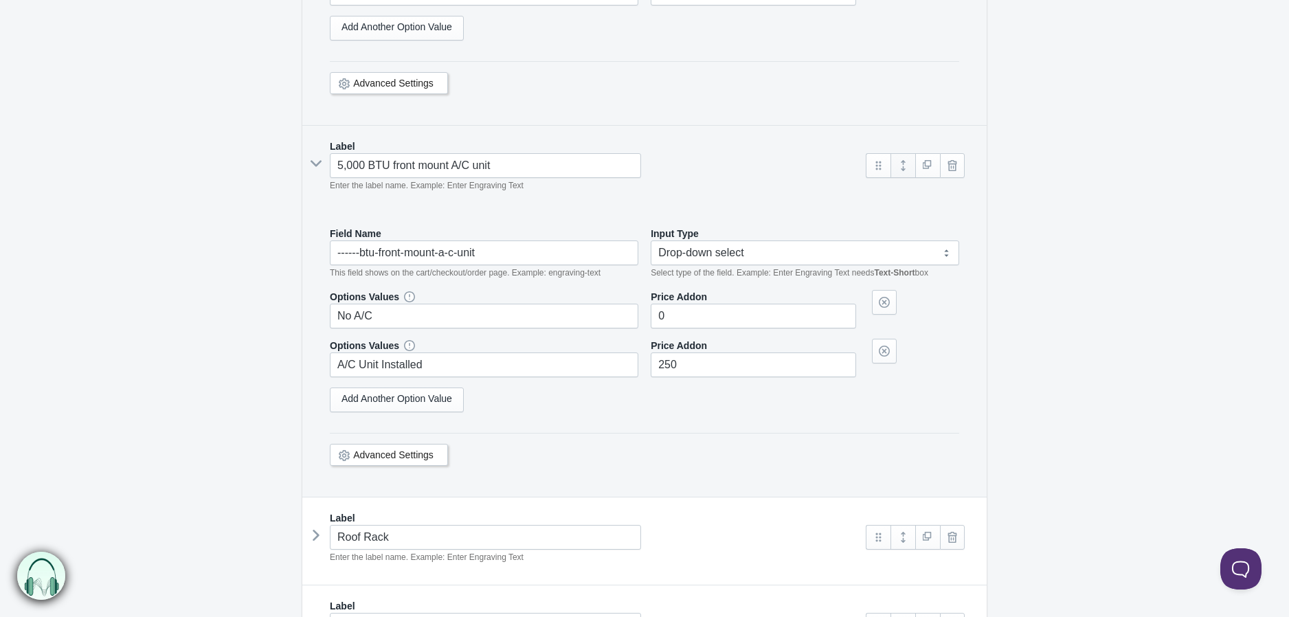
scroll to position [3587, 0]
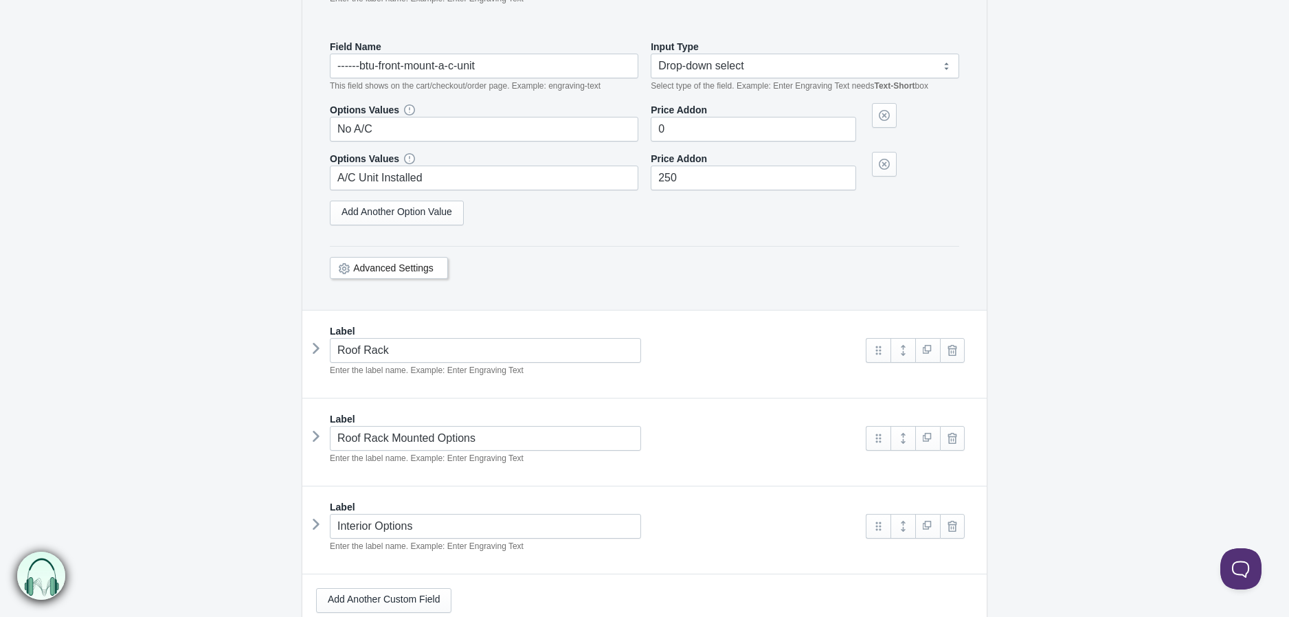
click at [905, 363] on link at bounding box center [902, 350] width 25 height 25
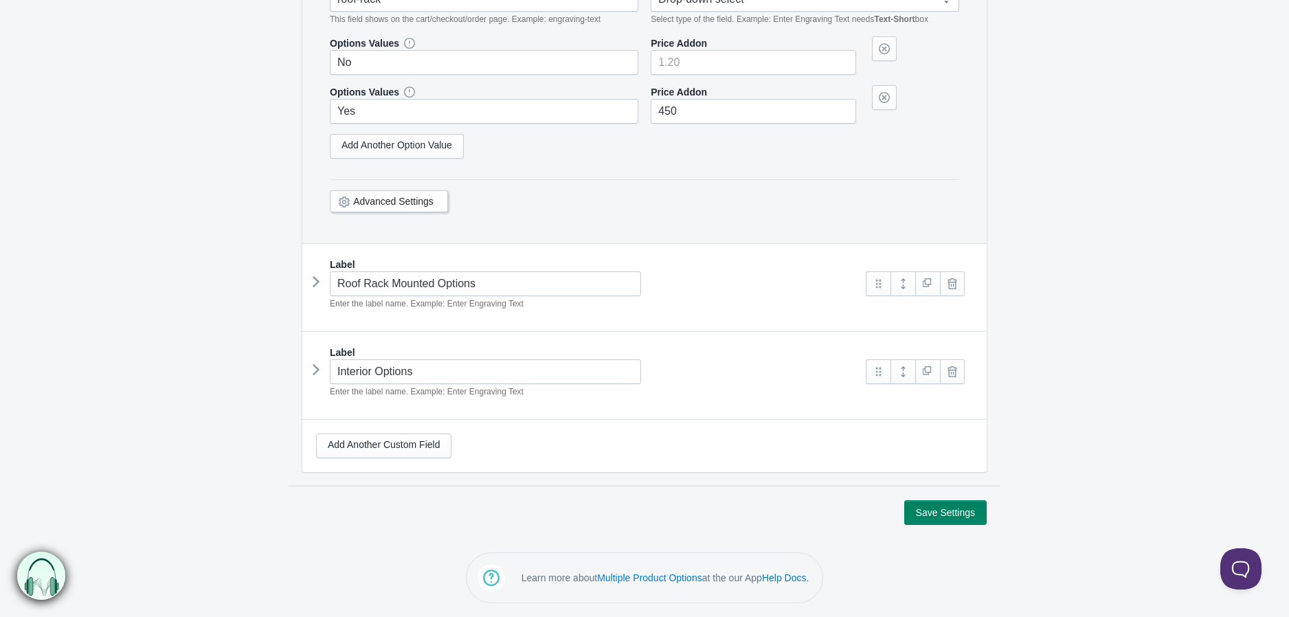
scroll to position [3949, 0]
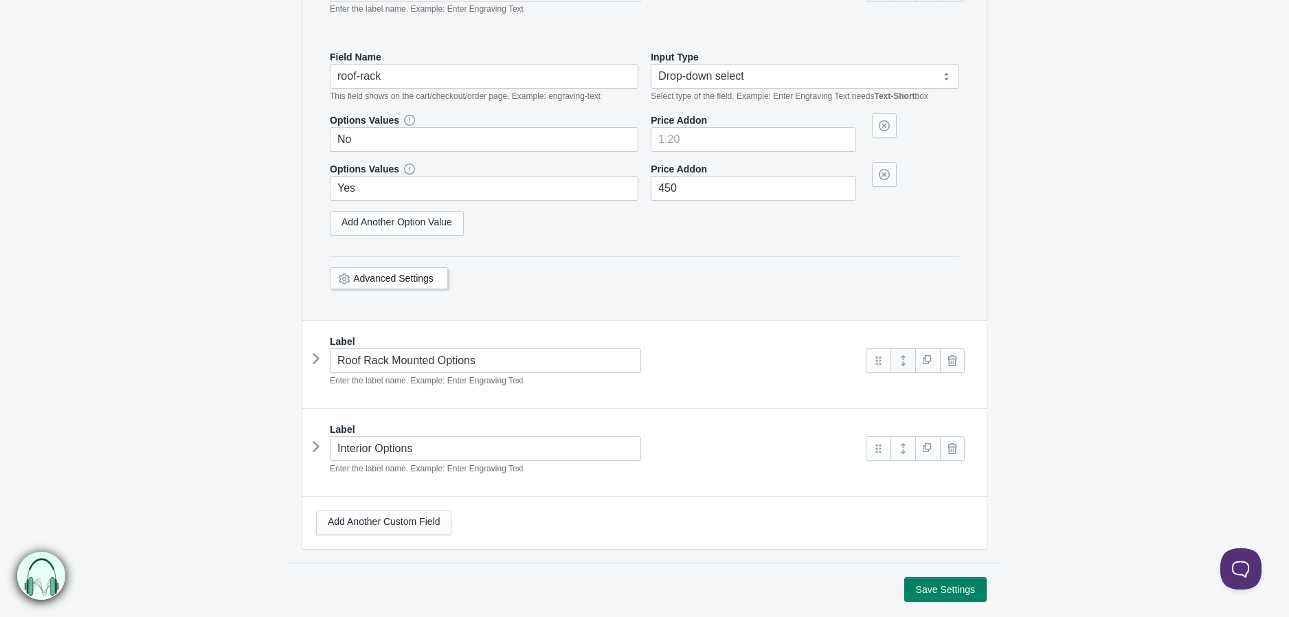
click at [909, 373] on link at bounding box center [902, 360] width 25 height 25
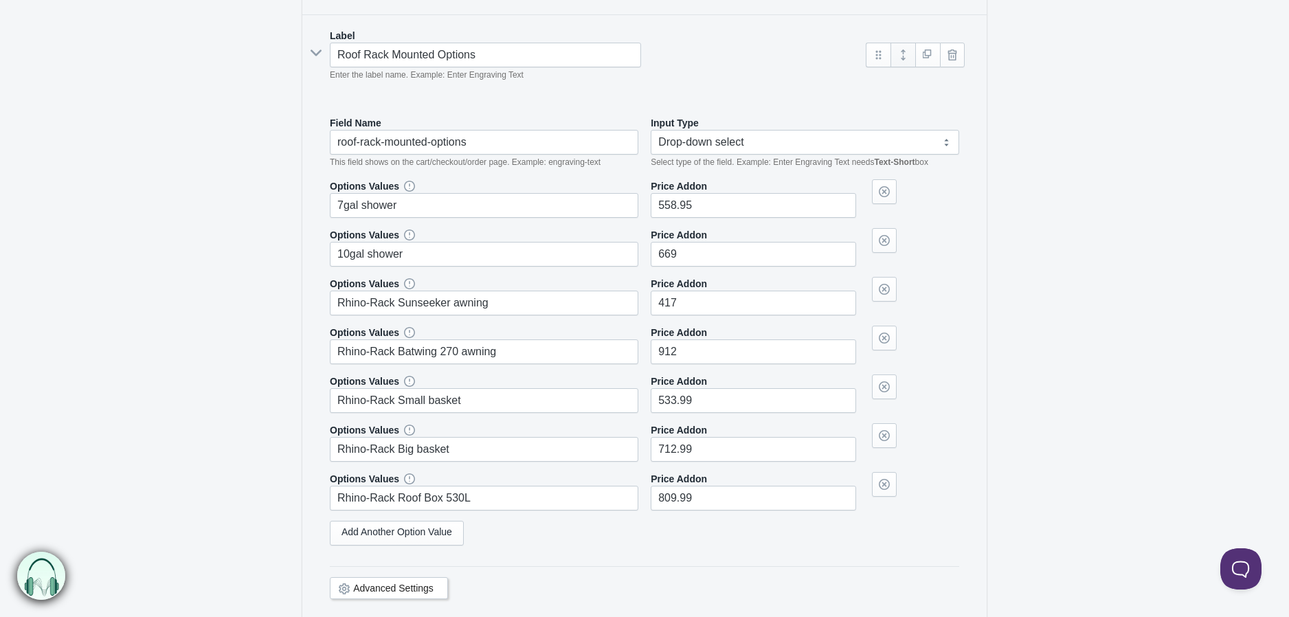
scroll to position [4559, 0]
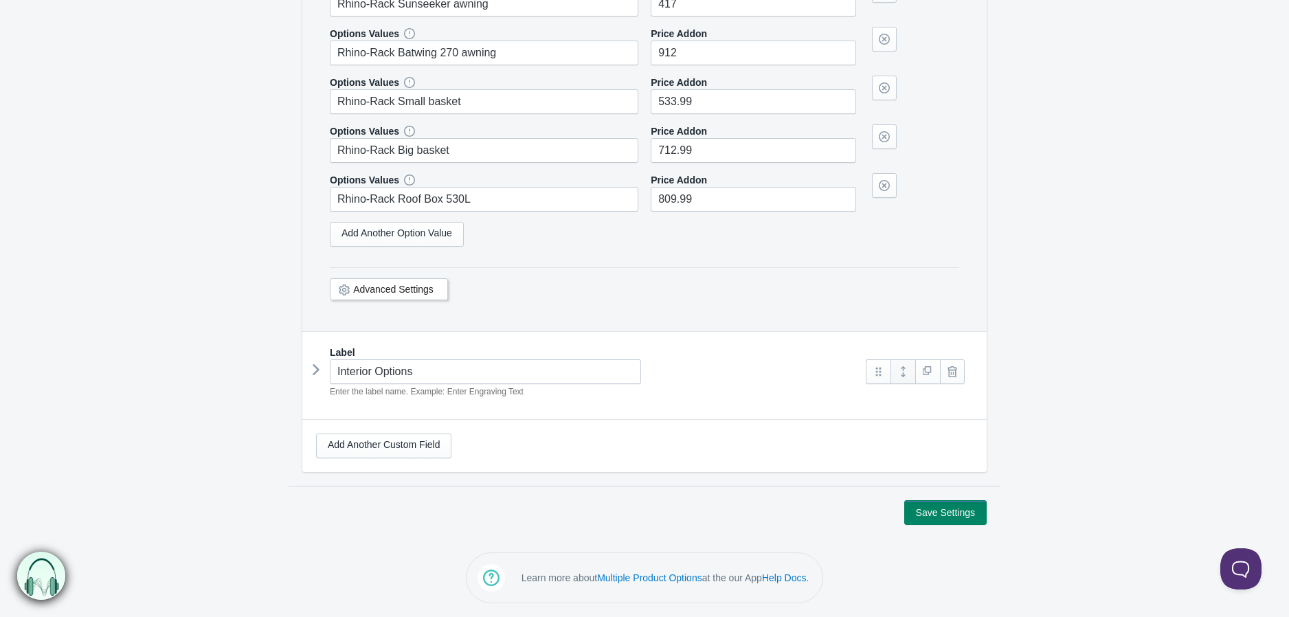
click at [905, 379] on link at bounding box center [902, 371] width 25 height 25
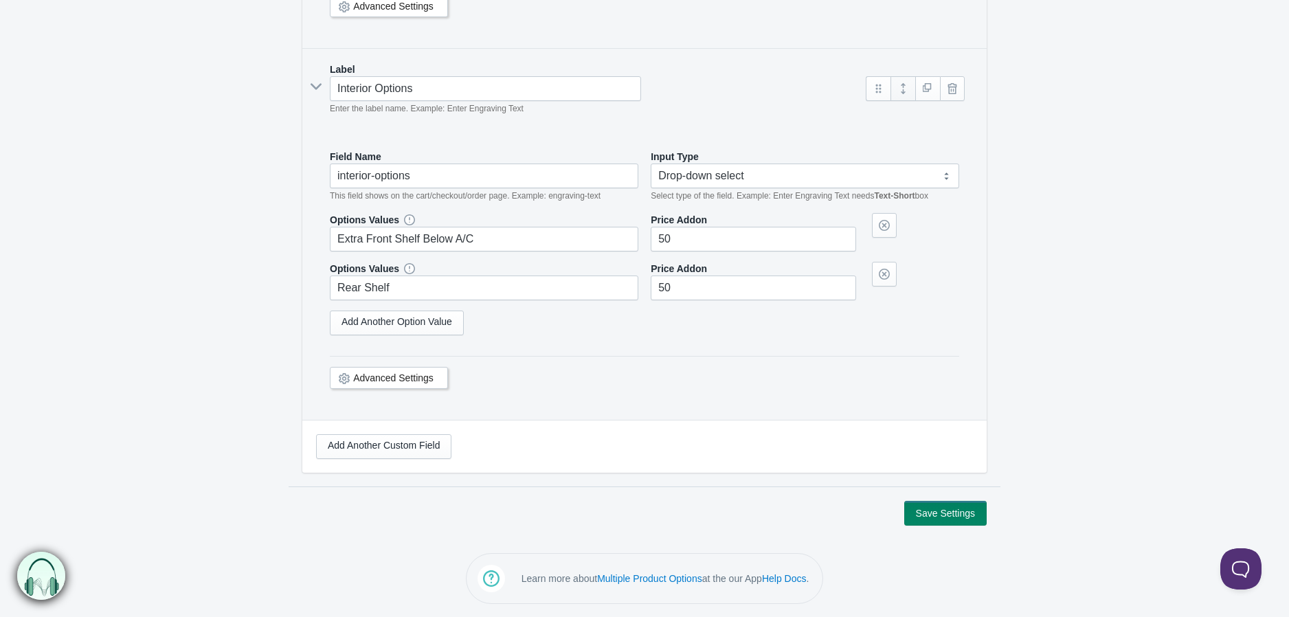
scroll to position [4851, 0]
click at [918, 522] on button "Save Settings" at bounding box center [945, 512] width 82 height 25
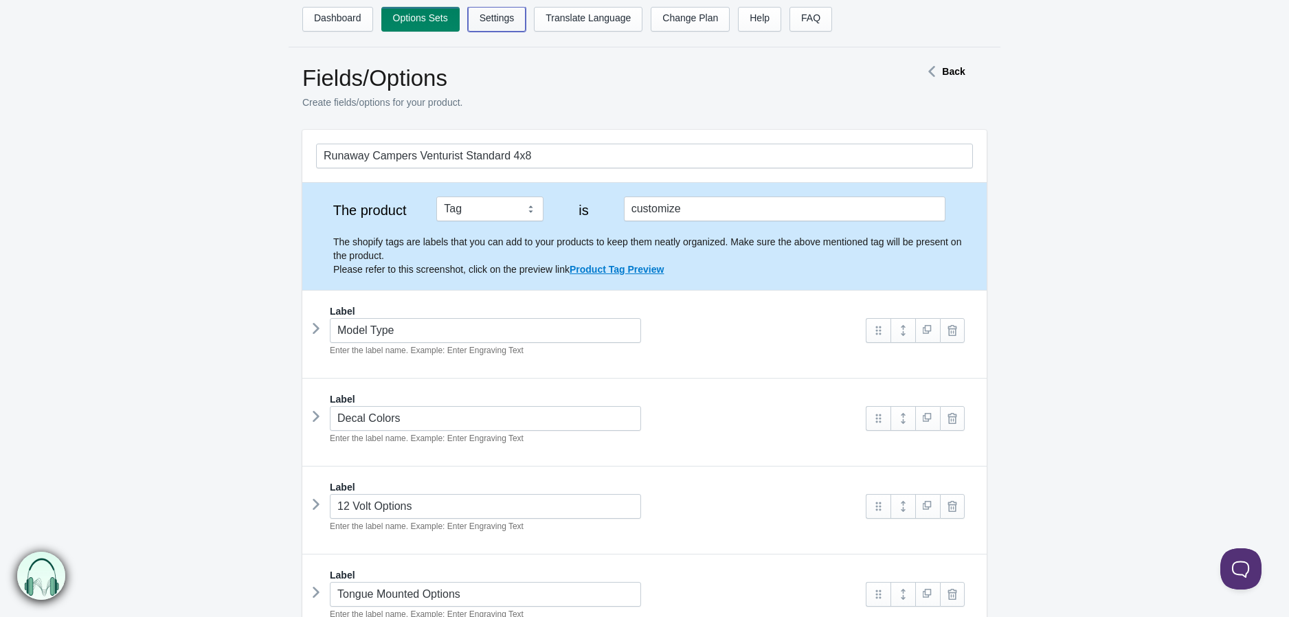
click at [504, 23] on link "Settings" at bounding box center [497, 19] width 58 height 25
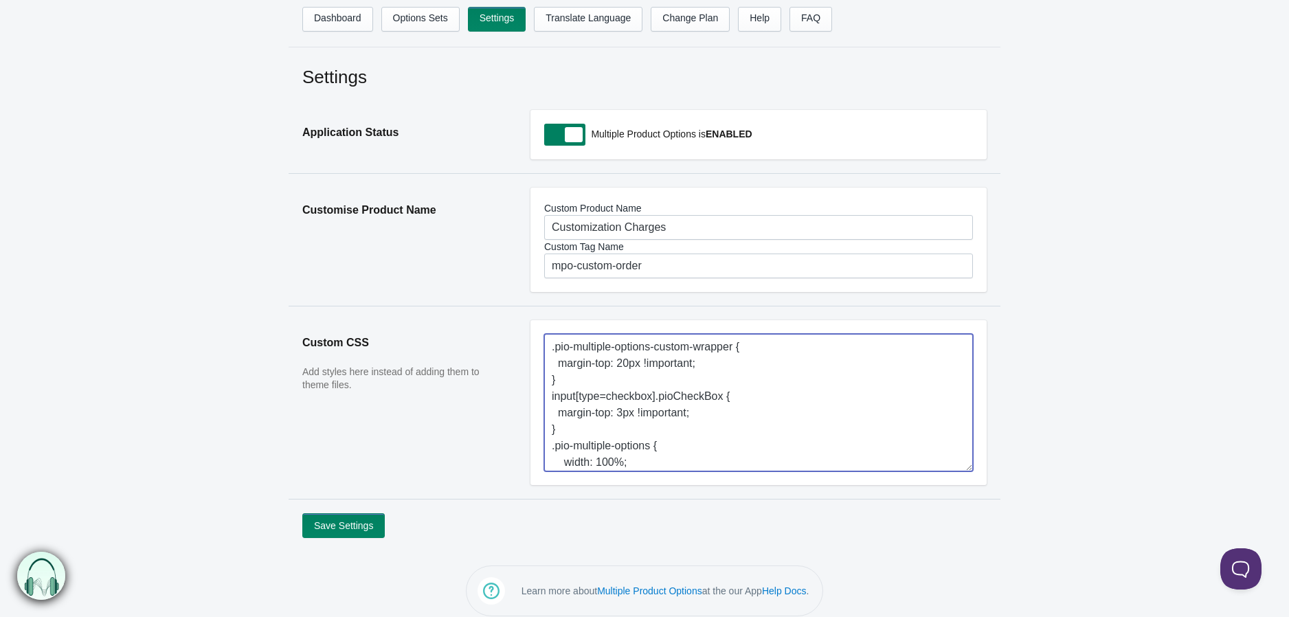
click at [673, 381] on textarea ".pio-multiple-options-custom-wrapper { margin-top: 20px !important; } input[typ…" at bounding box center [758, 402] width 429 height 137
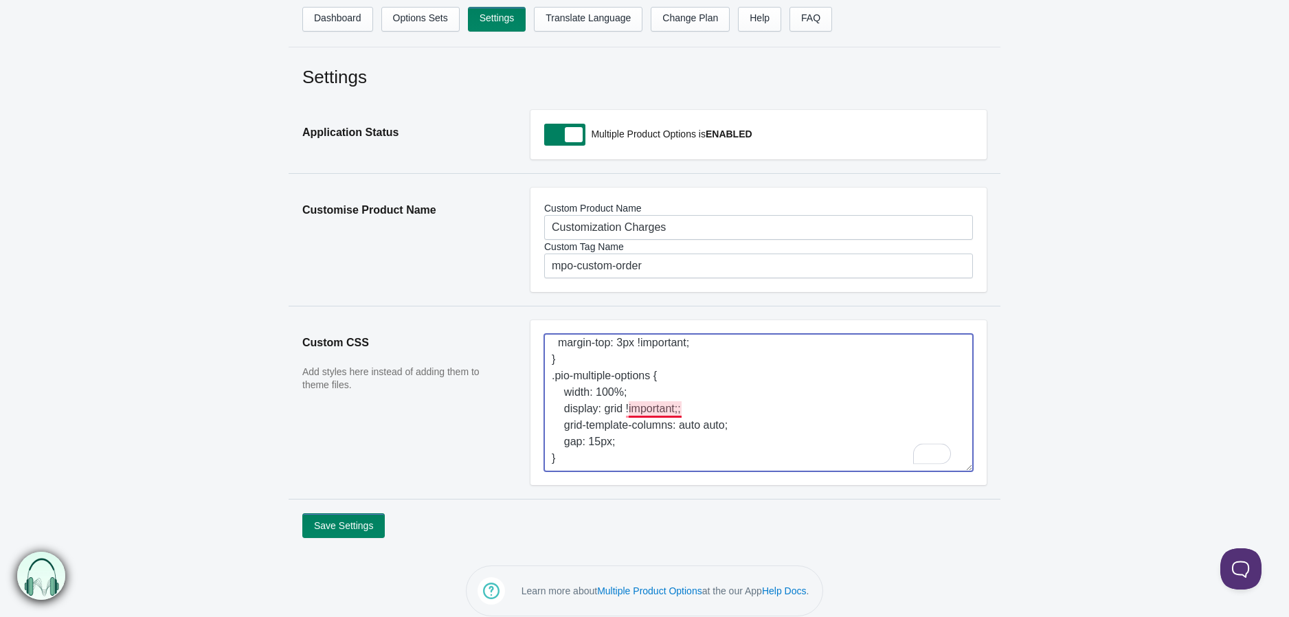
scroll to position [70, 0]
click at [580, 458] on textarea ".pio-multiple-options-custom-wrapper { margin-top: 20px !important; } input[typ…" at bounding box center [758, 402] width 429 height 137
paste textarea ".mpo-option-image, .mpo-option-swatch img { display: none !important; }"
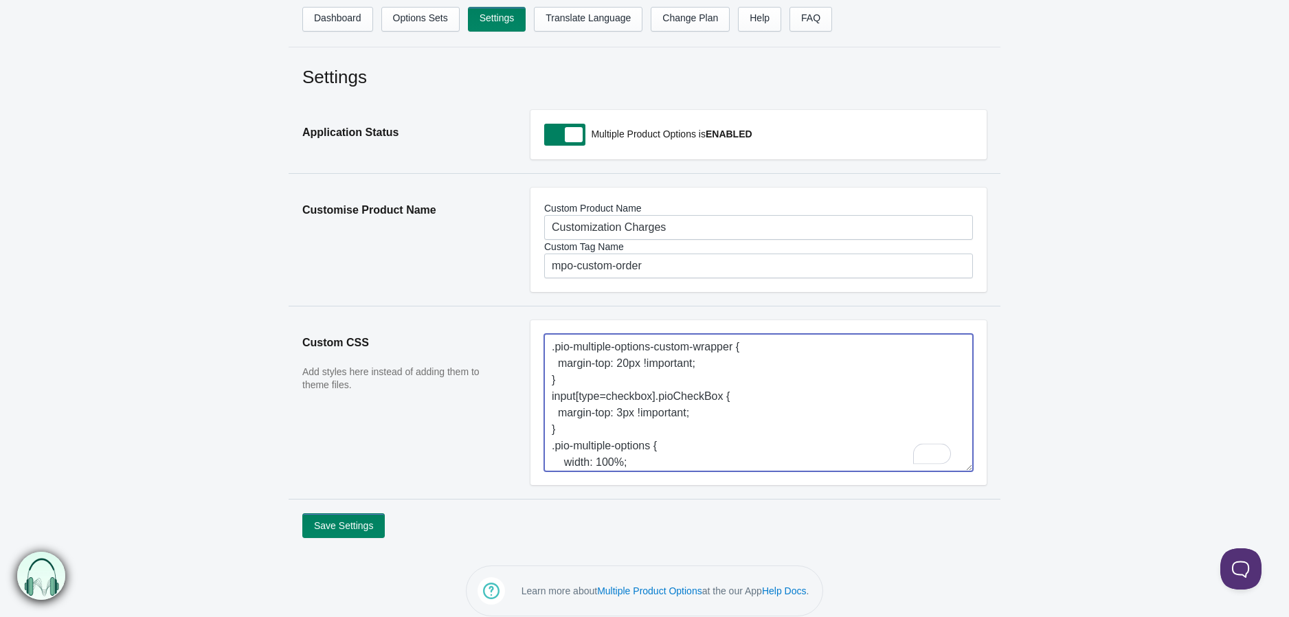
type textarea ".pio-multiple-options-custom-wrapper { margin-top: 20px !important; } input[typ…"
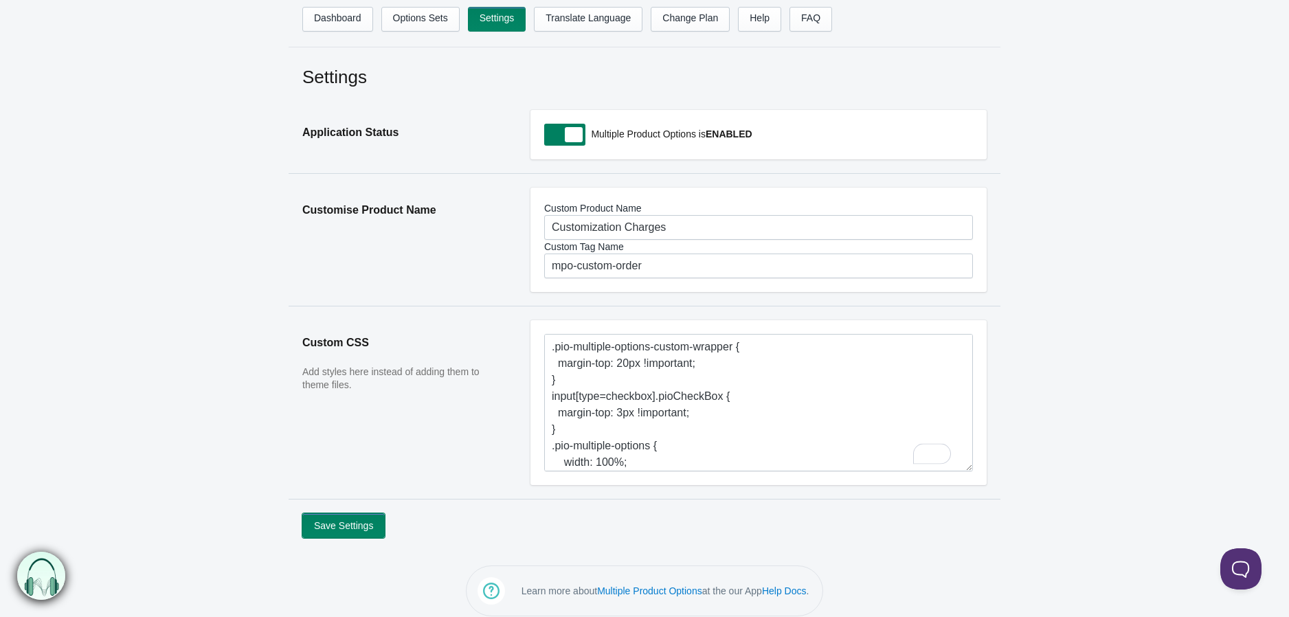
click at [337, 526] on button "Save Settings" at bounding box center [343, 525] width 82 height 25
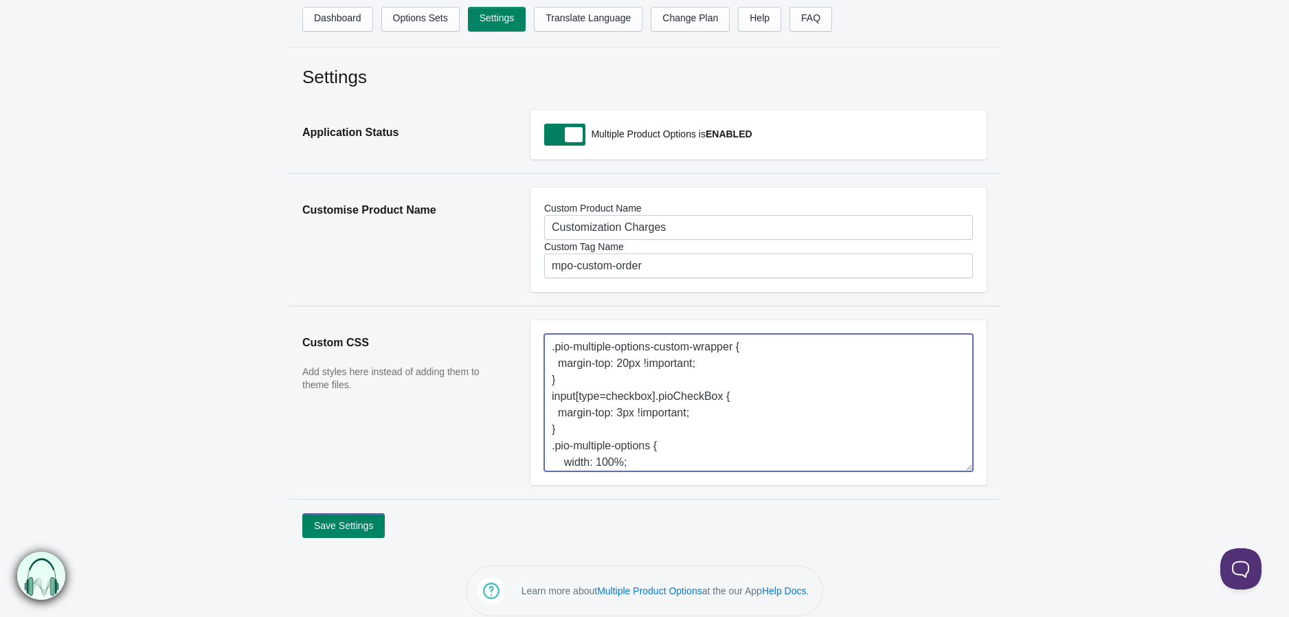
click at [725, 395] on textarea ".pio-multiple-options-custom-wrapper { margin-top: 20px !important; } input[typ…" at bounding box center [758, 402] width 429 height 137
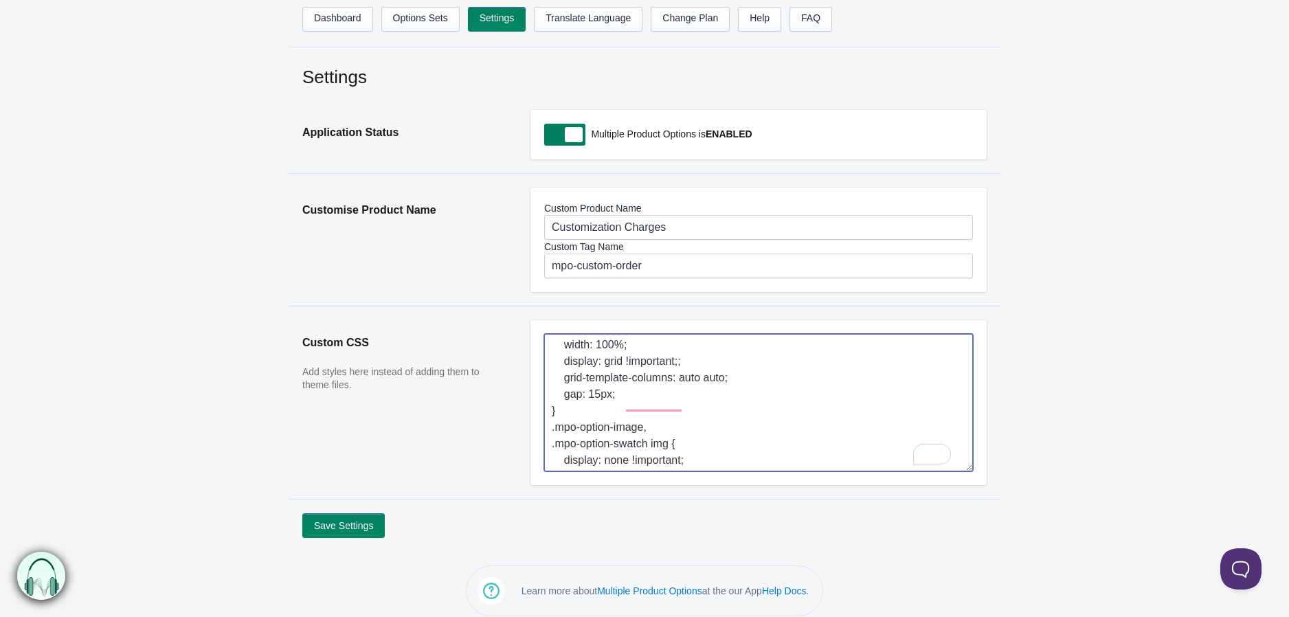
scroll to position [117, 0]
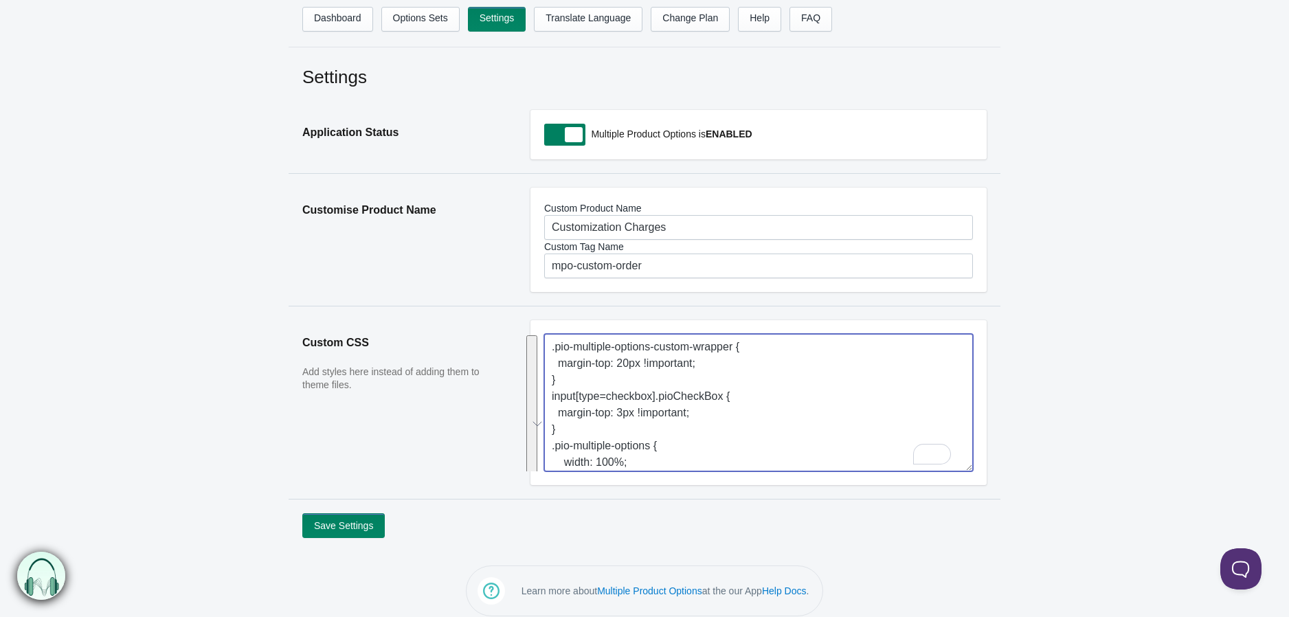
drag, startPoint x: 644, startPoint y: 379, endPoint x: 462, endPoint y: 161, distance: 283.7
click at [462, 161] on div "Settings Application Status Multiple Product Options is ENABLED Customise Produ…" at bounding box center [644, 301] width 1289 height 473
click at [633, 372] on textarea ".pio-multiple-options-custom-wrapper { margin-top: 20px !important; } input[typ…" at bounding box center [758, 402] width 429 height 137
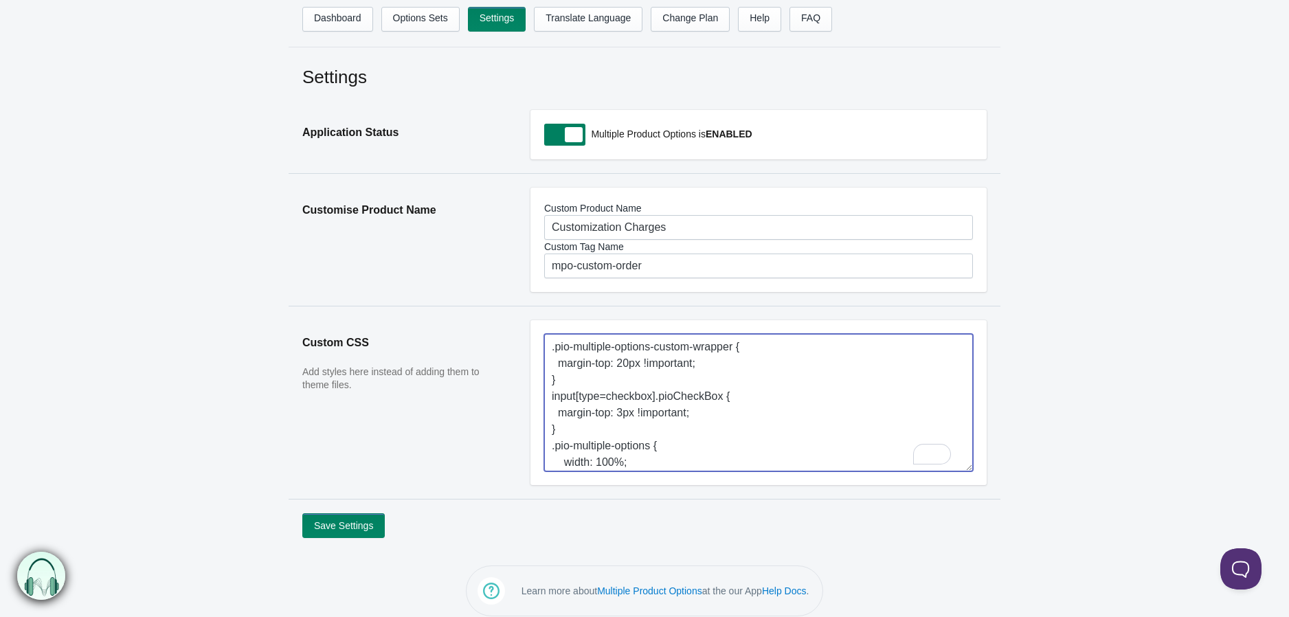
click at [633, 372] on textarea ".pio-multiple-options-custom-wrapper { margin-top: 20px !important; } input[typ…" at bounding box center [758, 402] width 429 height 137
click at [635, 352] on textarea ".pio-multiple-options-custom-wrapper { margin-top: 20px !important; } input[typ…" at bounding box center [758, 402] width 429 height 137
click at [640, 361] on textarea ".pio-multiple-options-custom-wrapper { margin-top: 20px !important; } input[typ…" at bounding box center [758, 402] width 429 height 137
paste textarea "/* existing MPO styling */ .pio-multiple-options-custom-wrapper { margin-top: 2…"
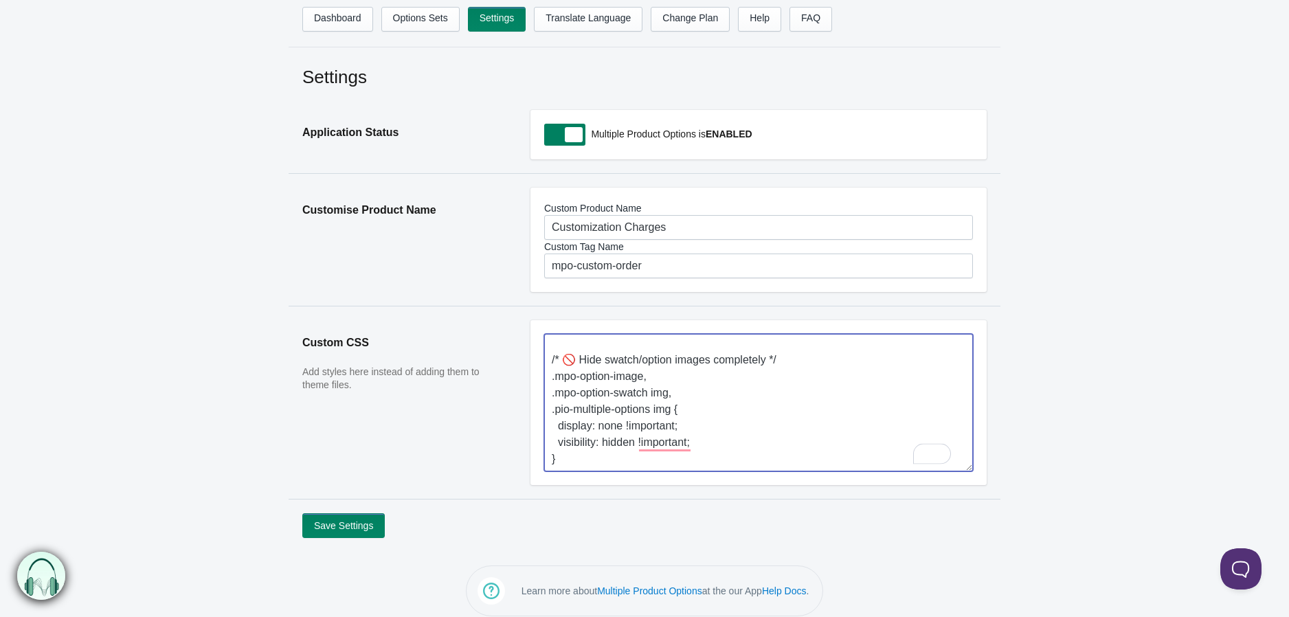
type textarea "/* existing MPO styling */ .pio-multiple-options-custom-wrapper { margin-top: 2…"
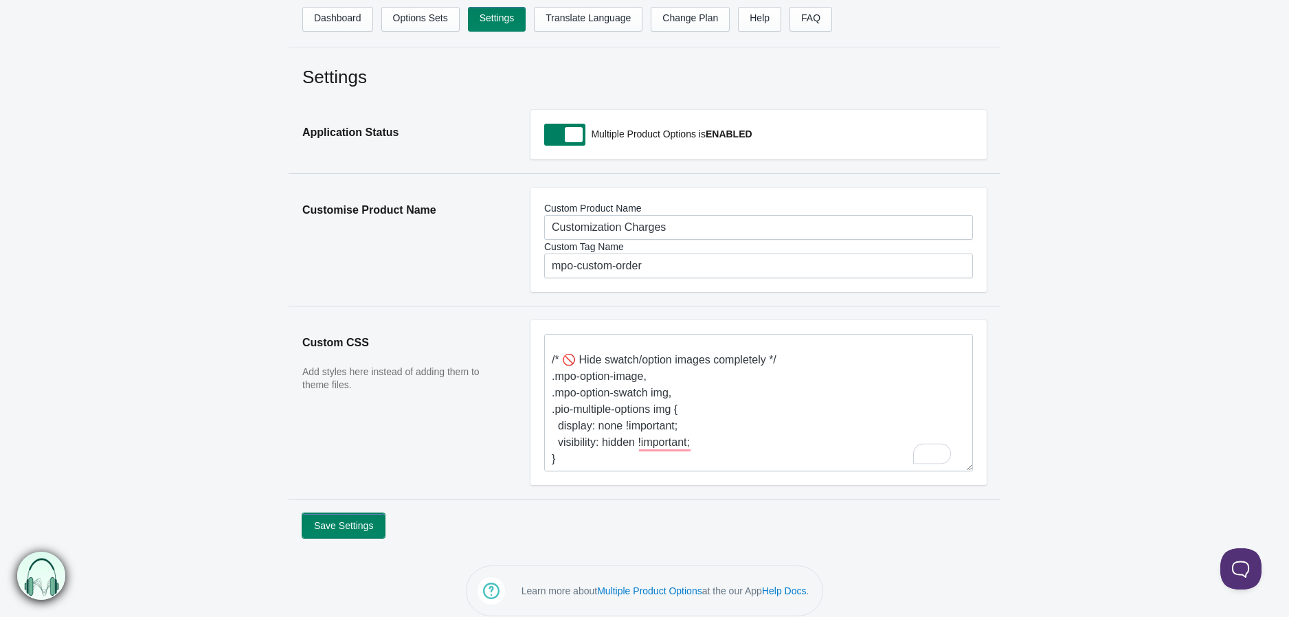
click at [359, 529] on button "Save Settings" at bounding box center [343, 525] width 82 height 25
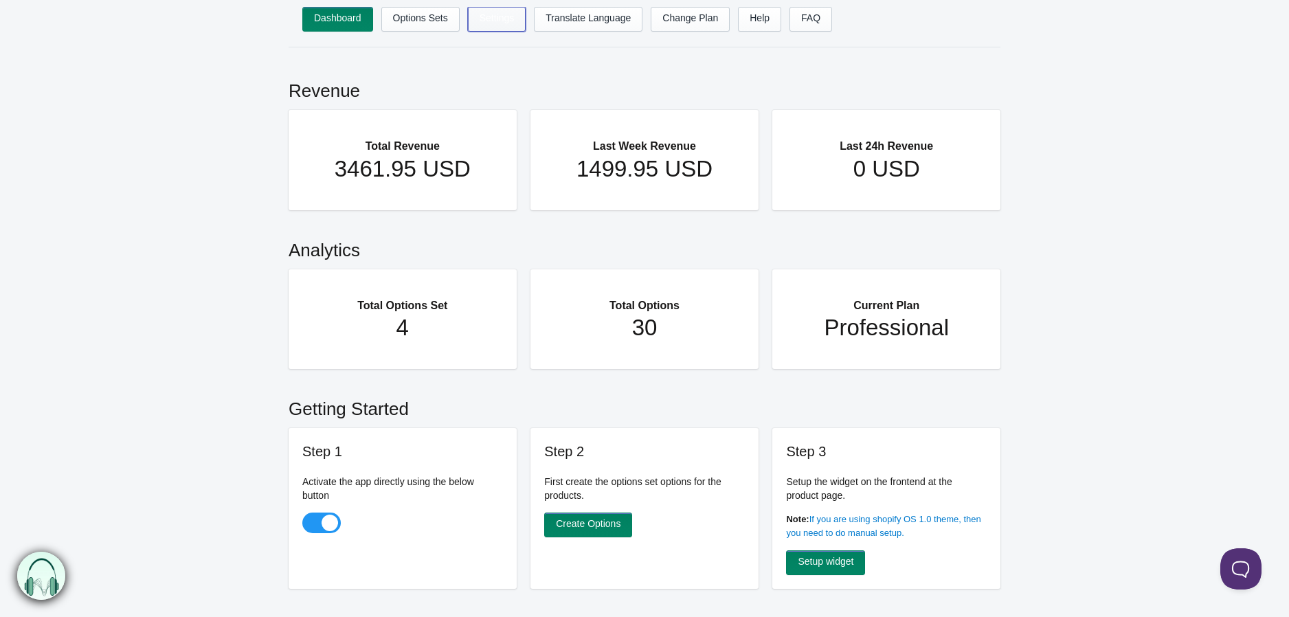
click at [510, 23] on link "Settings" at bounding box center [497, 19] width 58 height 25
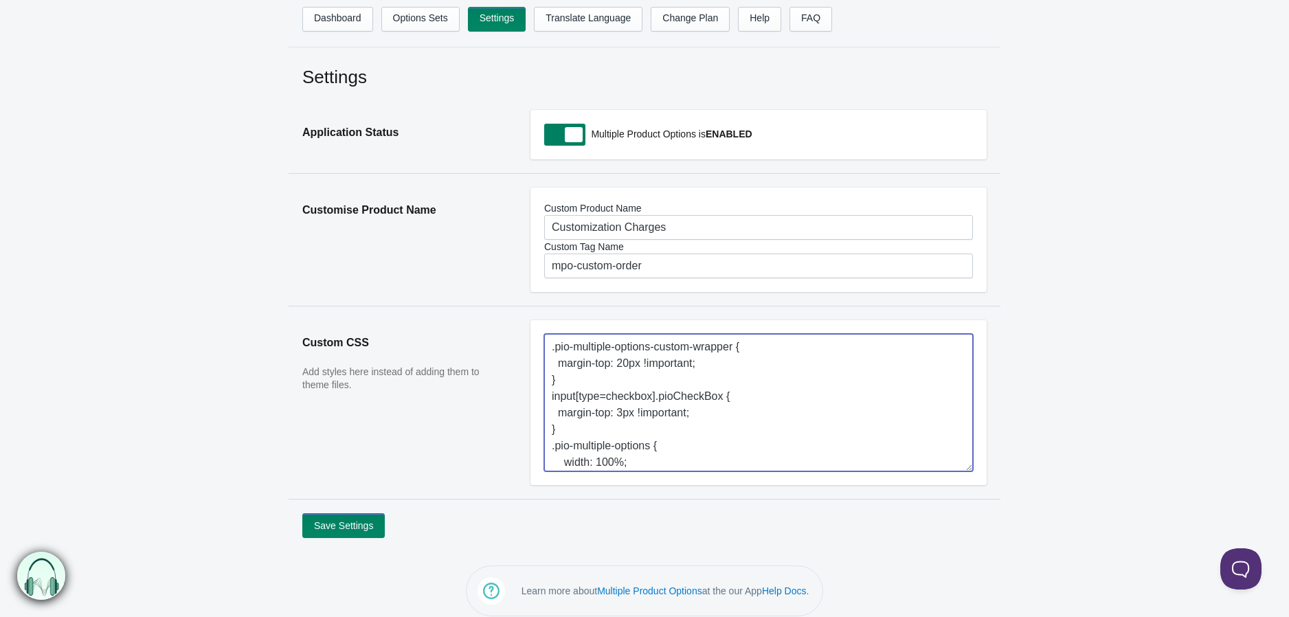
click at [578, 368] on textarea ".pio-multiple-options-custom-wrapper { margin-top: 20px !important; } input[typ…" at bounding box center [758, 402] width 429 height 137
paste textarea "/* existing MPO styling */ .pio-multiple-options-custom-wrapper { margin-top: 2…"
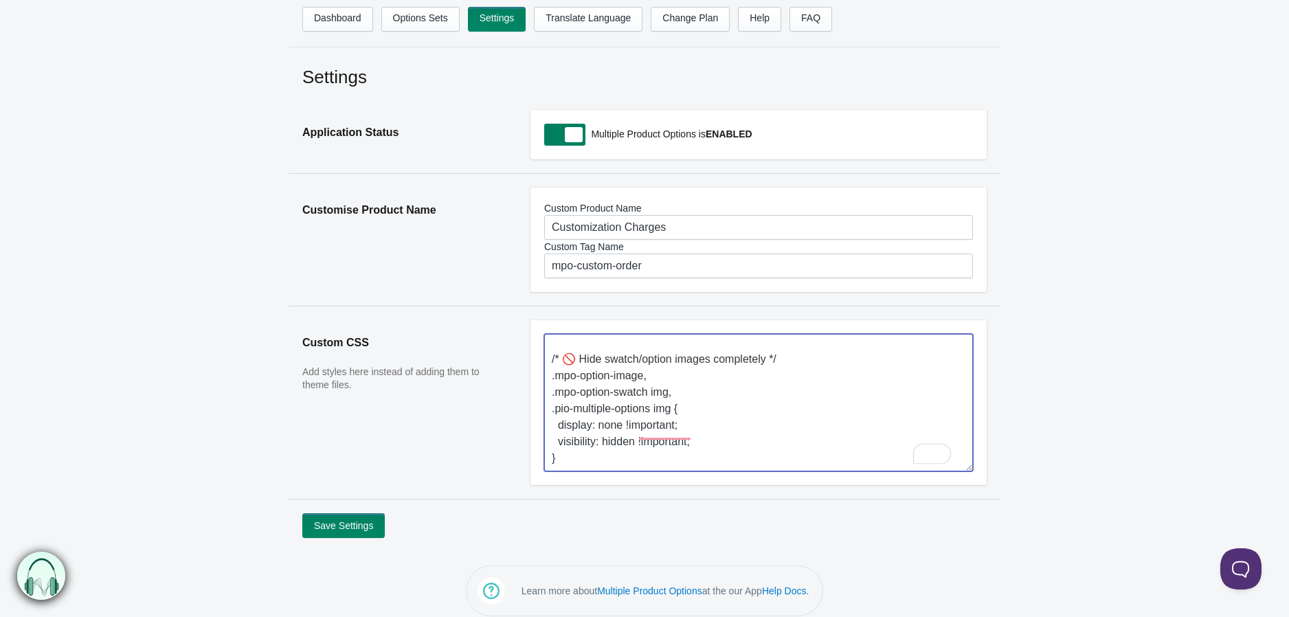
scroll to position [218, 0]
type textarea "/* existing MPO styling */ .pio-multiple-options-custom-wrapper { margin-top: 2…"
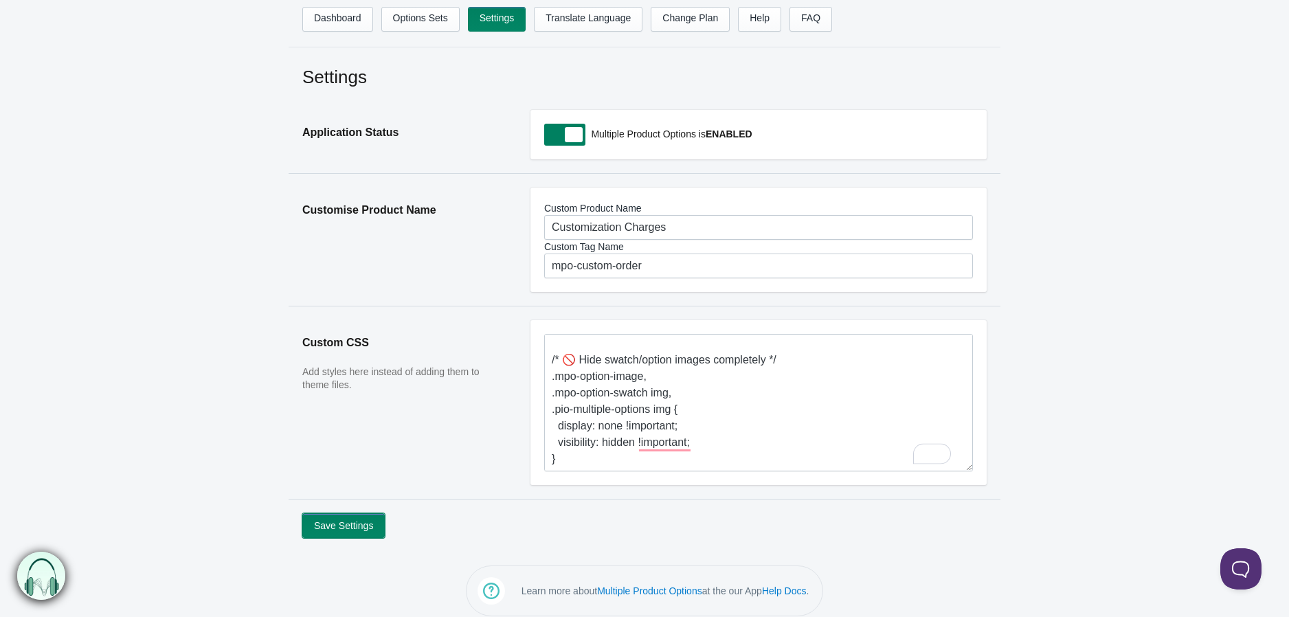
click at [361, 526] on button "Save Settings" at bounding box center [343, 525] width 82 height 25
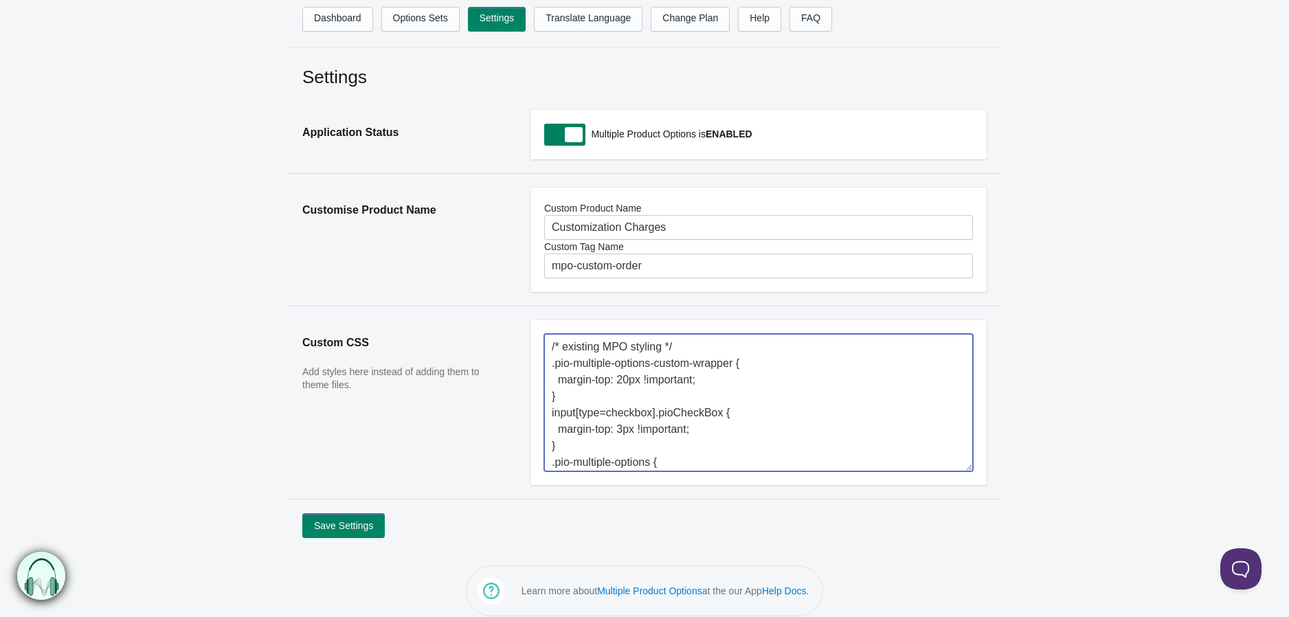
click at [664, 381] on textarea ".pio-multiple-options-custom-wrapper { margin-top: 20px !important; } input[typ…" at bounding box center [758, 402] width 429 height 137
paste textarea "/* existing MPO styling */ .pio-multiple-options-custom-wrapper { margin-top: 2…"
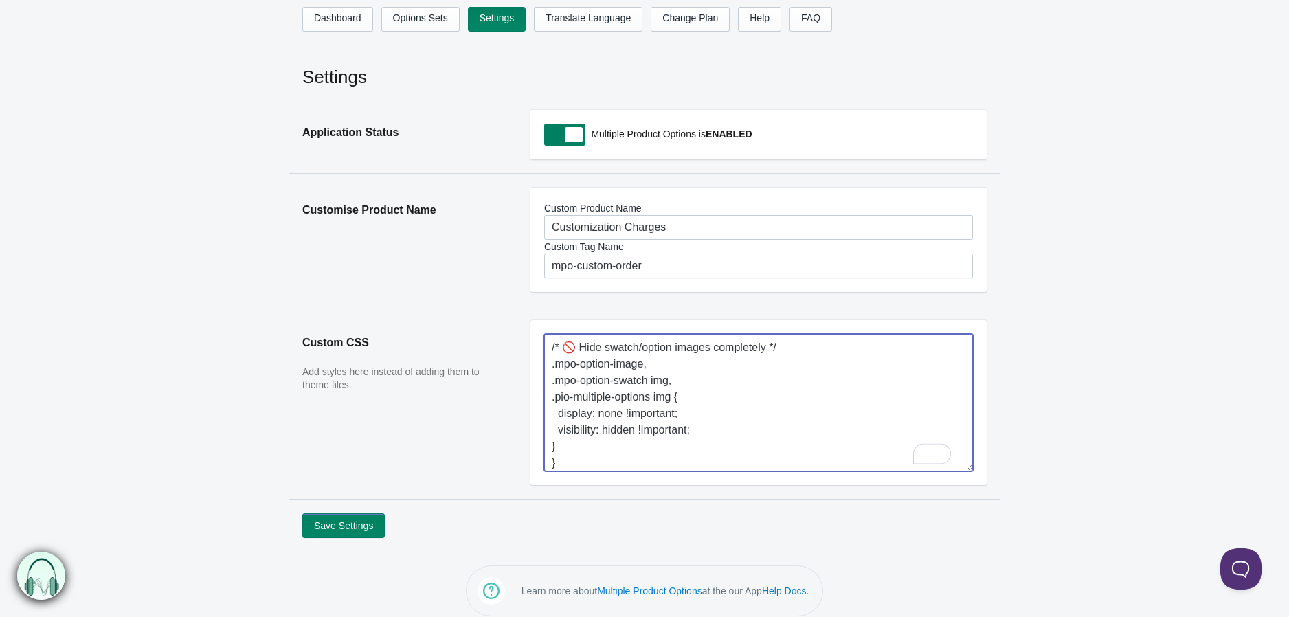
type textarea "/* existing MPO styling */ .pio-multiple-options-custom-wrapper { margin-top: 2…"
click at [584, 435] on textarea ".pio-multiple-options-custom-wrapper { margin-top: 20px !important; } input[typ…" at bounding box center [758, 402] width 429 height 137
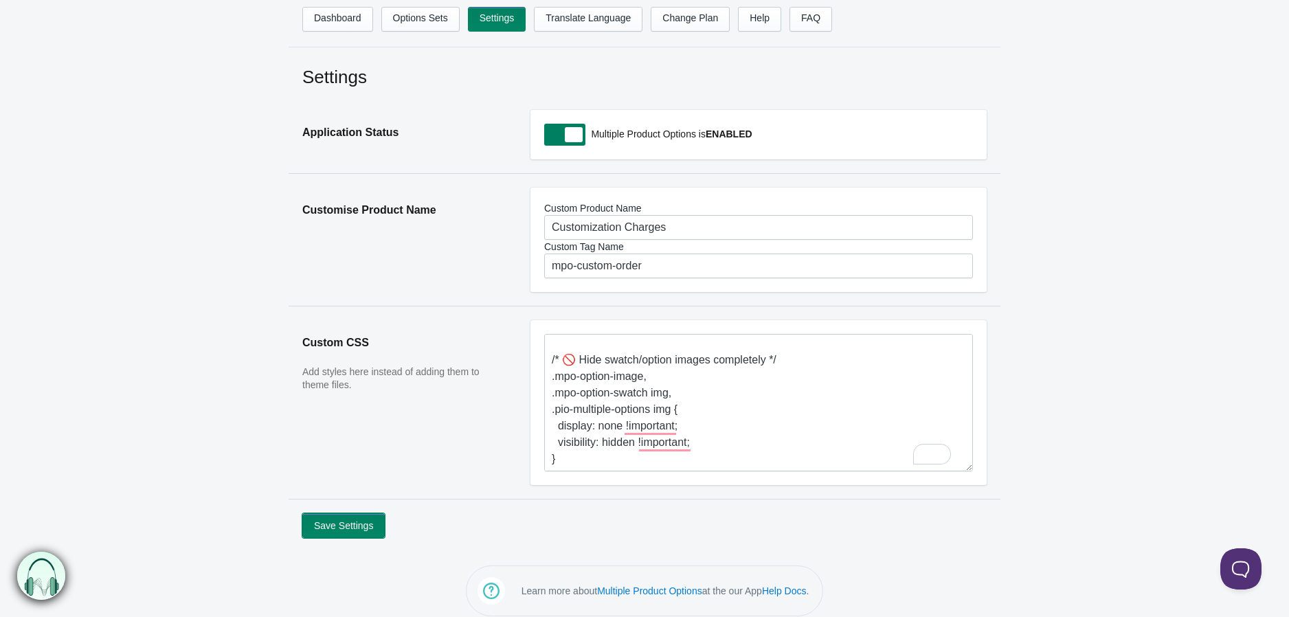
click at [353, 529] on button "Save Settings" at bounding box center [343, 525] width 82 height 25
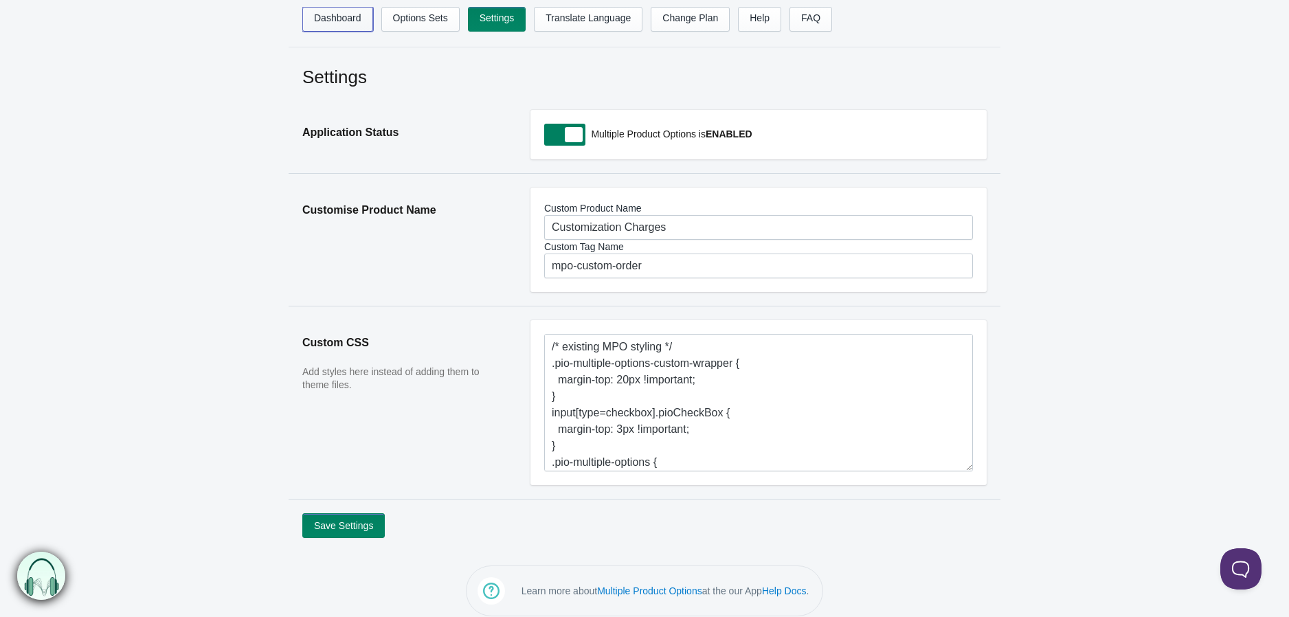
click at [343, 12] on link "Dashboard" at bounding box center [337, 19] width 71 height 25
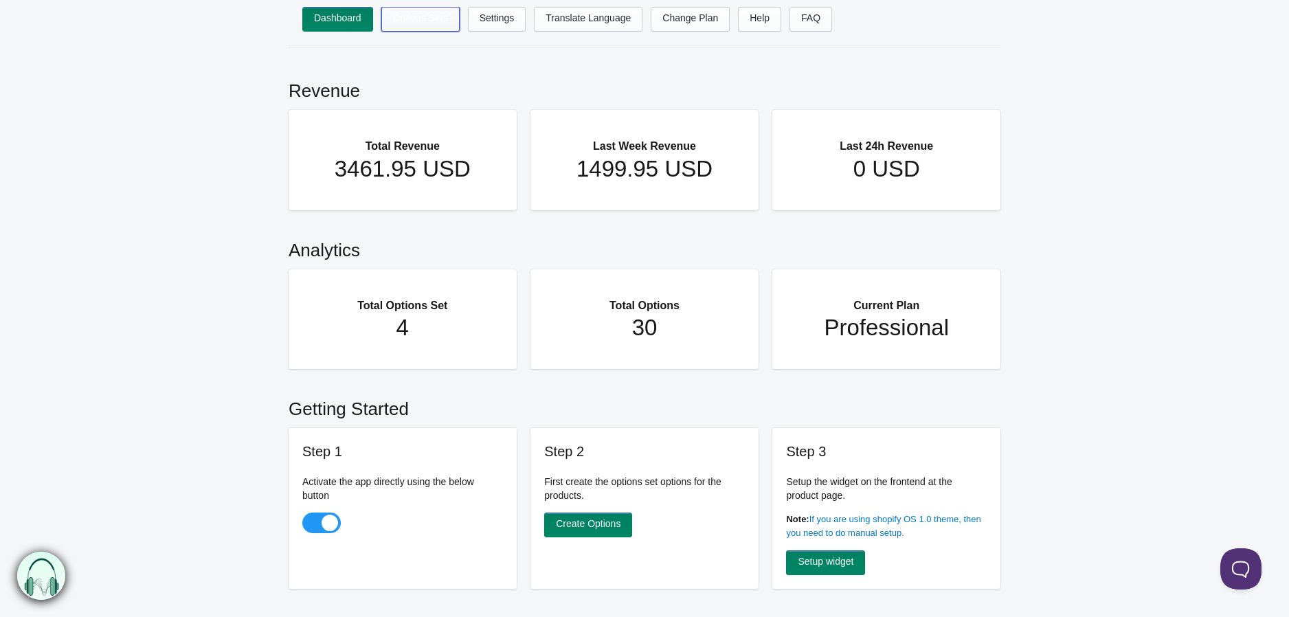
click at [448, 12] on link "Options Sets" at bounding box center [420, 19] width 78 height 25
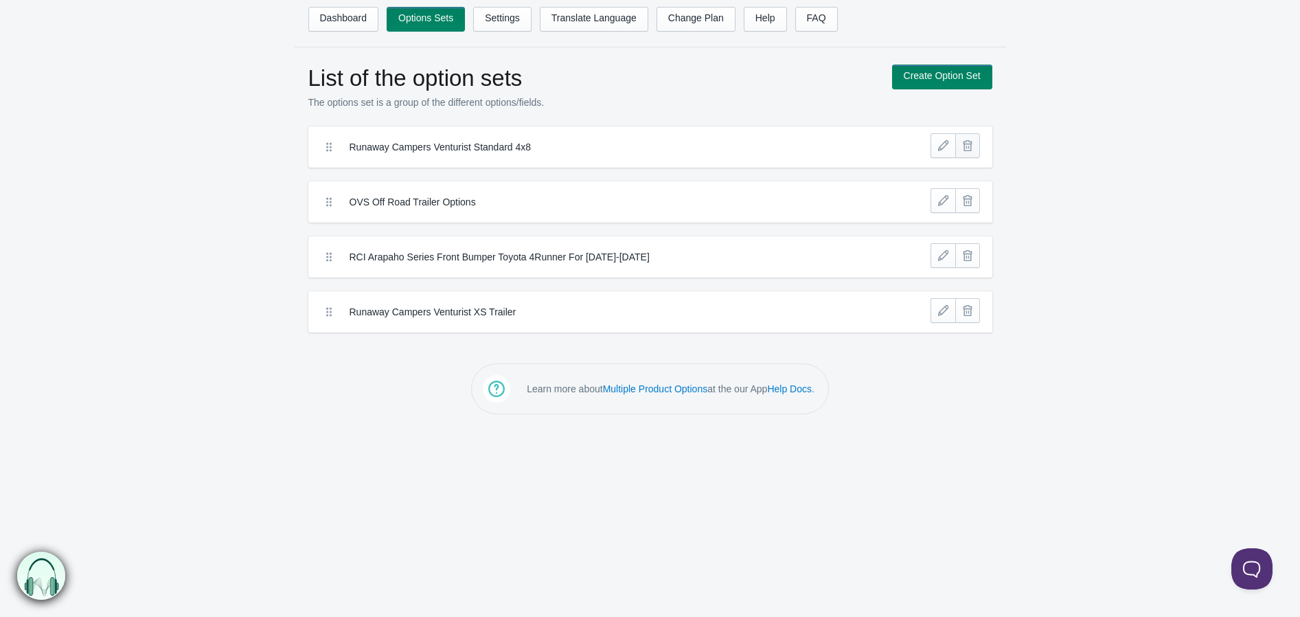
click at [972, 152] on link at bounding box center [968, 145] width 25 height 25
click at [948, 139] on link at bounding box center [943, 145] width 25 height 25
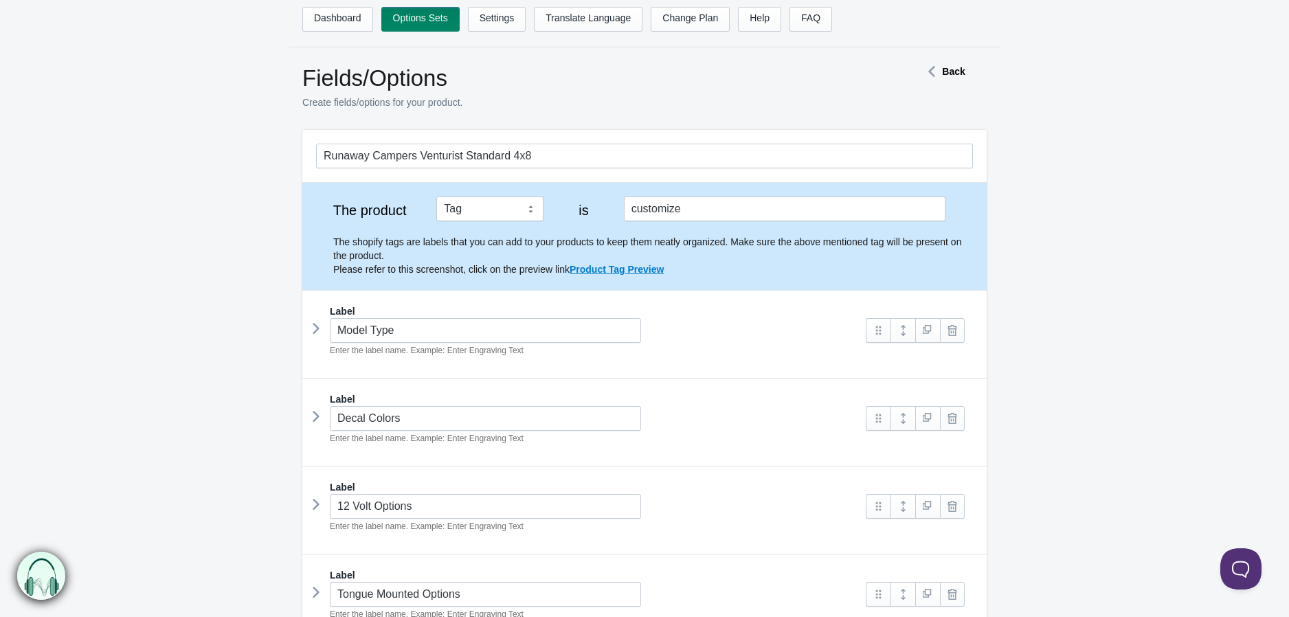
drag, startPoint x: 1052, startPoint y: 502, endPoint x: 777, endPoint y: 188, distance: 418.2
click at [634, 273] on link "Product Tag Preview" at bounding box center [616, 269] width 94 height 11
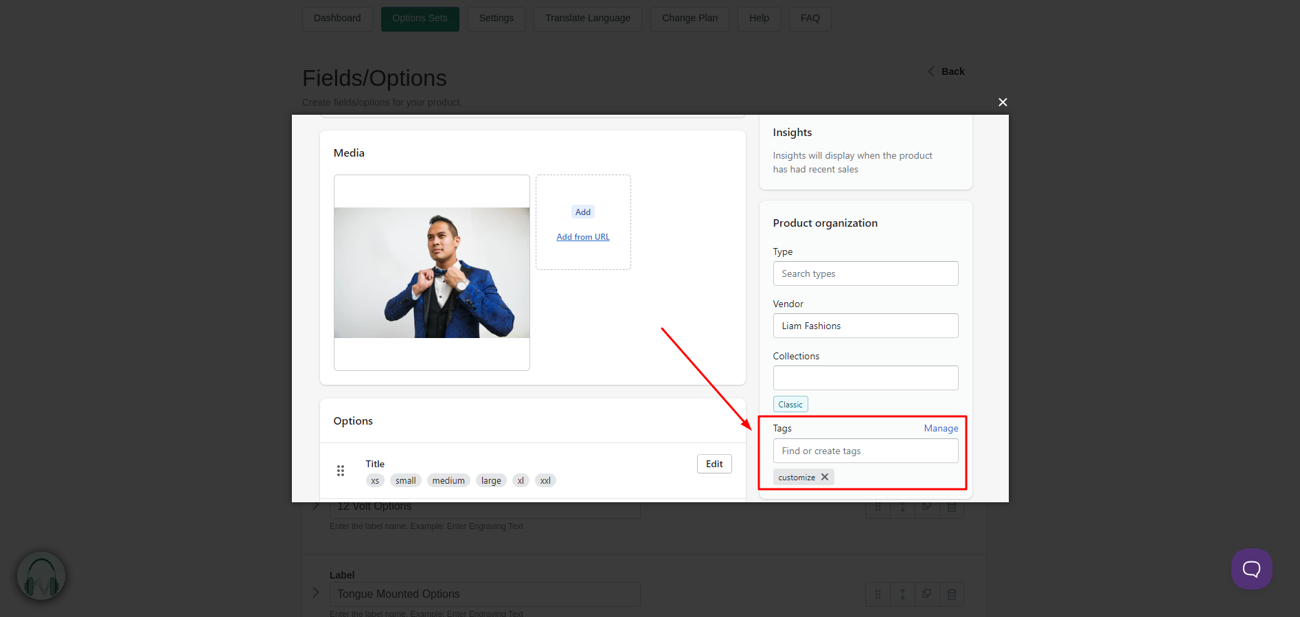
click at [1006, 101] on button "×" at bounding box center [654, 102] width 717 height 30
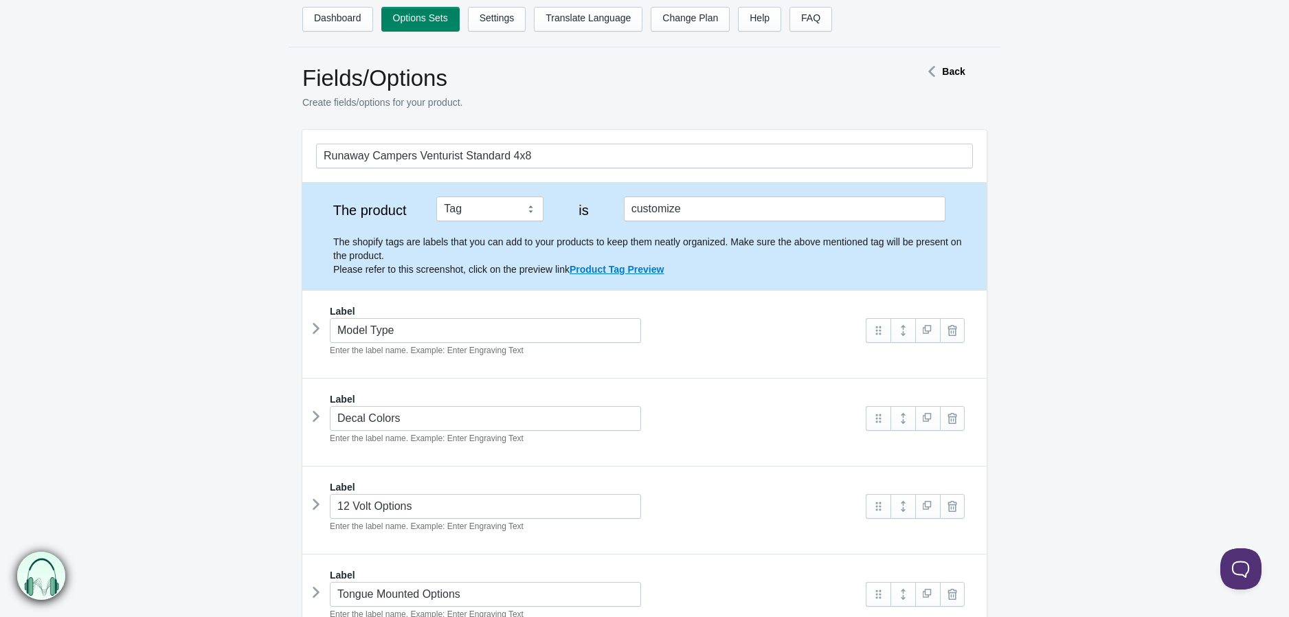
click at [725, 242] on p "The shopify tags are labels that you can add to your products to keep them neat…" at bounding box center [653, 255] width 640 height 41
click at [960, 331] on link at bounding box center [952, 330] width 25 height 25
click at [931, 330] on link at bounding box center [927, 330] width 25 height 25
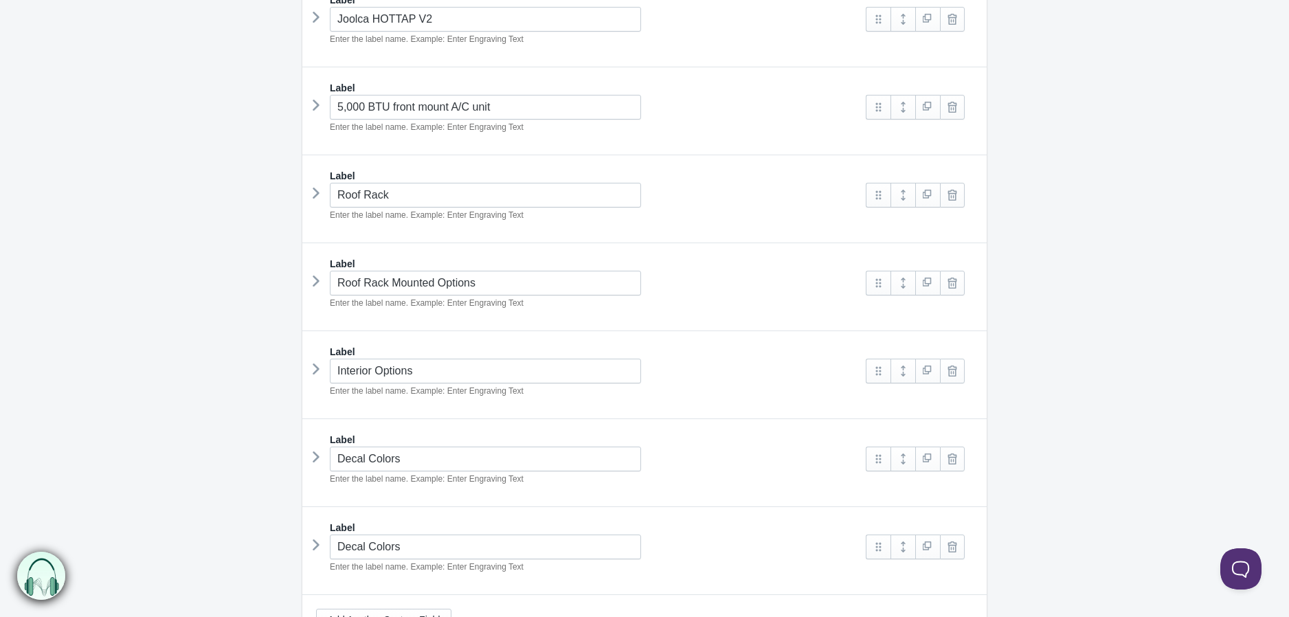
scroll to position [916, 0]
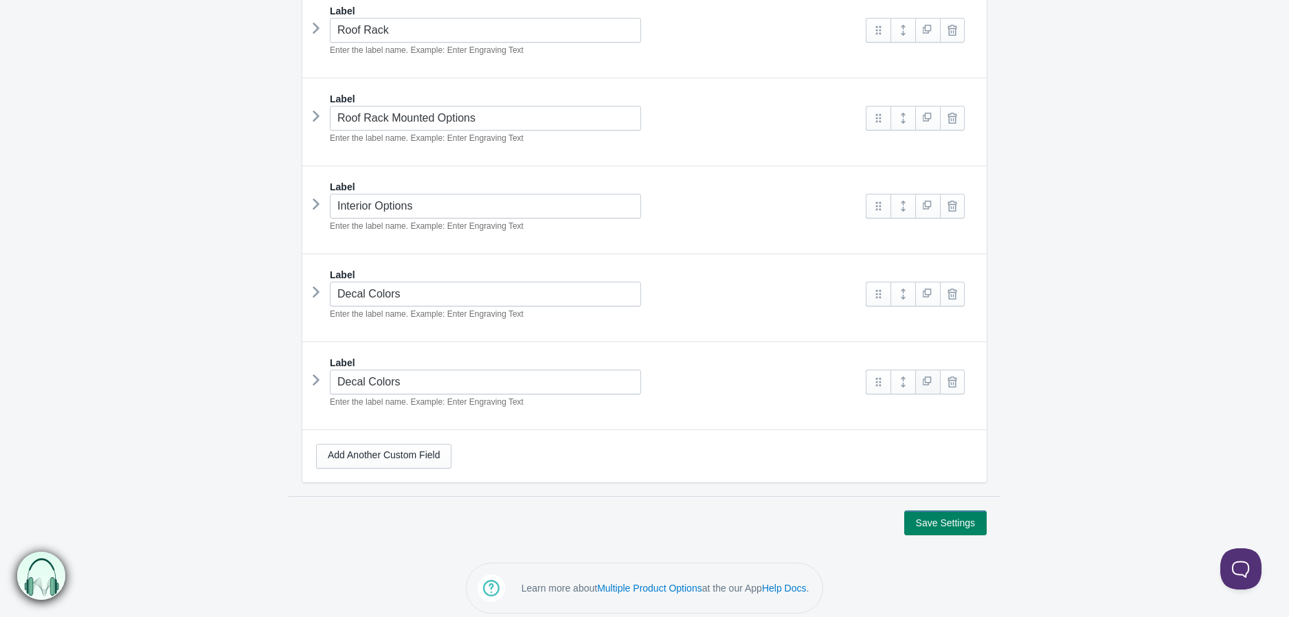
click at [929, 385] on link at bounding box center [927, 382] width 25 height 25
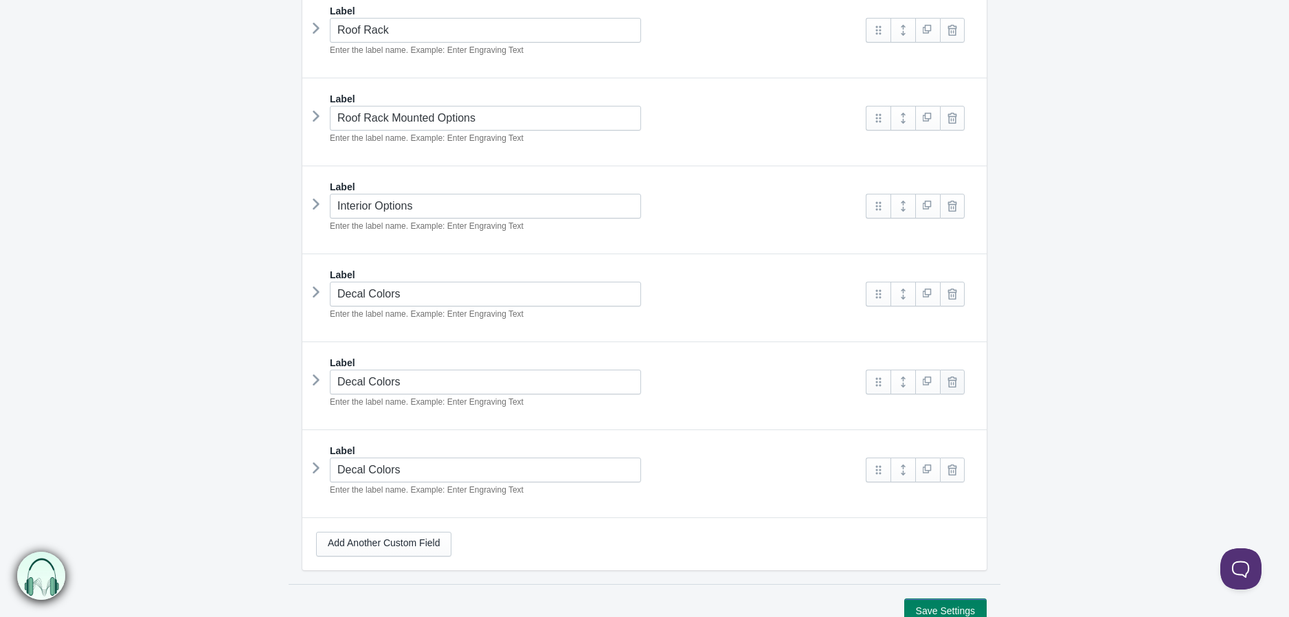
click at [949, 391] on link at bounding box center [952, 382] width 25 height 25
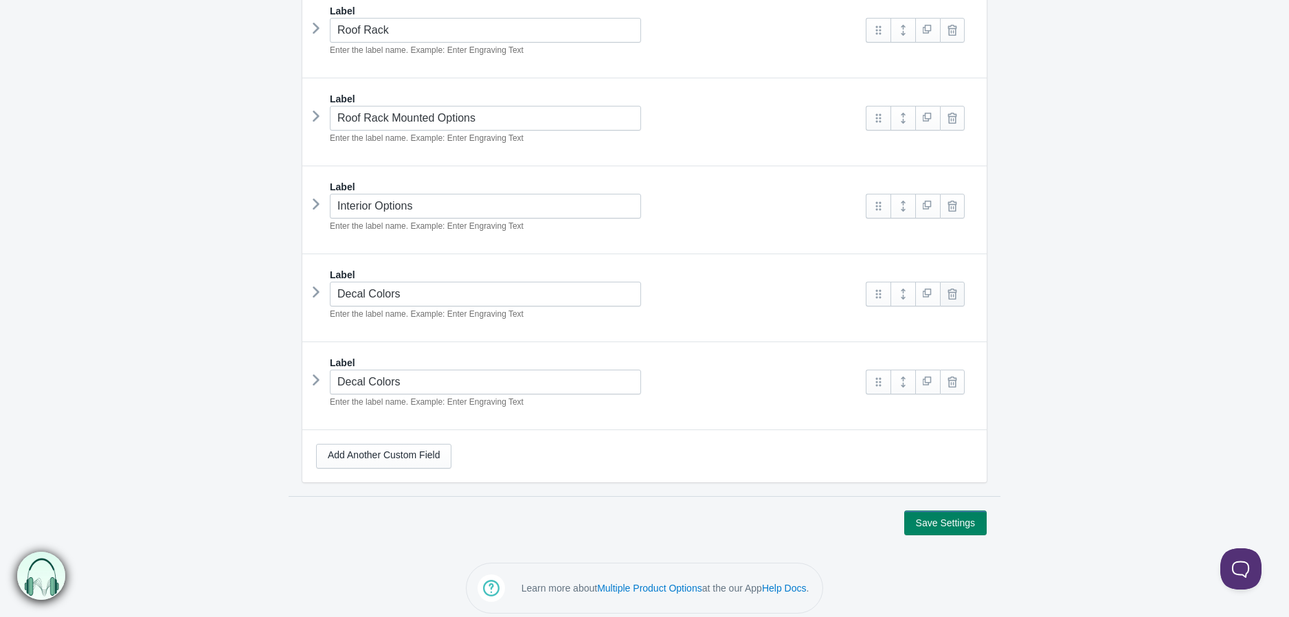
click at [948, 300] on link at bounding box center [952, 294] width 25 height 25
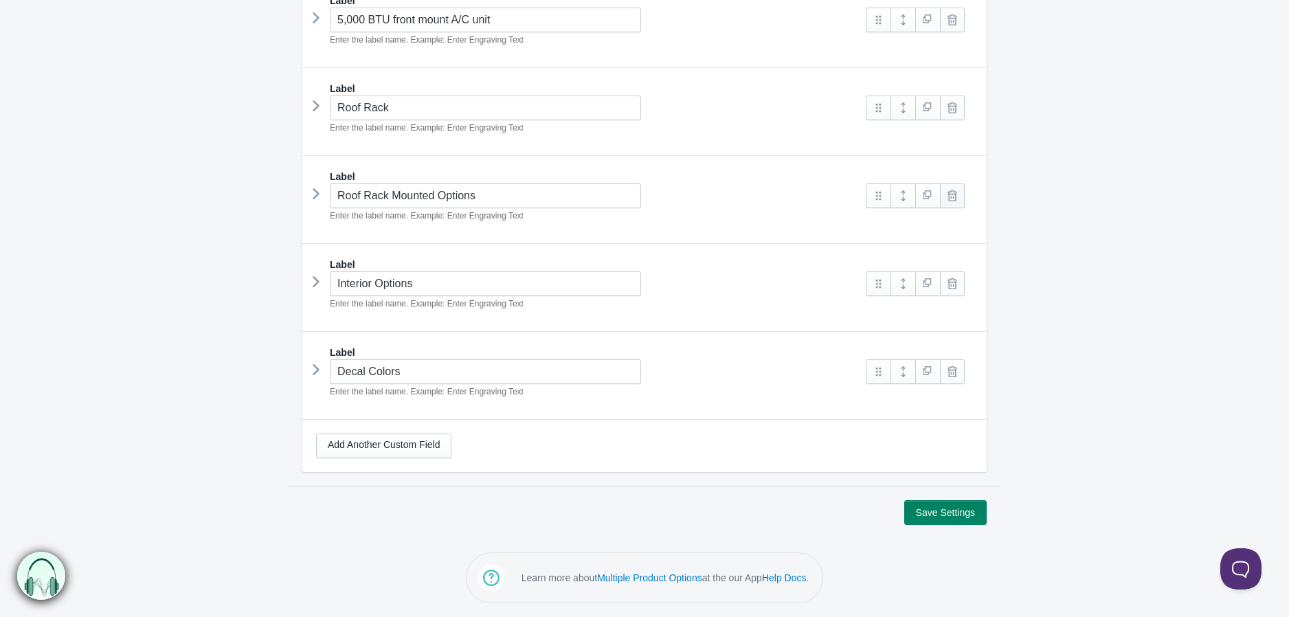
click at [955, 201] on link at bounding box center [952, 195] width 25 height 25
click at [955, 110] on link at bounding box center [952, 107] width 25 height 25
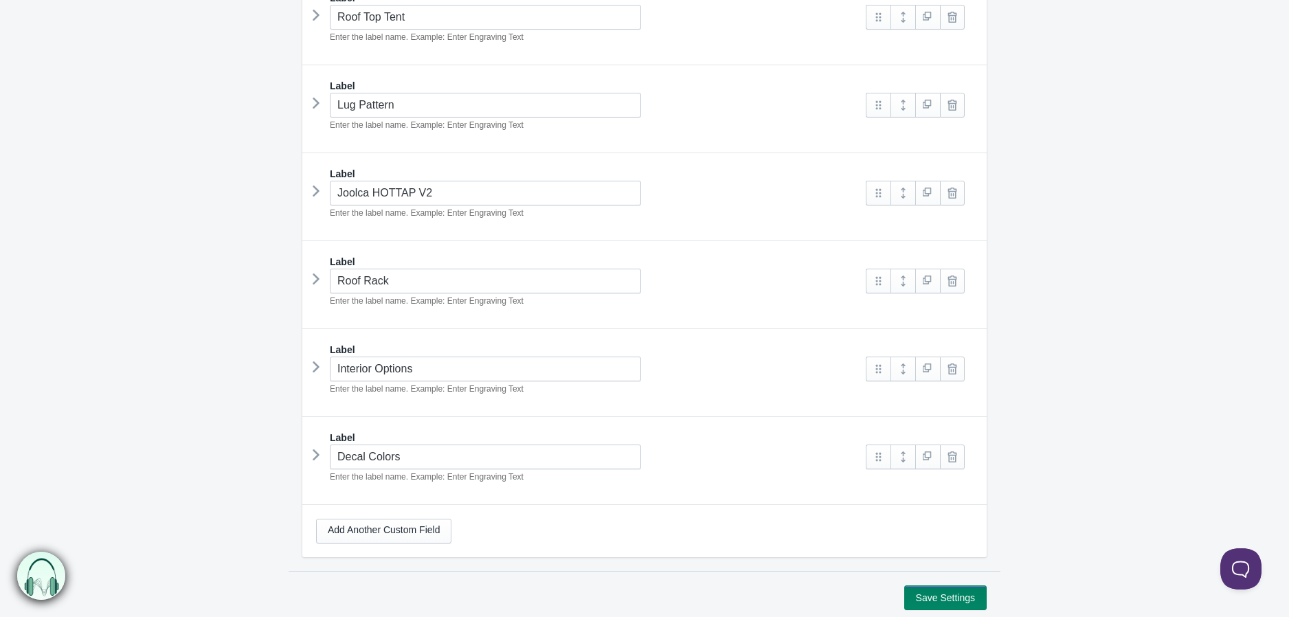
click at [955, 110] on link at bounding box center [952, 105] width 25 height 25
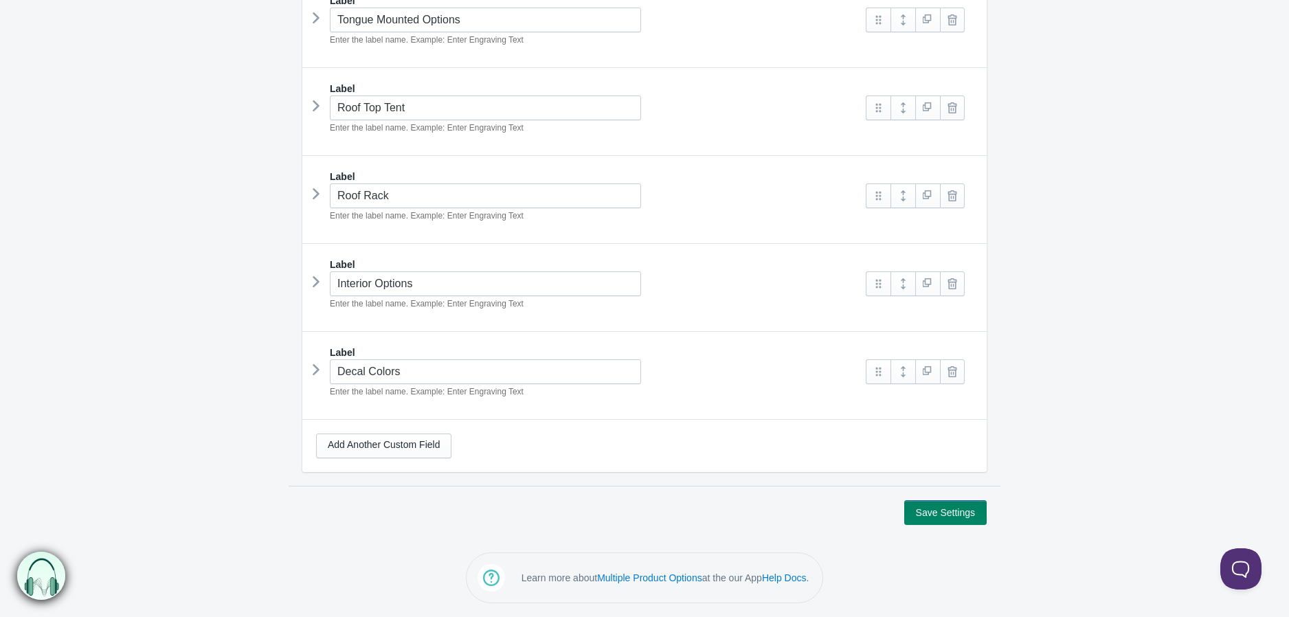
click at [955, 110] on link at bounding box center [952, 107] width 25 height 25
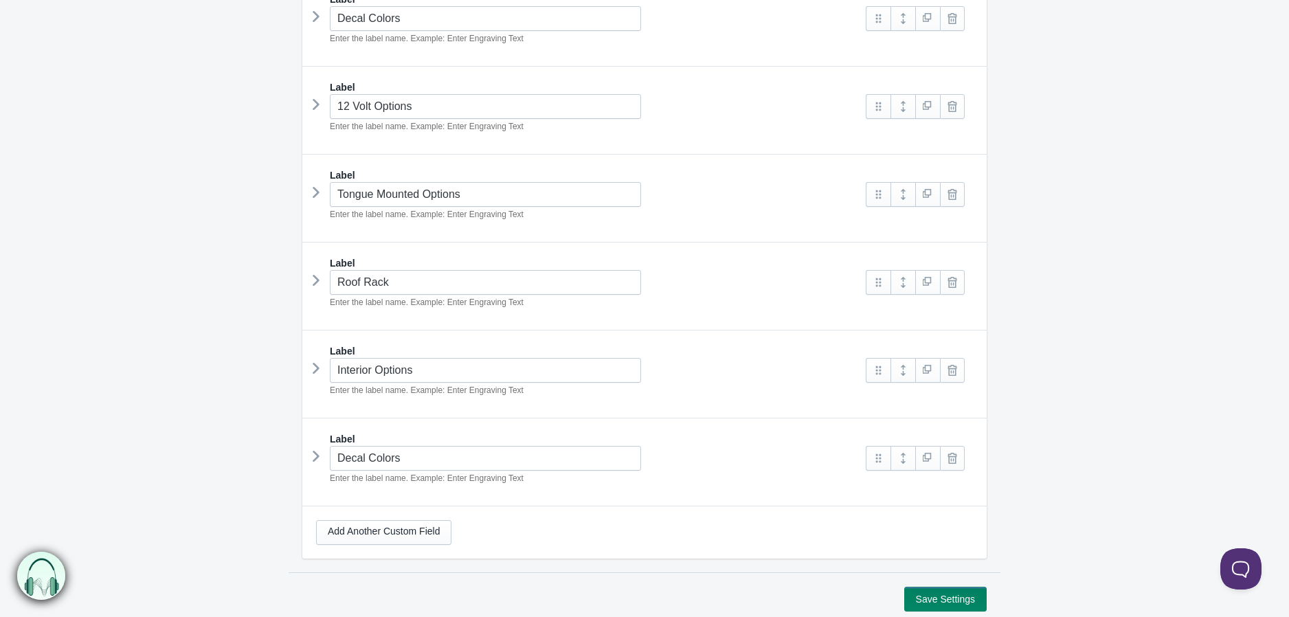
click at [955, 110] on link at bounding box center [952, 106] width 25 height 25
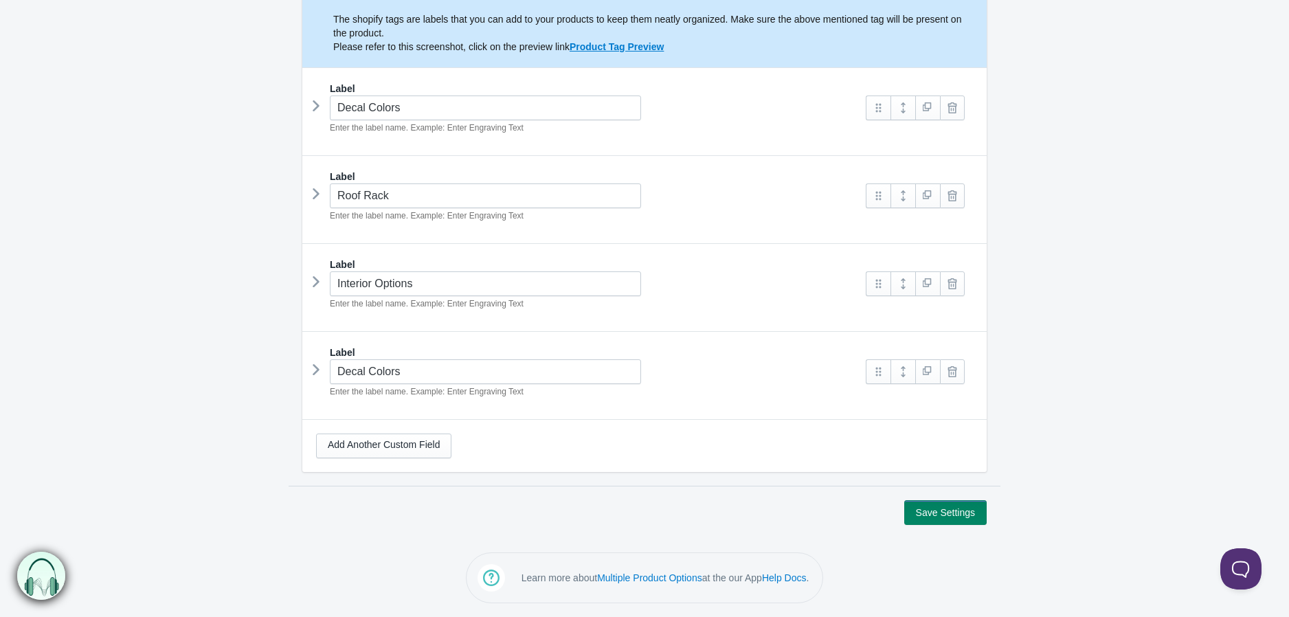
click at [955, 110] on link at bounding box center [952, 107] width 25 height 25
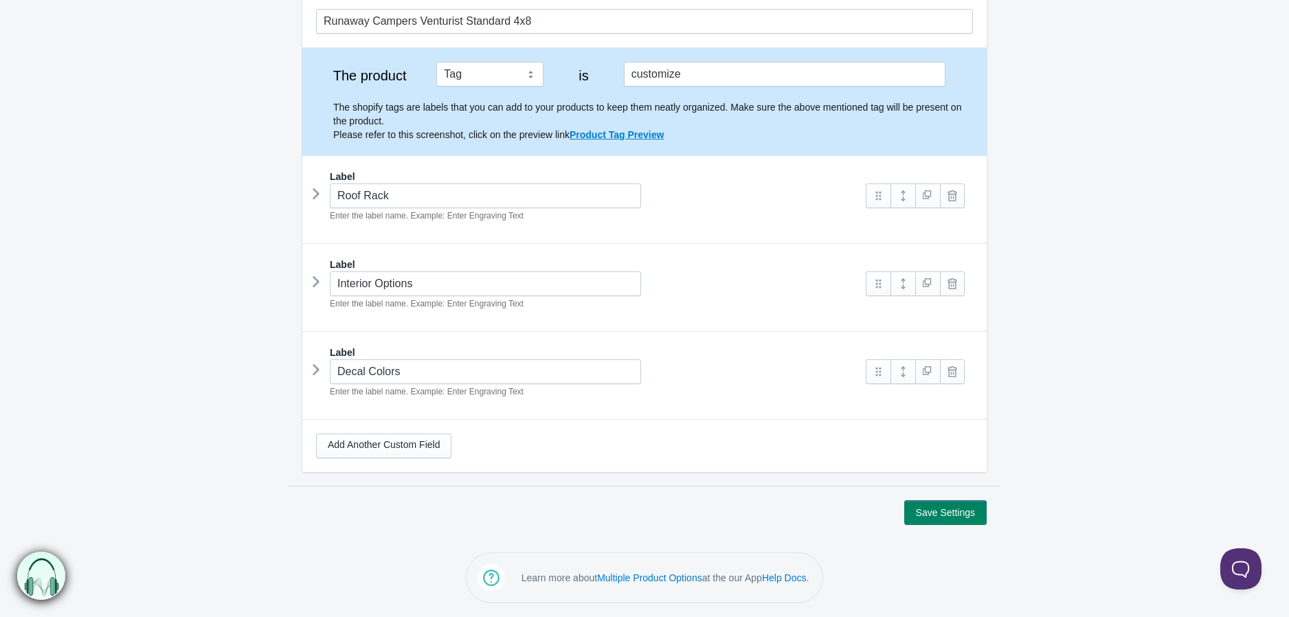
scroll to position [135, 0]
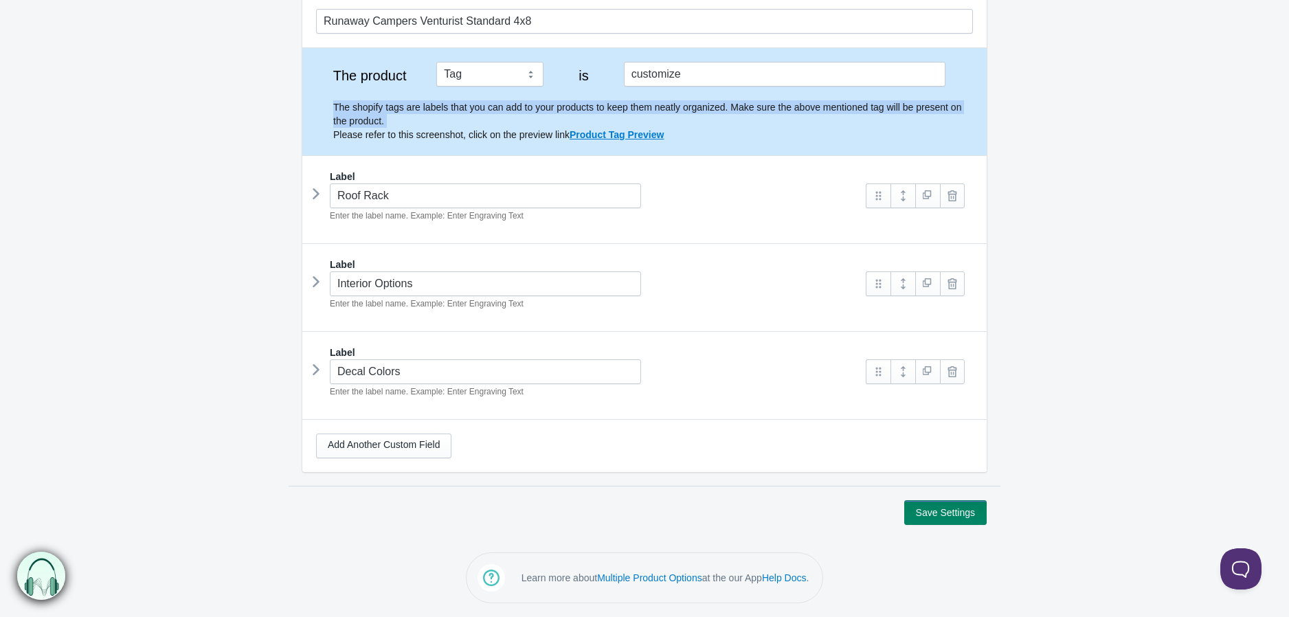
click at [955, 110] on p "The shopify tags are labels that you can add to your products to keep them neat…" at bounding box center [653, 120] width 640 height 41
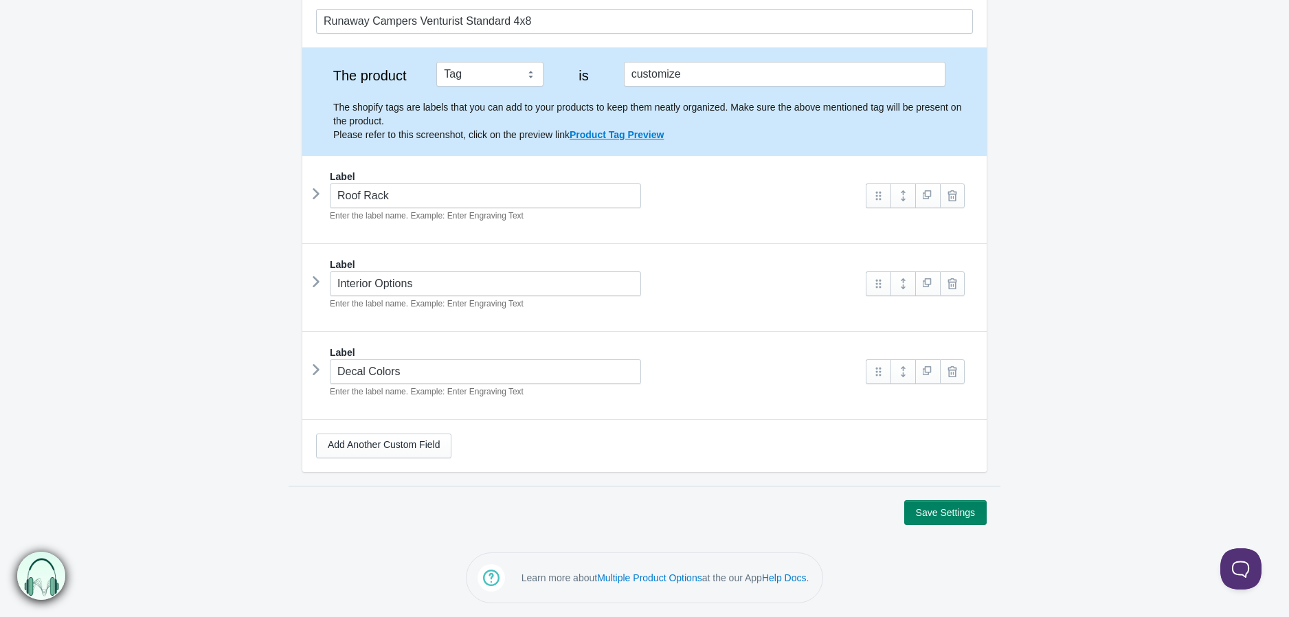
click at [960, 154] on div "Runaway Campers Venturist Standard 4x8 The product Tag Vendor Type URL Handle A…" at bounding box center [644, 233] width 684 height 477
click at [969, 205] on div at bounding box center [919, 195] width 107 height 25
click at [956, 188] on link at bounding box center [952, 195] width 25 height 25
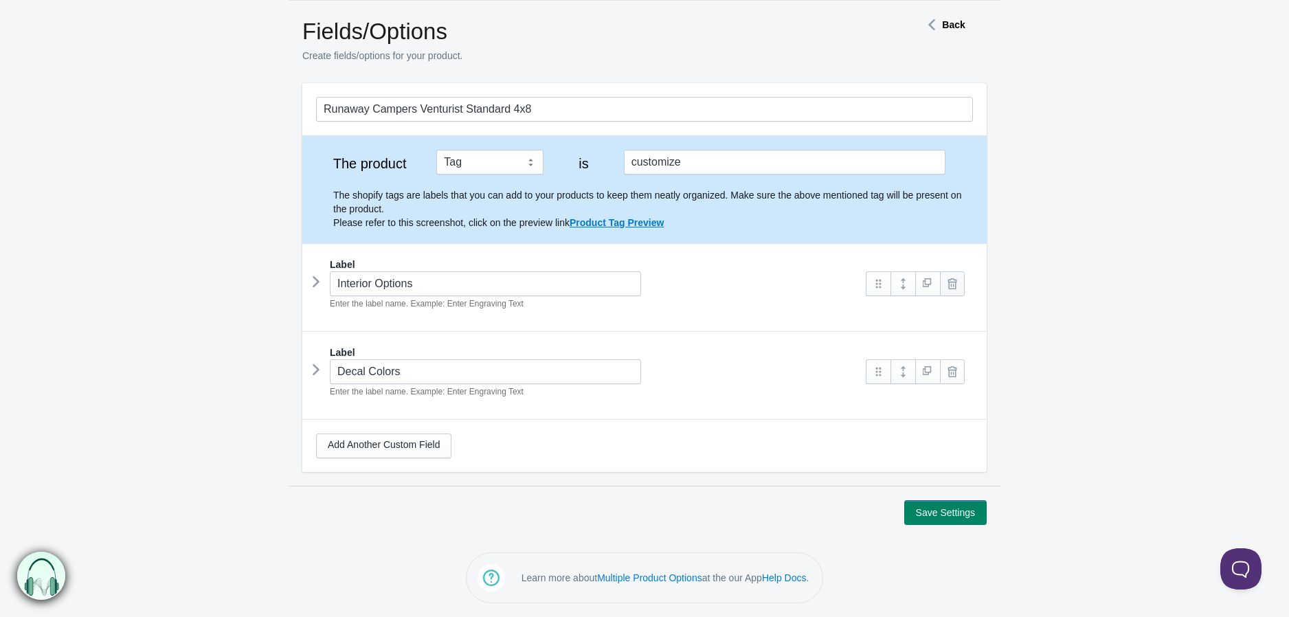
click at [957, 290] on link at bounding box center [952, 283] width 25 height 25
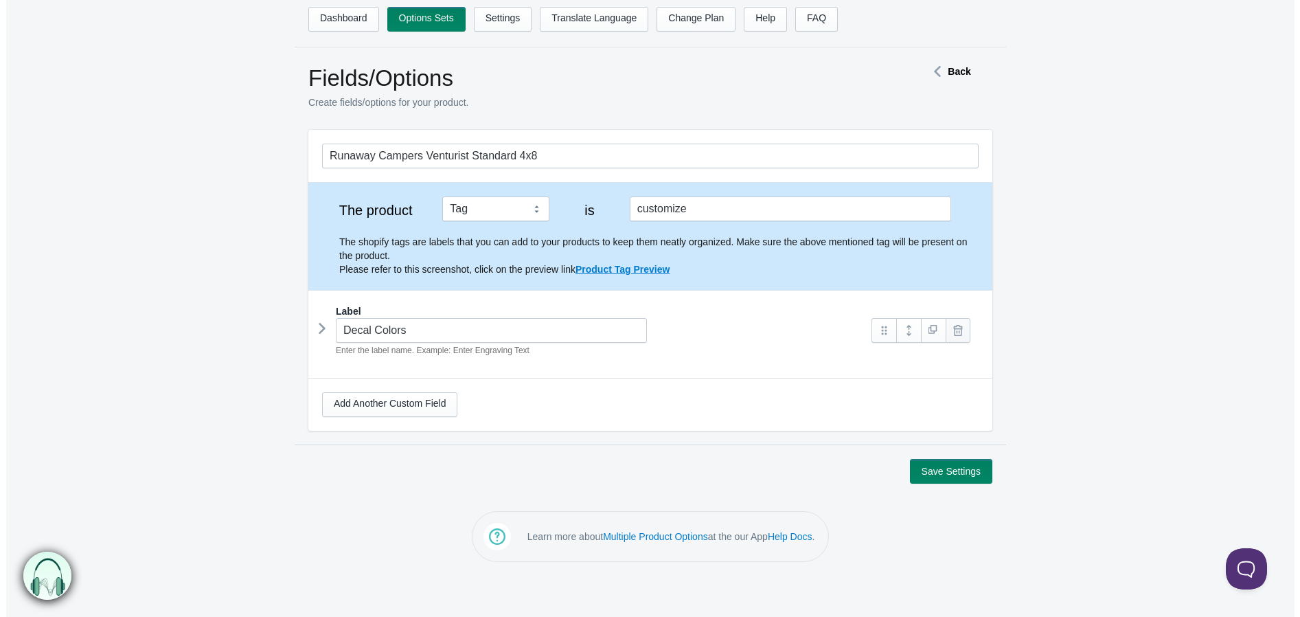
scroll to position [0, 0]
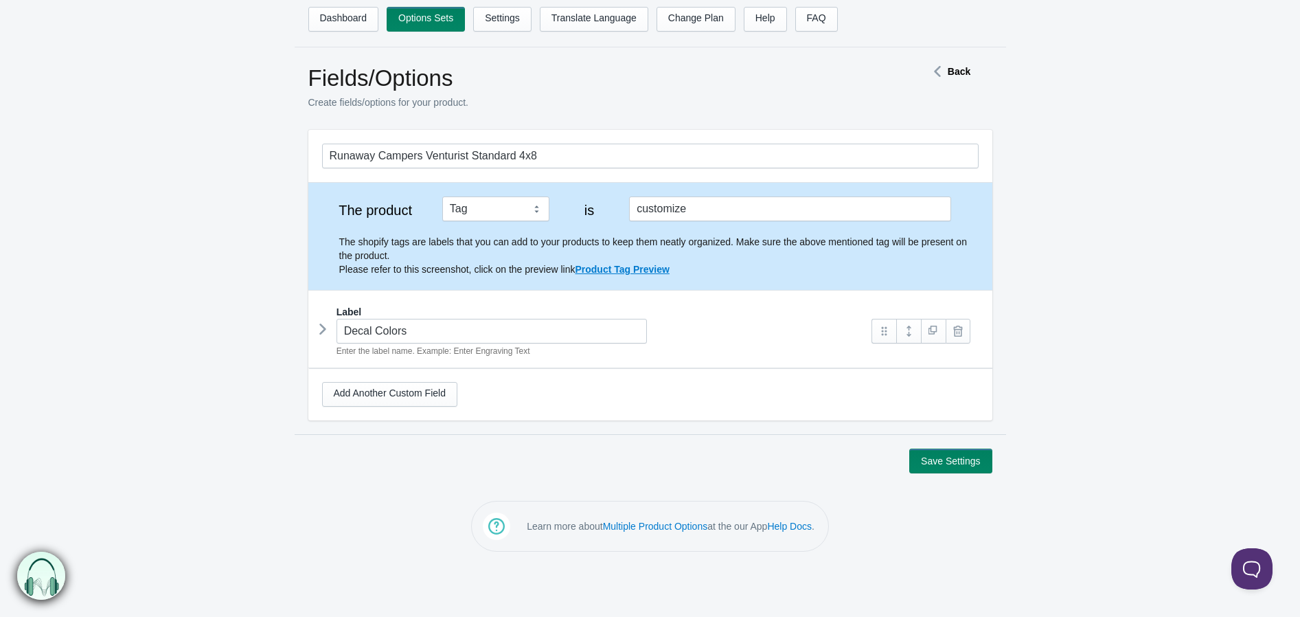
drag, startPoint x: 960, startPoint y: 330, endPoint x: 962, endPoint y: 374, distance: 43.4
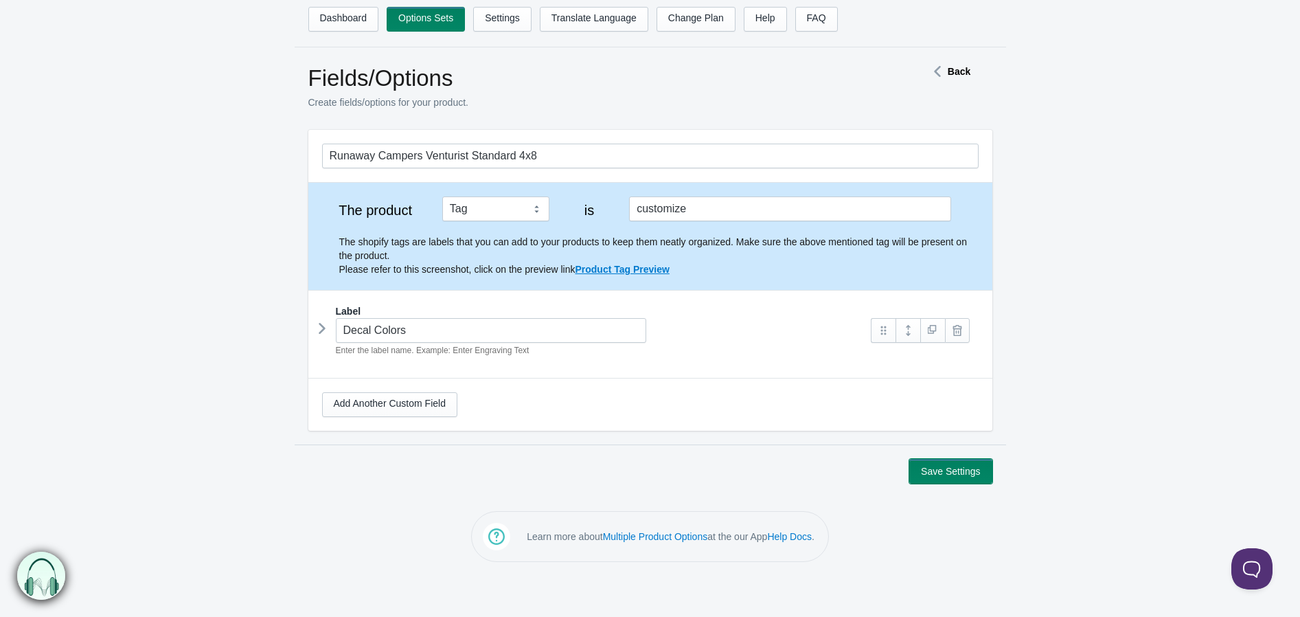
click at [962, 473] on button "Save Settings" at bounding box center [951, 471] width 82 height 25
click at [959, 473] on button "Save Settings" at bounding box center [951, 471] width 82 height 25
click at [964, 325] on link at bounding box center [957, 330] width 25 height 25
click at [962, 332] on link at bounding box center [957, 330] width 25 height 25
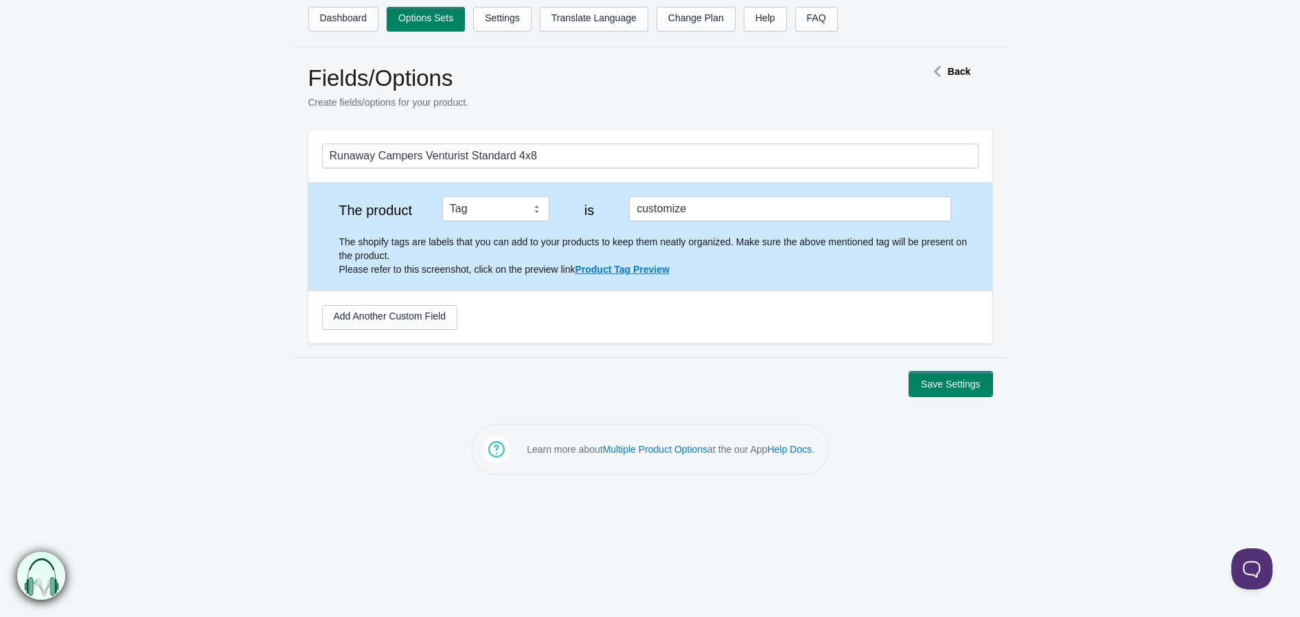
click at [953, 386] on button "Save Settings" at bounding box center [951, 384] width 82 height 25
click at [943, 383] on button "Save Settings" at bounding box center [951, 384] width 82 height 25
click at [659, 451] on link "Multiple Product Options" at bounding box center [655, 449] width 105 height 11
click at [506, 22] on link "Settings" at bounding box center [502, 19] width 58 height 25
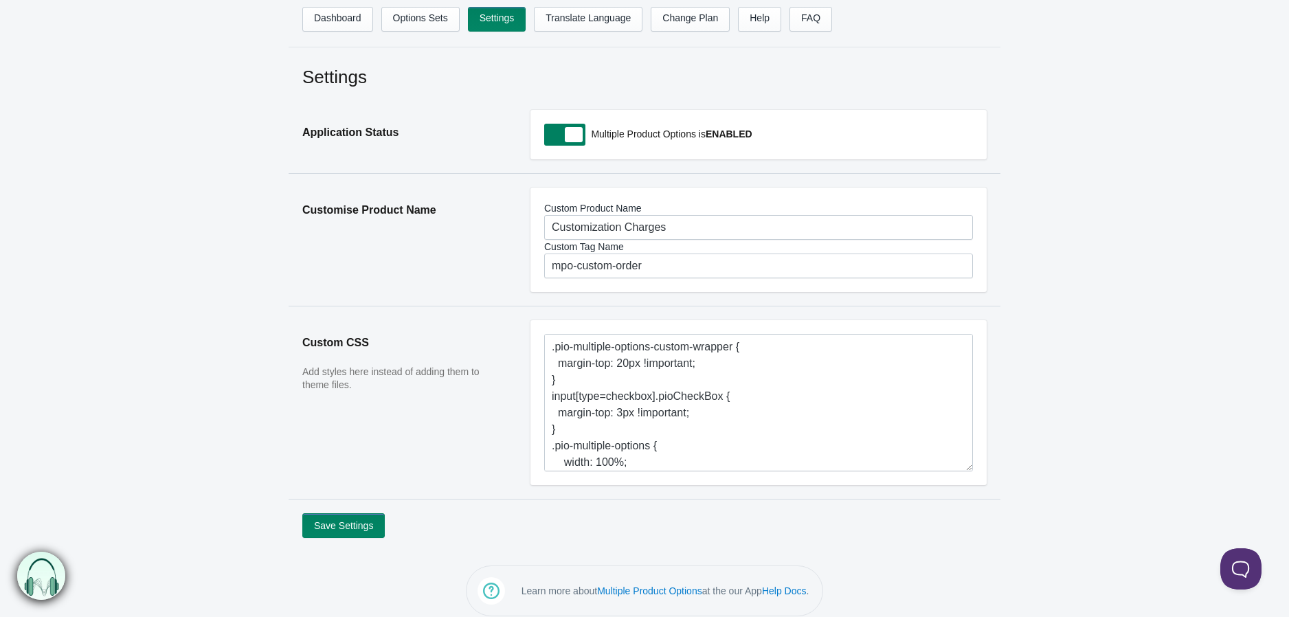
click at [567, 135] on span at bounding box center [564, 135] width 41 height 22
click at [545, 135] on input "checkbox" at bounding box center [544, 135] width 1 height 1
checkbox input "false"
click at [354, 528] on button "Save Settings" at bounding box center [343, 525] width 82 height 25
click at [352, 528] on button "Save Settings" at bounding box center [343, 525] width 82 height 25
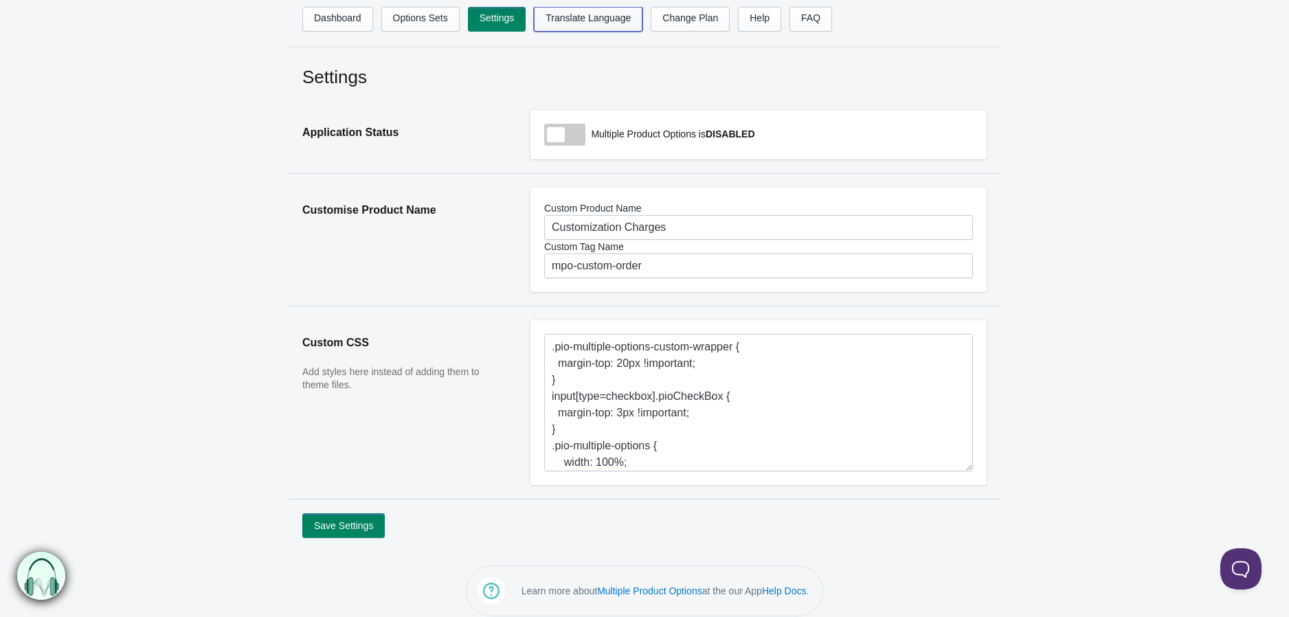
click at [622, 17] on link "Translate Language" at bounding box center [588, 19] width 109 height 25
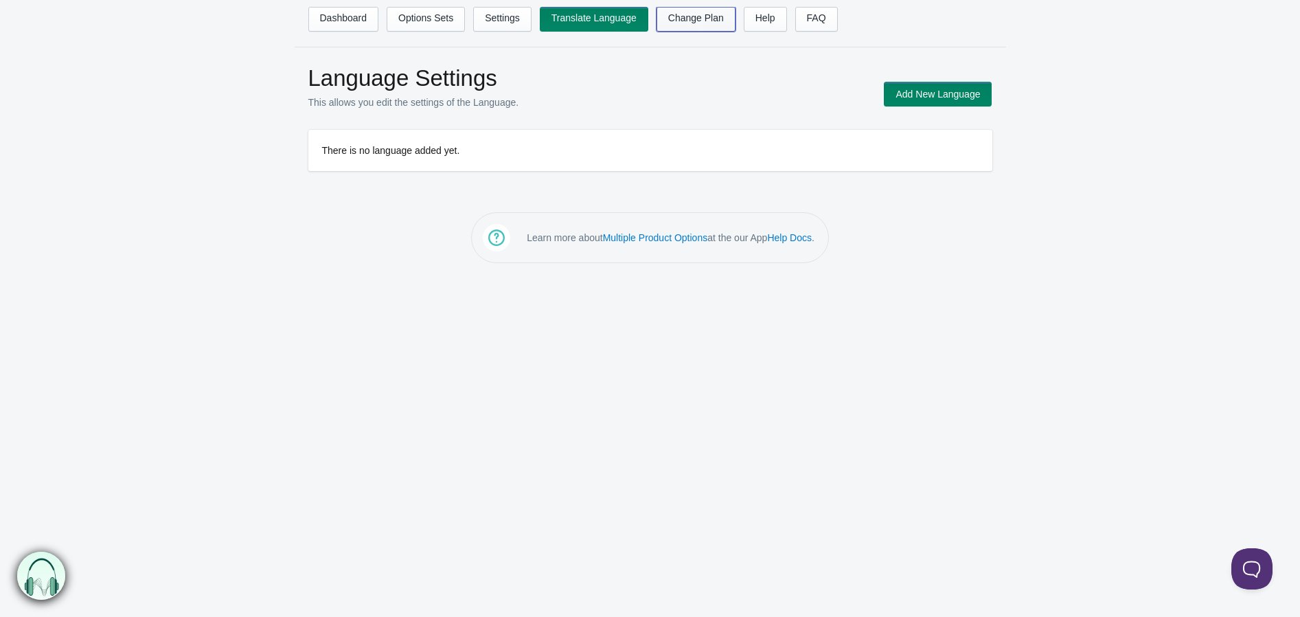
click at [690, 16] on link "Change Plan" at bounding box center [696, 19] width 79 height 25
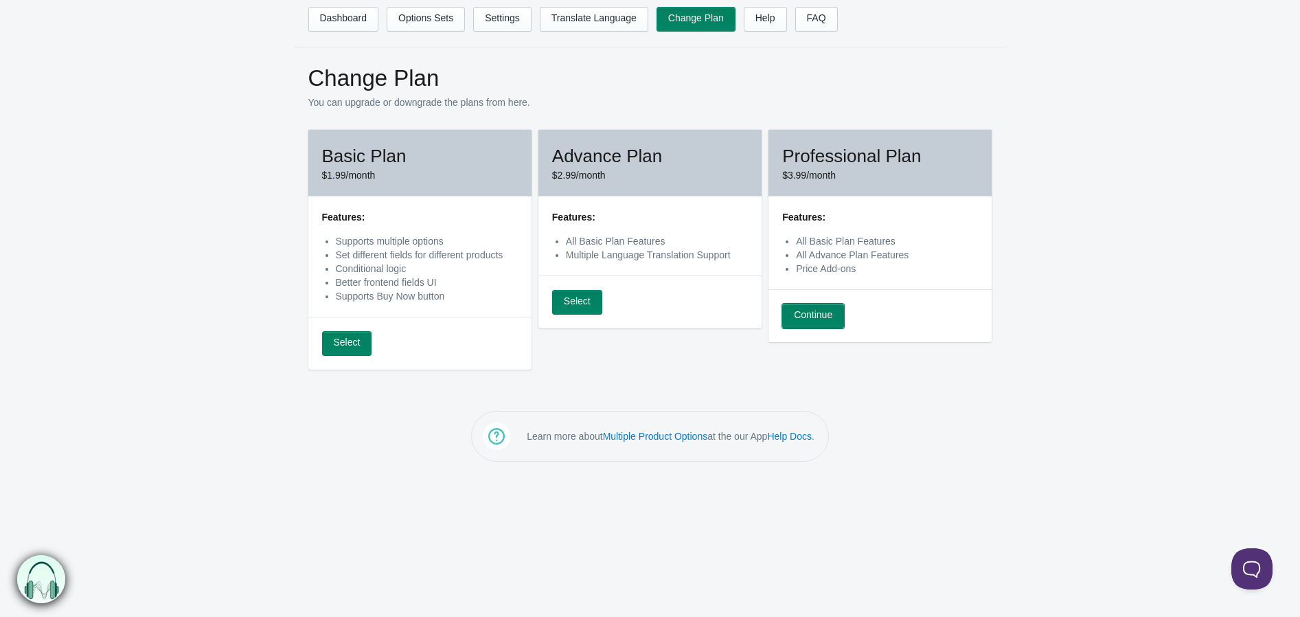
click at [820, 316] on link "Continue" at bounding box center [813, 316] width 62 height 25
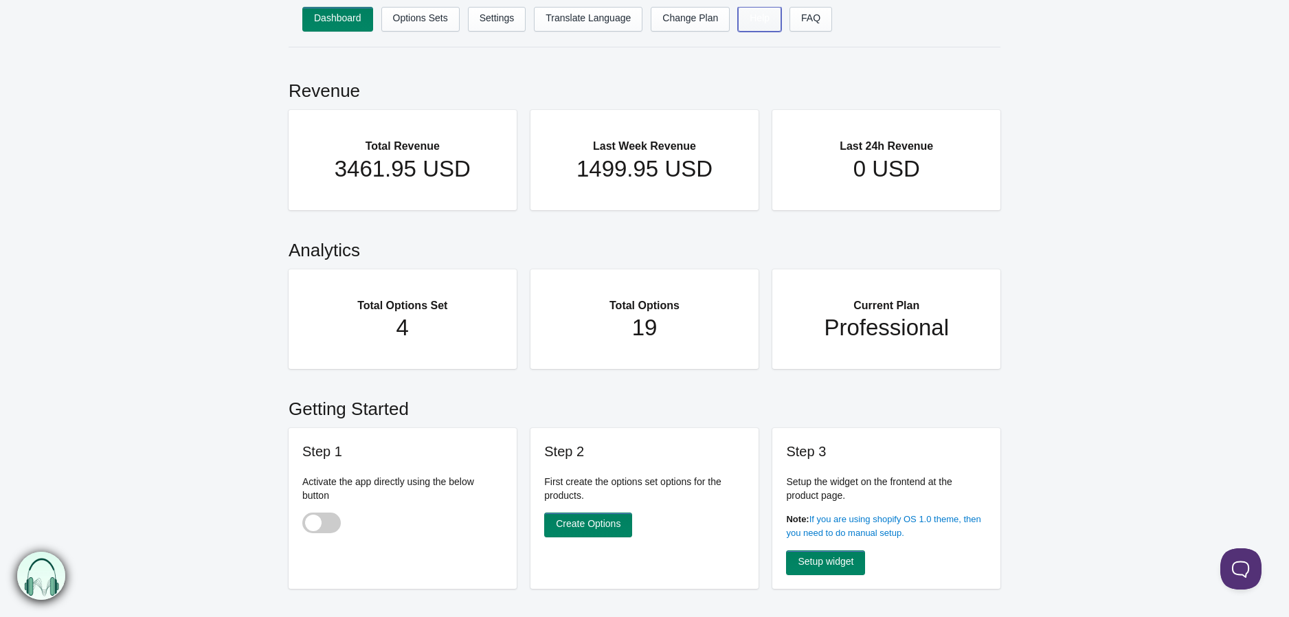
click at [756, 17] on link "Help" at bounding box center [759, 19] width 43 height 25
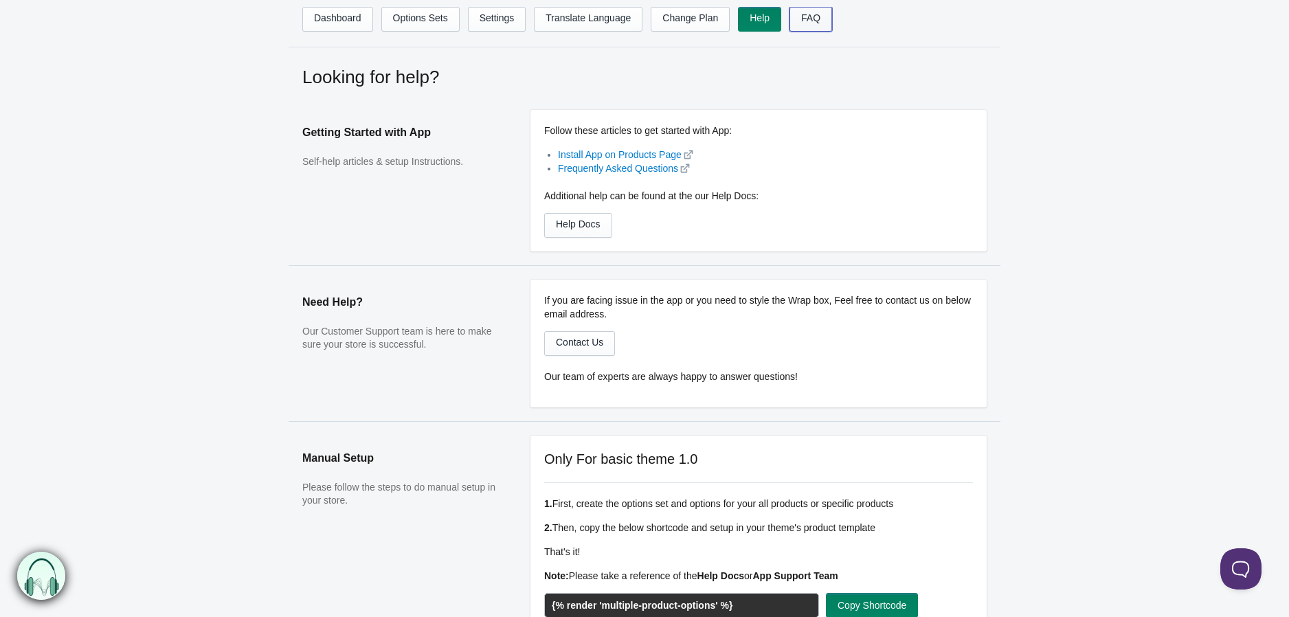
click at [799, 16] on link "FAQ" at bounding box center [810, 19] width 43 height 25
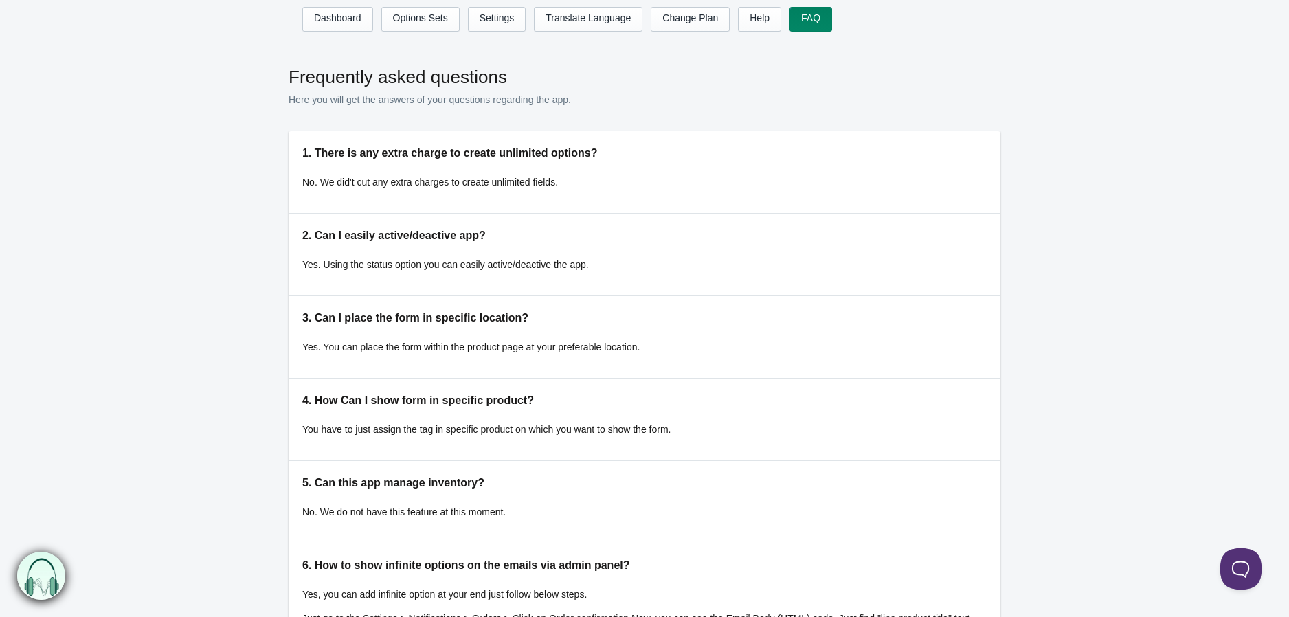
drag, startPoint x: 236, startPoint y: 544, endPoint x: 429, endPoint y: 159, distance: 431.3
click at [343, 17] on link "Dashboard" at bounding box center [337, 19] width 71 height 25
